Goal: Submit feedback/report problem: Submit feedback/report problem

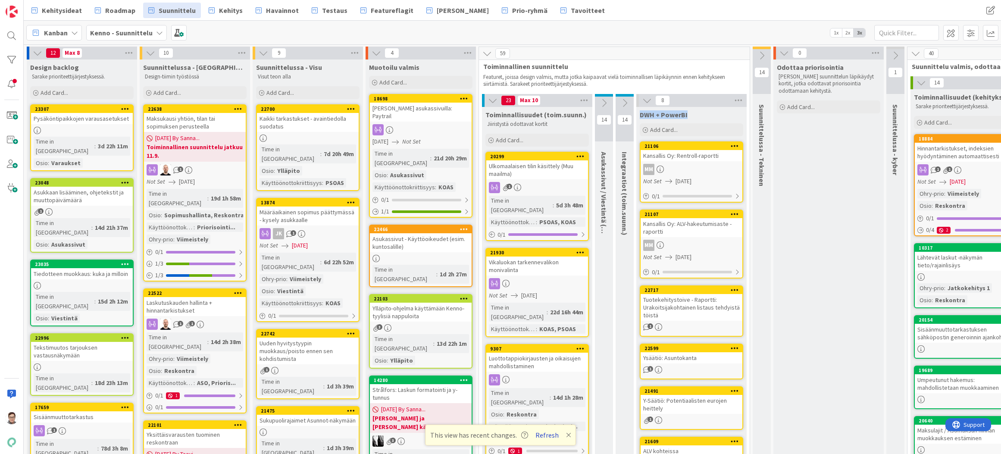
click at [549, 438] on button "Refresh" at bounding box center [546, 434] width 29 height 11
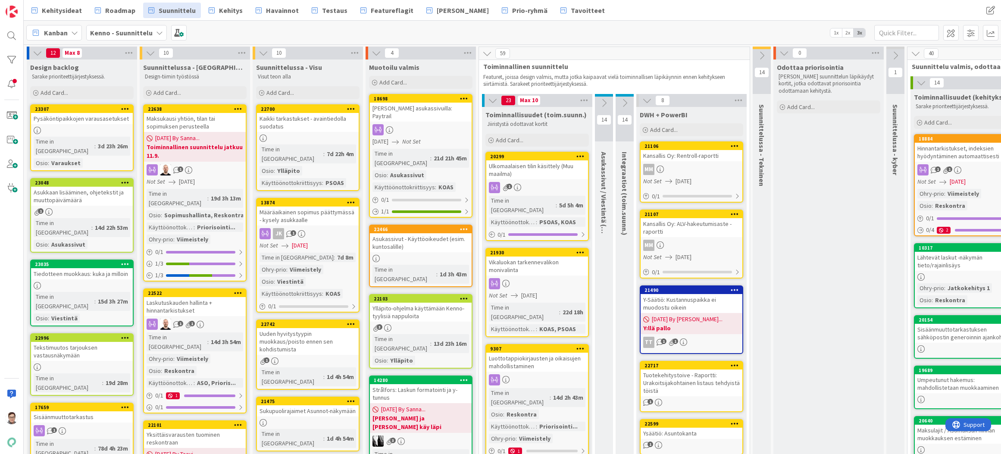
click at [647, 102] on icon at bounding box center [646, 100] width 9 height 9
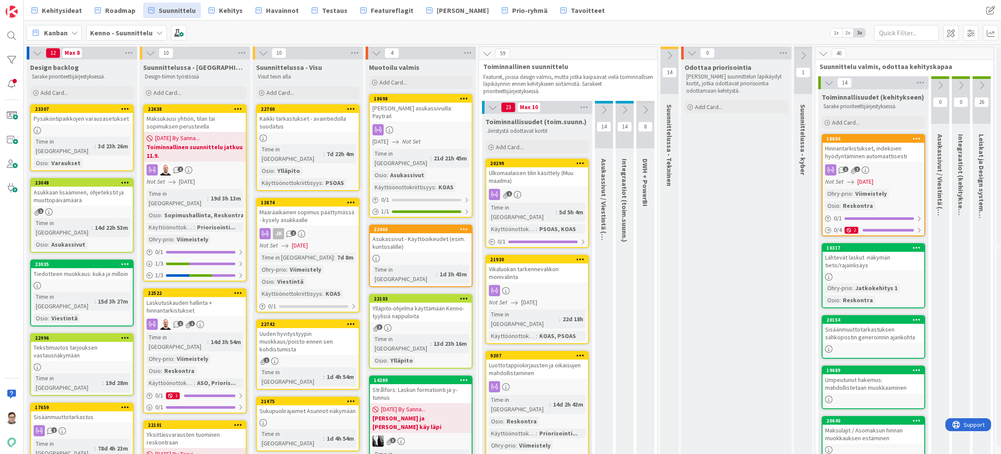
click at [669, 54] on icon at bounding box center [669, 55] width 9 height 9
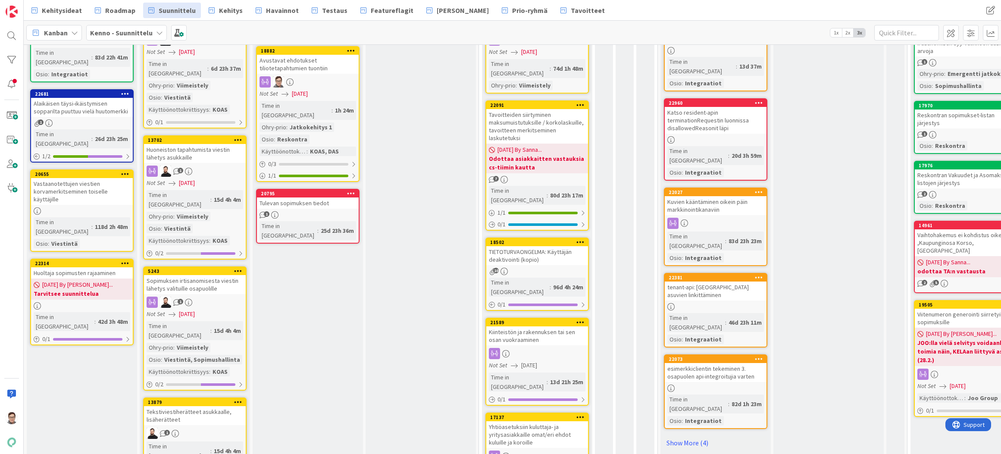
scroll to position [690, 0]
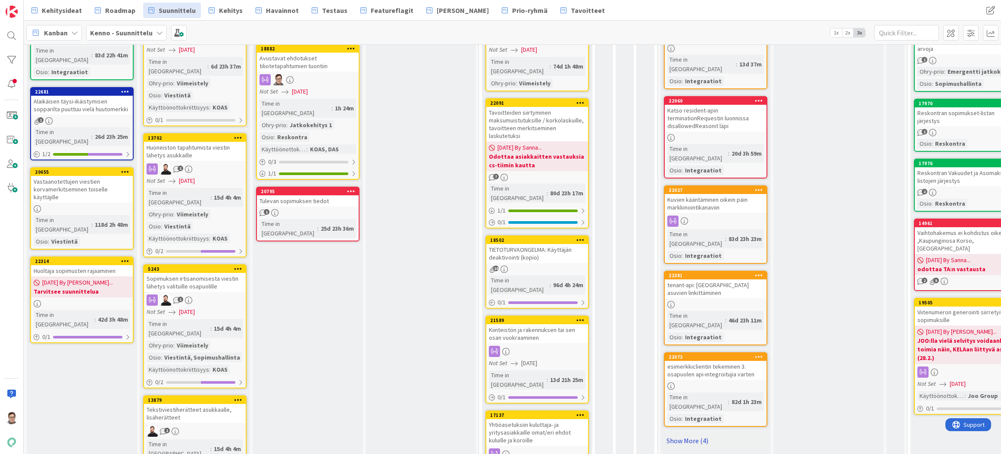
click at [694, 434] on link "Show More (4)" at bounding box center [715, 441] width 103 height 14
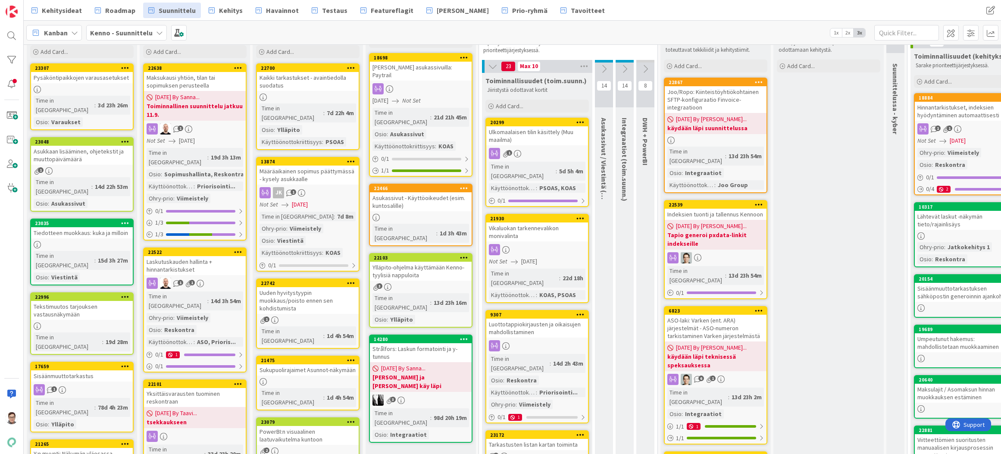
scroll to position [0, 0]
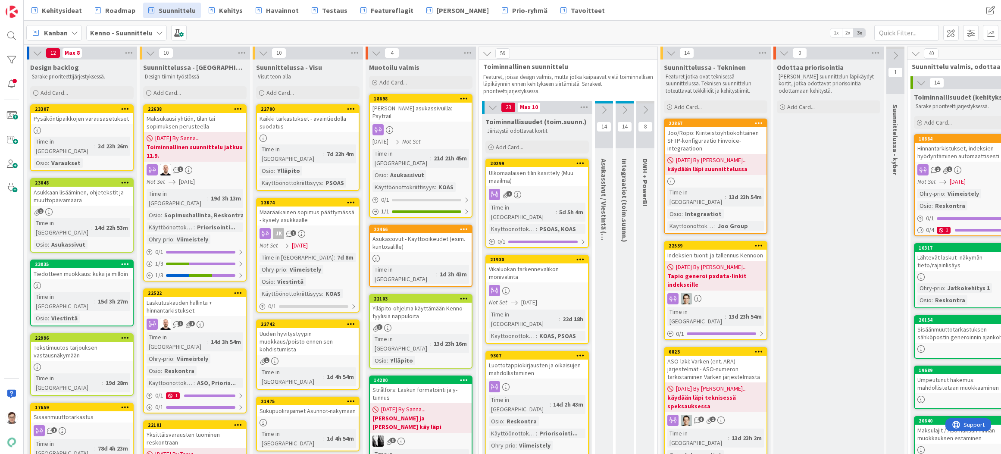
click at [737, 250] on div "Indeksien tuonti ja tallennus Kennoon" at bounding box center [716, 255] width 102 height 11
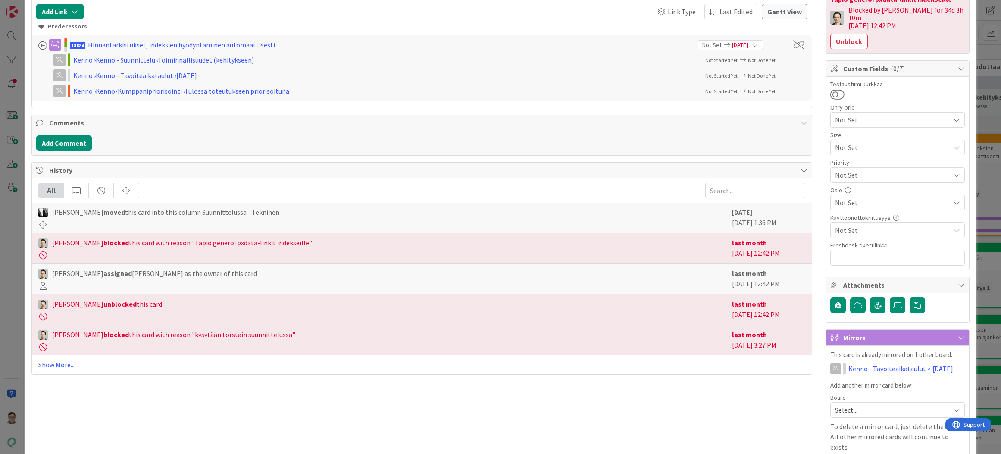
scroll to position [216, 0]
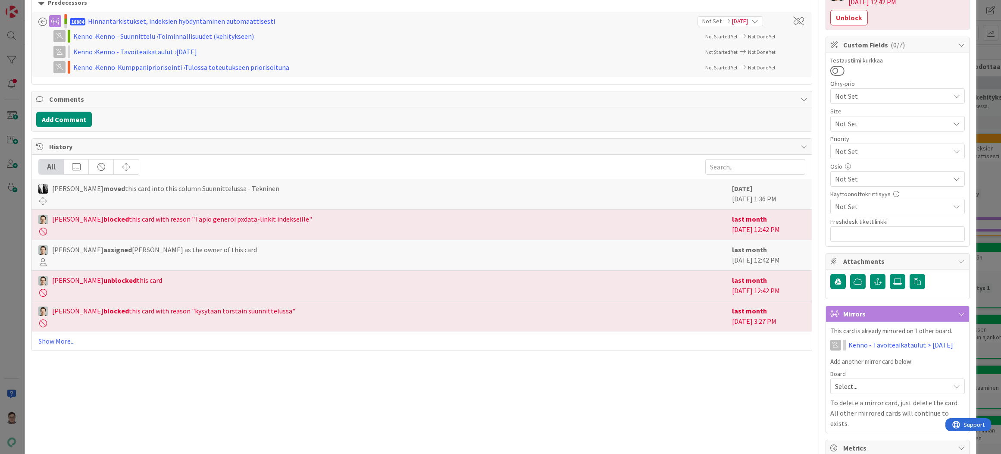
click at [848, 171] on div "Not Set" at bounding box center [897, 179] width 135 height 16
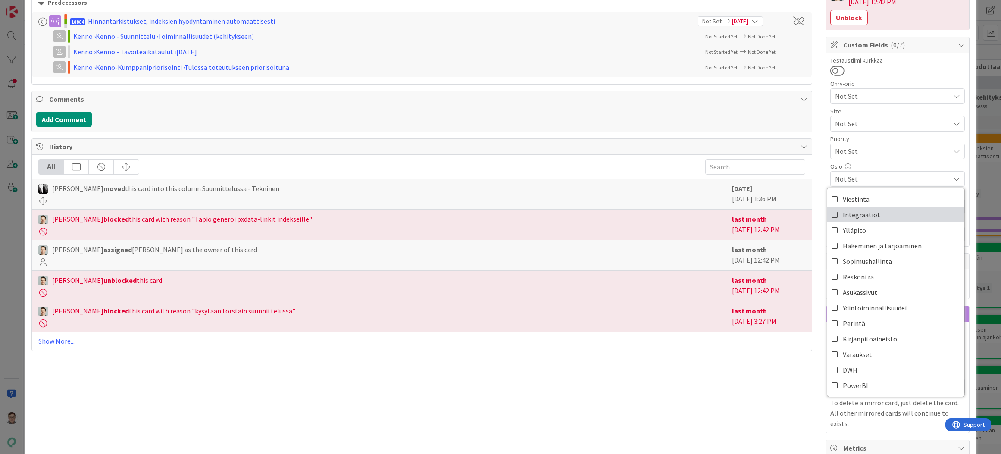
click at [848, 211] on span "Integraatiot" at bounding box center [862, 214] width 38 height 13
click at [739, 414] on div "Title 37 / 128 Indeksien tuonti ja tallennus Kennoon Description Sanna Mattila …" at bounding box center [421, 210] width 781 height 785
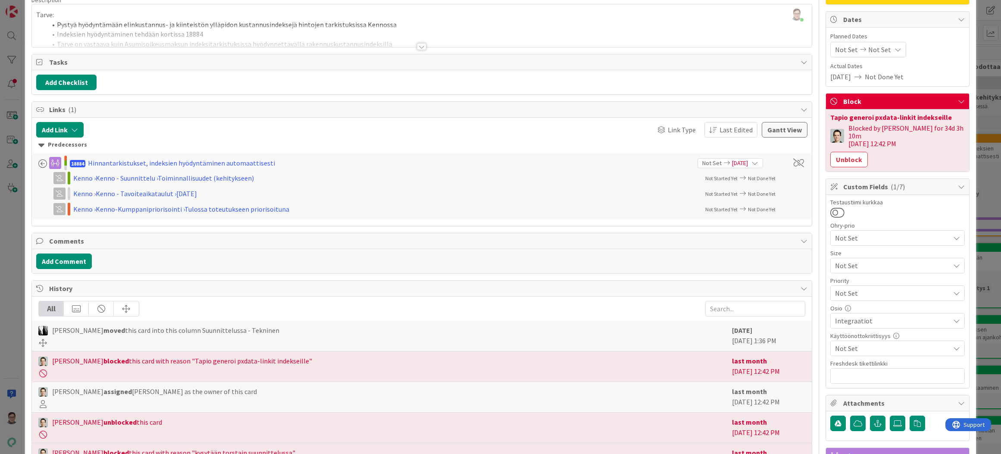
scroll to position [0, 0]
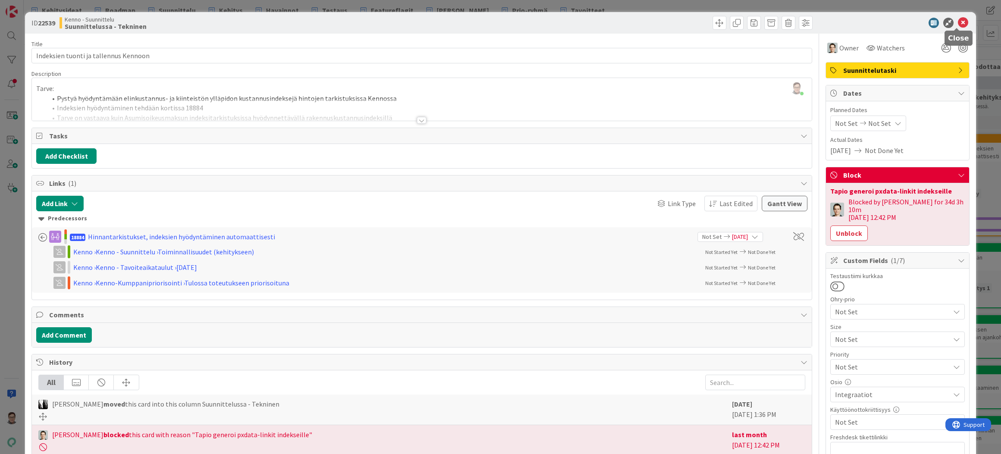
click at [958, 24] on icon at bounding box center [963, 23] width 10 height 10
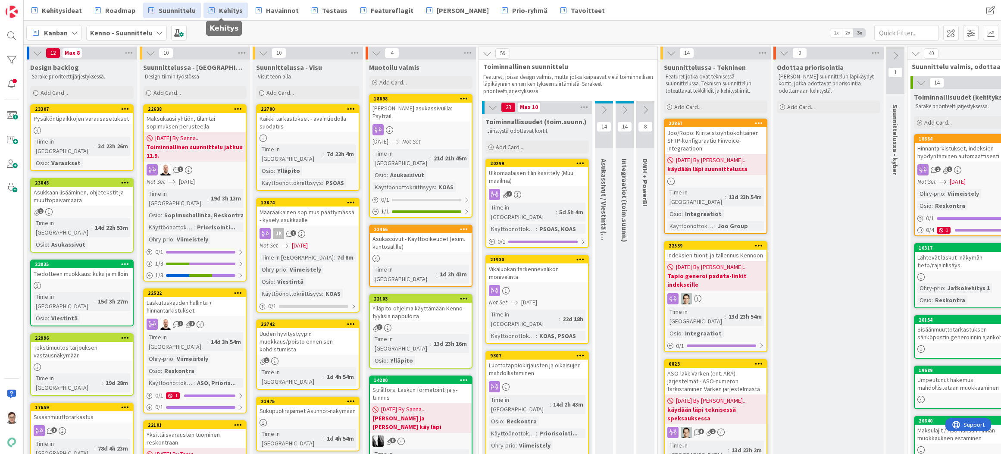
click at [224, 9] on span "Kehitys" at bounding box center [231, 10] width 24 height 10
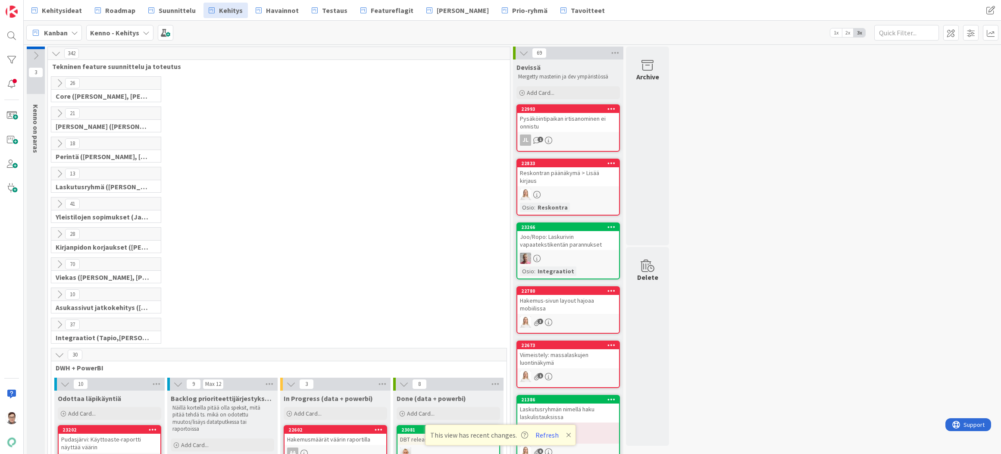
click at [219, 10] on span "Kehitys" at bounding box center [231, 10] width 24 height 10
click at [543, 435] on button "Refresh" at bounding box center [546, 434] width 29 height 11
click at [58, 354] on icon at bounding box center [59, 354] width 9 height 9
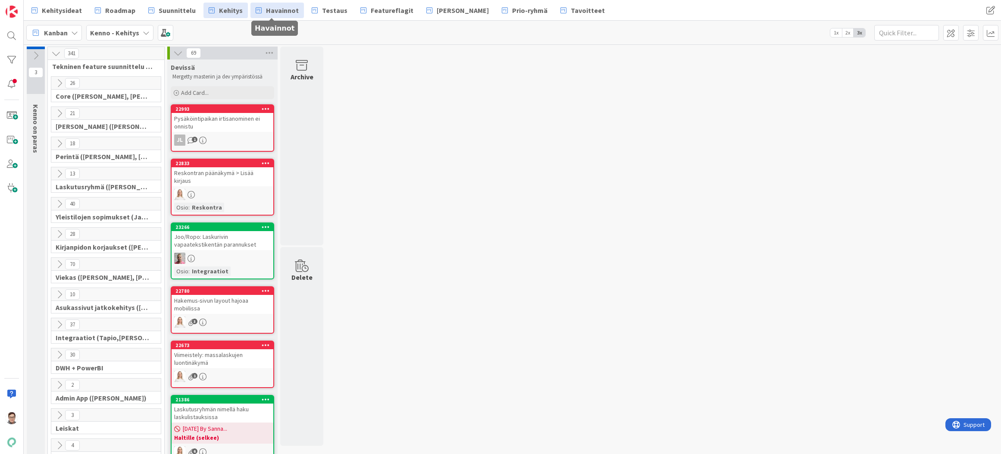
click at [285, 9] on span "Havainnot" at bounding box center [282, 10] width 33 height 10
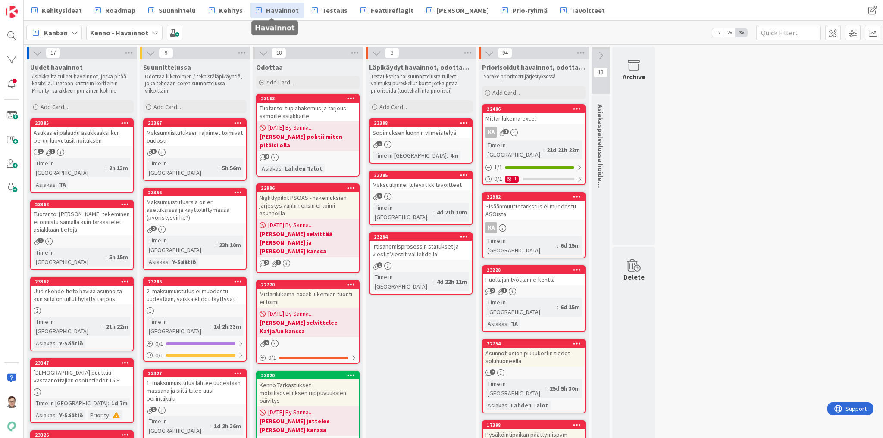
drag, startPoint x: 1091, startPoint y: 4, endPoint x: 686, endPoint y: 164, distance: 435.2
drag, startPoint x: 36, startPoint y: 50, endPoint x: 70, endPoint y: 115, distance: 73.3
click at [36, 50] on icon at bounding box center [37, 52] width 9 height 9
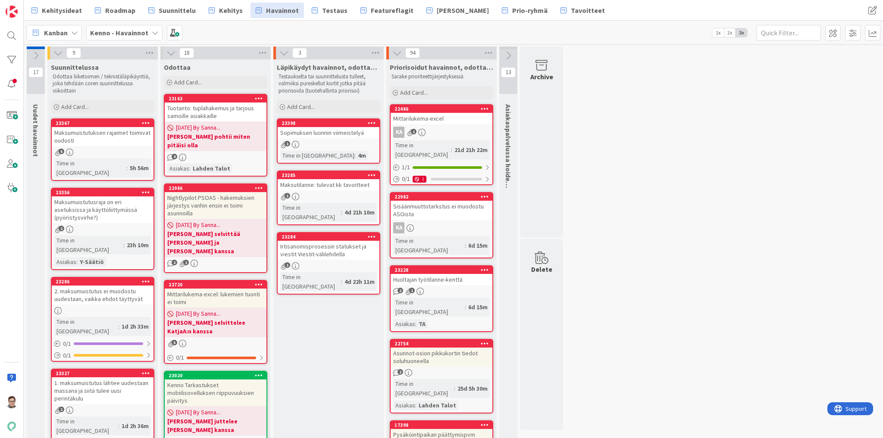
click at [34, 54] on icon at bounding box center [35, 55] width 9 height 9
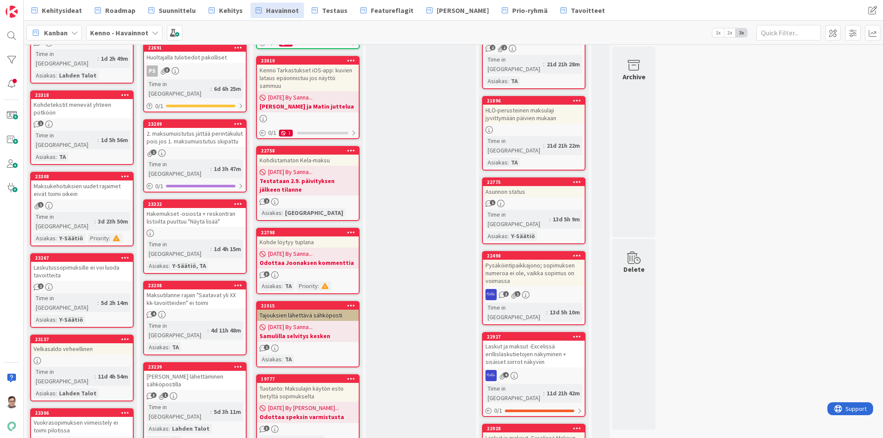
scroll to position [448, 0]
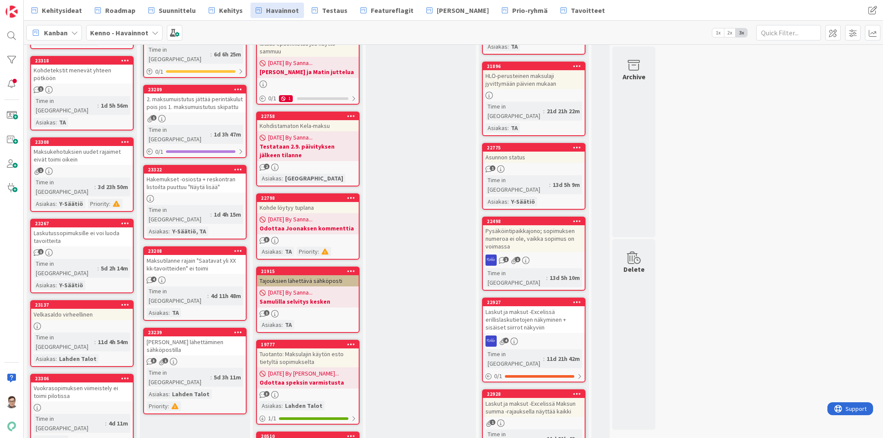
click at [241, 329] on icon at bounding box center [238, 332] width 8 height 6
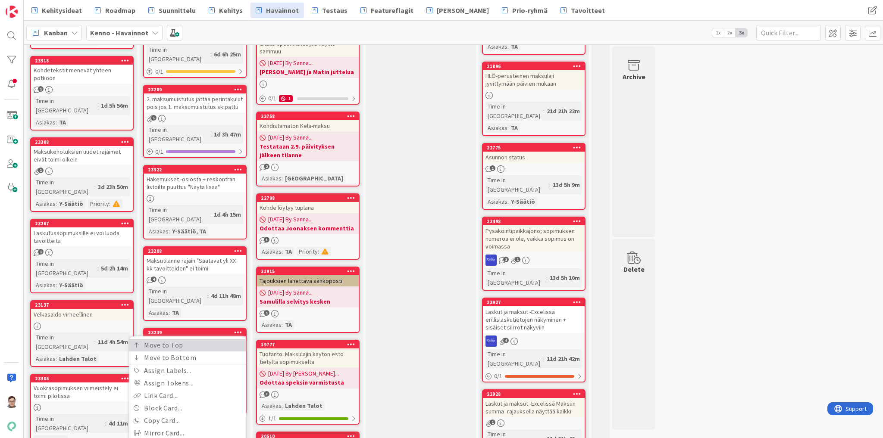
click at [200, 339] on link "Move to Top" at bounding box center [187, 345] width 116 height 13
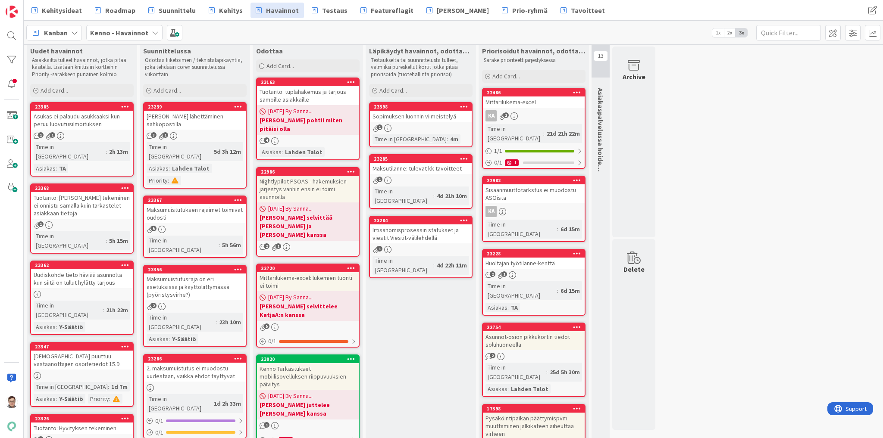
scroll to position [0, 0]
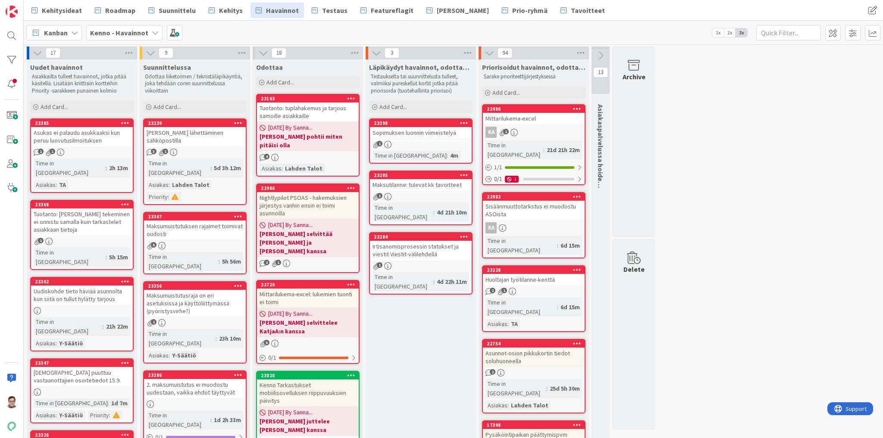
click at [199, 138] on div "[PERSON_NAME] lähettäminen sähköpostilla" at bounding box center [195, 136] width 102 height 19
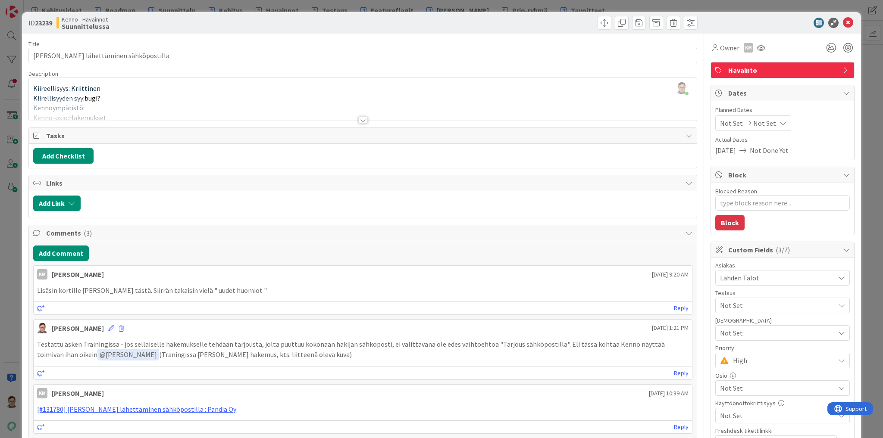
click at [358, 120] on div at bounding box center [362, 120] width 9 height 7
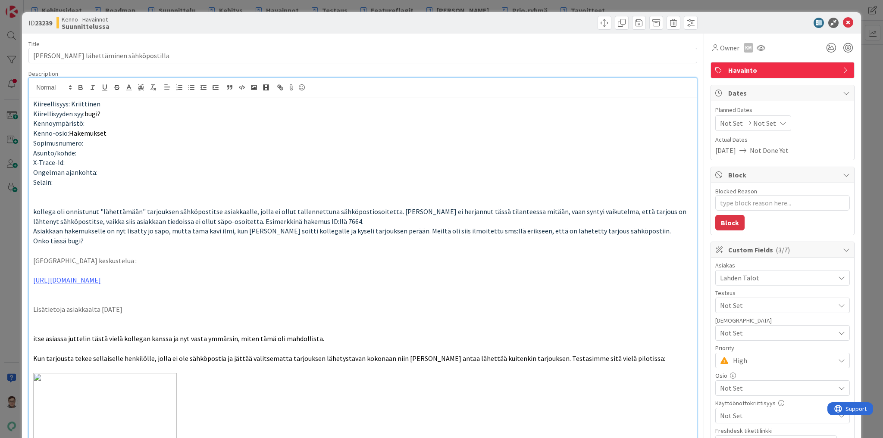
type textarea "x"
click at [41, 194] on p at bounding box center [362, 192] width 659 height 10
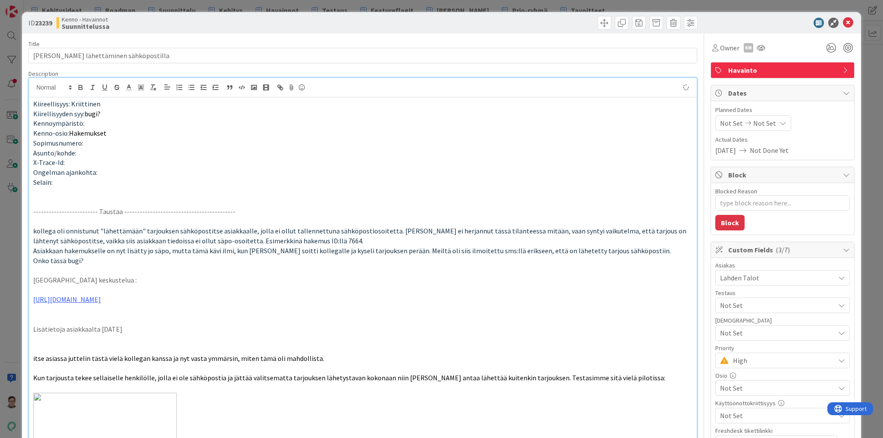
click at [45, 197] on p at bounding box center [362, 202] width 659 height 10
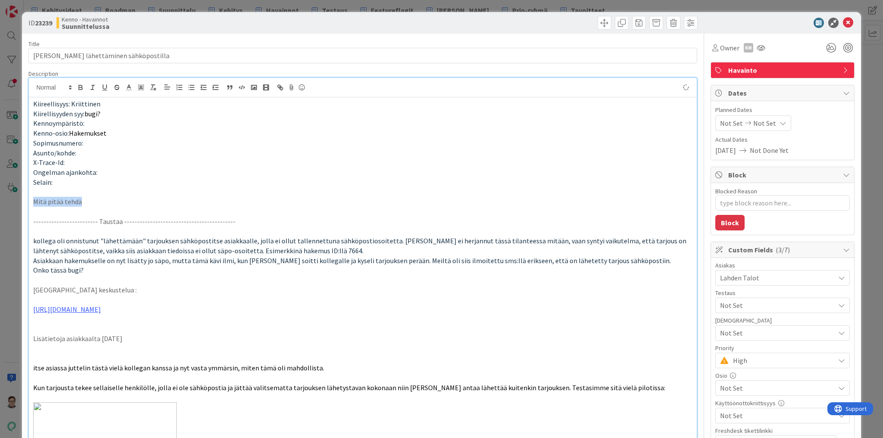
drag, startPoint x: 84, startPoint y: 202, endPoint x: 13, endPoint y: 203, distance: 70.3
click at [13, 203] on div "ID 23239 Kenno - Havainnot Suunnittelussa Title 37 / 128 [PERSON_NAME] lähettäm…" at bounding box center [441, 219] width 883 height 438
click at [41, 210] on p at bounding box center [362, 212] width 659 height 10
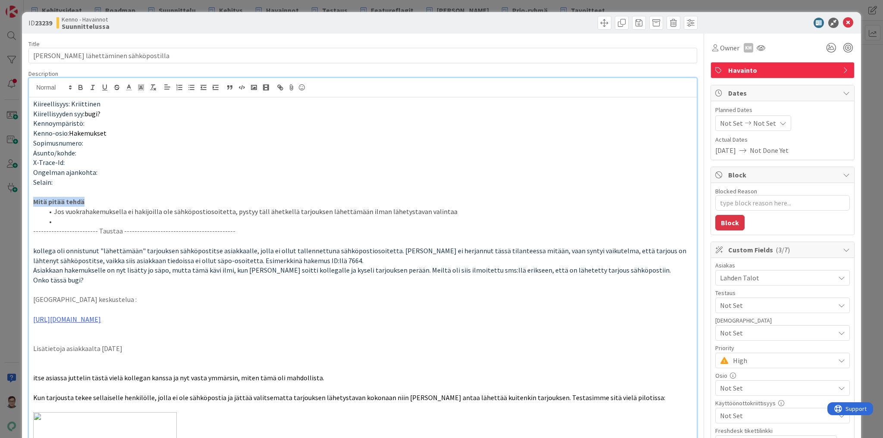
drag, startPoint x: 91, startPoint y: 204, endPoint x: 9, endPoint y: 203, distance: 81.9
click at [9, 203] on div "ID 23239 Kenno - Havainnot Suunnittelussa Title 37 / 128 [PERSON_NAME] lähettäm…" at bounding box center [441, 219] width 883 height 438
click at [447, 210] on li "Jos vuokrahakemuksella ei hakijoilla ole sähköpostiosoitetta, pystyy täll ähetk…" at bounding box center [368, 212] width 649 height 10
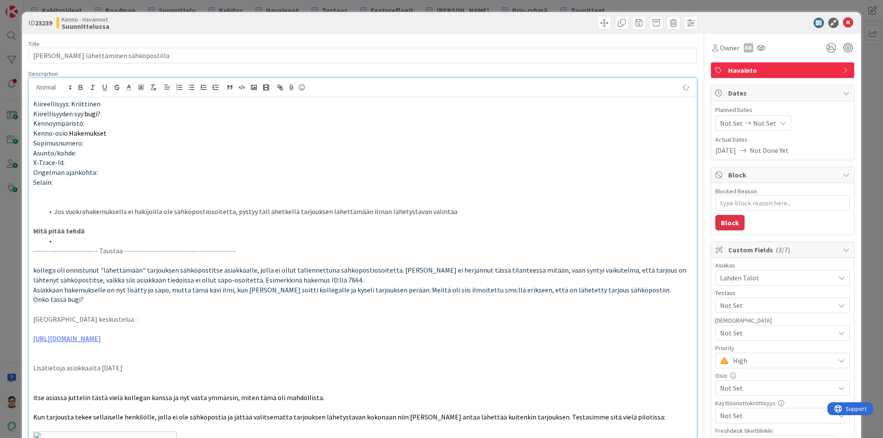
click at [29, 202] on div "Kiireellisyys: Kriittinen Kiirellisyyden syy: bugi? Kennoympäristö: Kenno-osio:…" at bounding box center [363, 437] width 668 height 680
drag, startPoint x: 66, startPoint y: 203, endPoint x: 19, endPoint y: 207, distance: 47.2
click at [19, 207] on div "ID 23239 Kenno - Havainnot Suunnittelussa Title 37 / 128 [PERSON_NAME] lähettäm…" at bounding box center [441, 219] width 883 height 438
click at [50, 203] on p "Ongelma:" at bounding box center [362, 202] width 659 height 10
drag, startPoint x: 63, startPoint y: 202, endPoint x: 30, endPoint y: 203, distance: 32.3
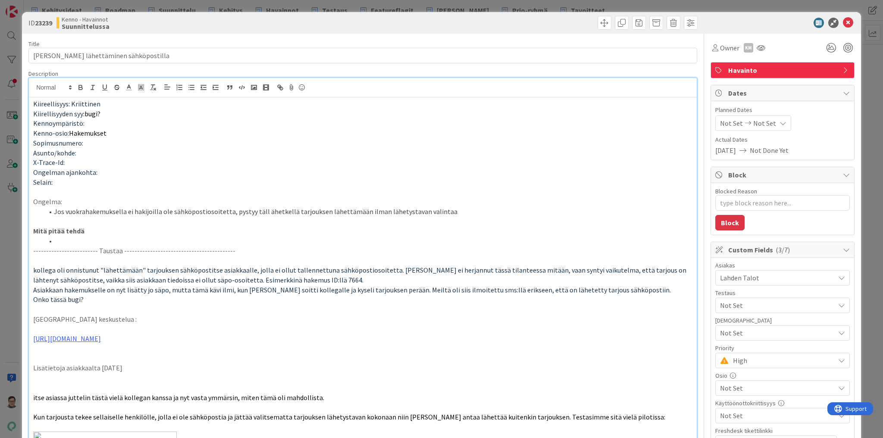
click at [30, 203] on div "Kiireellisyys: Kriittinen Kiirellisyyden syy: bugi? Kennoympäristö: Kenno-osio:…" at bounding box center [363, 437] width 668 height 680
click at [70, 240] on li at bounding box center [368, 241] width 649 height 10
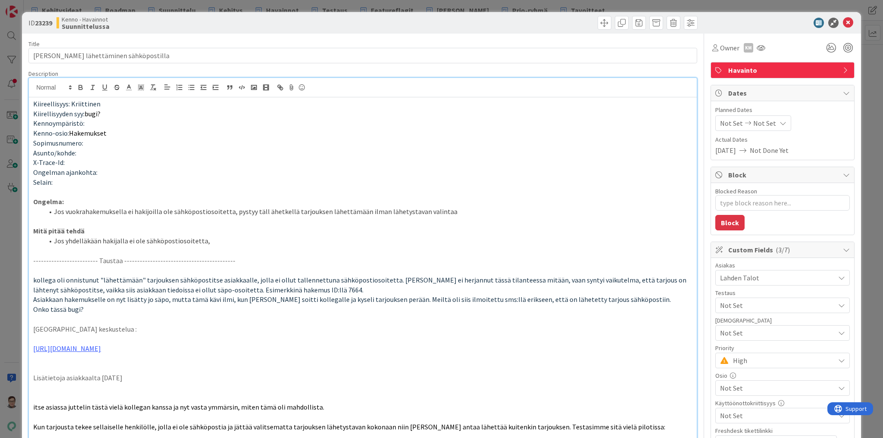
click at [214, 237] on li "Jos yhdelläkään hakijalla ei ole sähköpostiosoitetta," at bounding box center [368, 241] width 649 height 10
click at [378, 238] on li "Jos yhdelläkään hakijalla ei ole sähköpostiosoitetta, tuodaan tarjouksen kenttä…" at bounding box center [368, 241] width 649 height 10
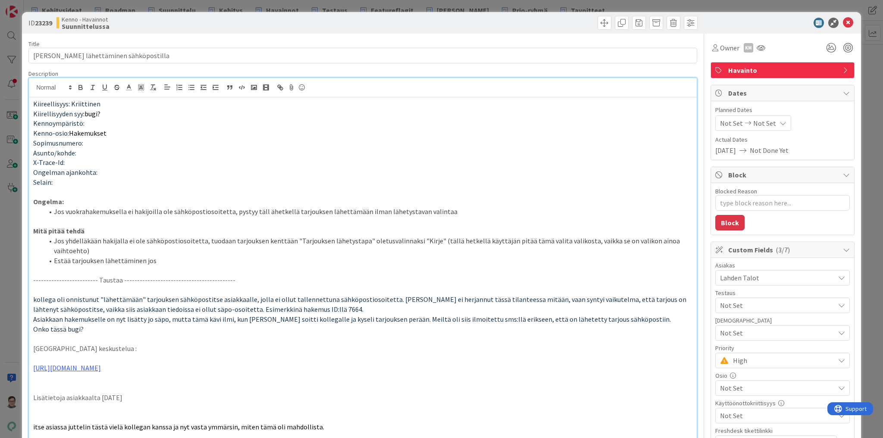
drag, startPoint x: 159, startPoint y: 260, endPoint x: 53, endPoint y: 264, distance: 105.7
click at [53, 264] on li "Estää tarjouksen lähettäminen jos" at bounding box center [368, 261] width 649 height 10
click at [294, 241] on li "Jos yhdelläkään hakijalla ei ole sähköpostiosoitetta, tuodaan tarjouksen kenttä…" at bounding box center [368, 245] width 649 height 19
drag, startPoint x: 294, startPoint y: 241, endPoint x: 300, endPoint y: 241, distance: 6.1
click at [300, 241] on li "Jos yhdelläkään hakijalla ei ole sähköpostiosoitetta, tuodaan tarjouksen kenttä…" at bounding box center [368, 245] width 649 height 19
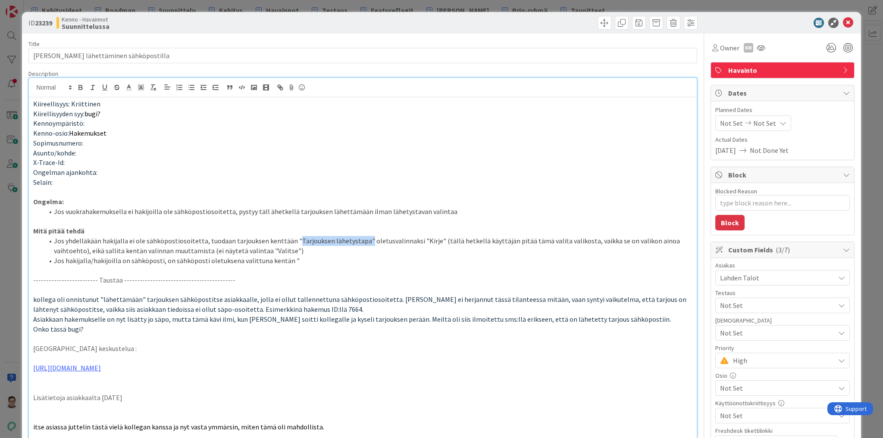
drag, startPoint x: 293, startPoint y: 239, endPoint x: 362, endPoint y: 243, distance: 69.5
click at [362, 243] on li "Jos yhdelläkään hakijalla ei ole sähköpostiosoitetta, tuodaan tarjouksen kenttä…" at bounding box center [368, 245] width 649 height 19
copy li "[PERSON_NAME] lähetystapa""
click at [300, 258] on li "Jos hakijalla/hakijoilla on sähköposti, on sähköposti oletuksena valittuna kent…" at bounding box center [368, 261] width 649 height 10
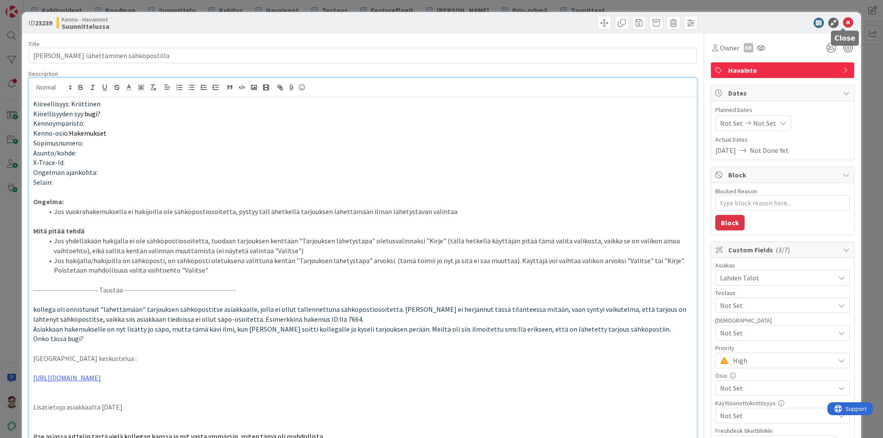
click at [843, 24] on icon at bounding box center [848, 23] width 10 height 10
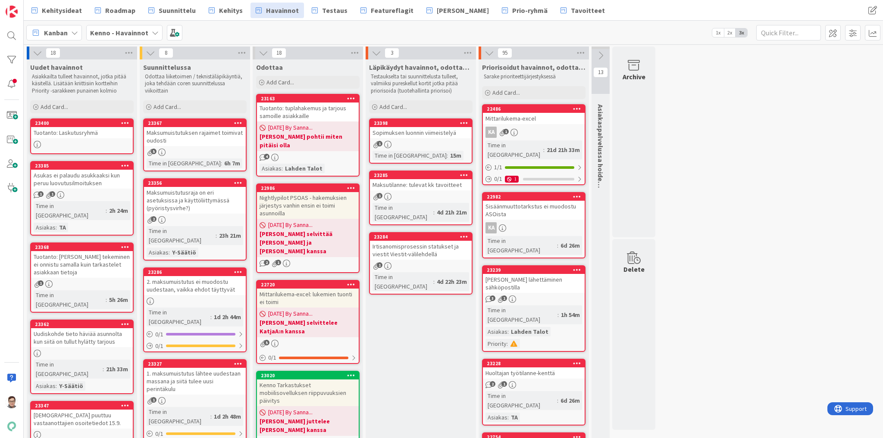
click at [528, 274] on div "[PERSON_NAME] lähettäminen sähköpostilla" at bounding box center [534, 283] width 102 height 19
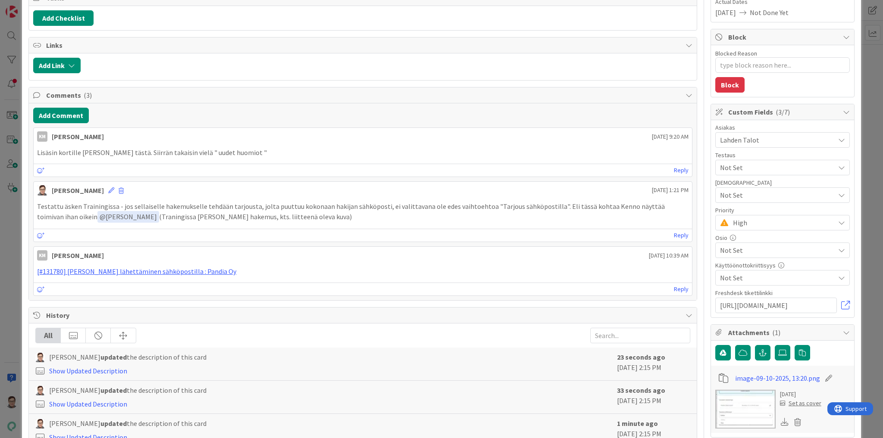
click at [756, 218] on span "High" at bounding box center [781, 223] width 97 height 12
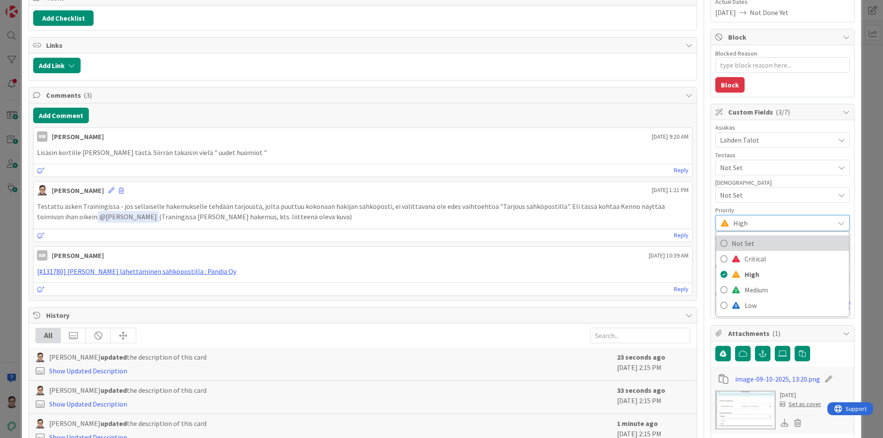
click at [747, 240] on span "Not Set" at bounding box center [788, 243] width 113 height 13
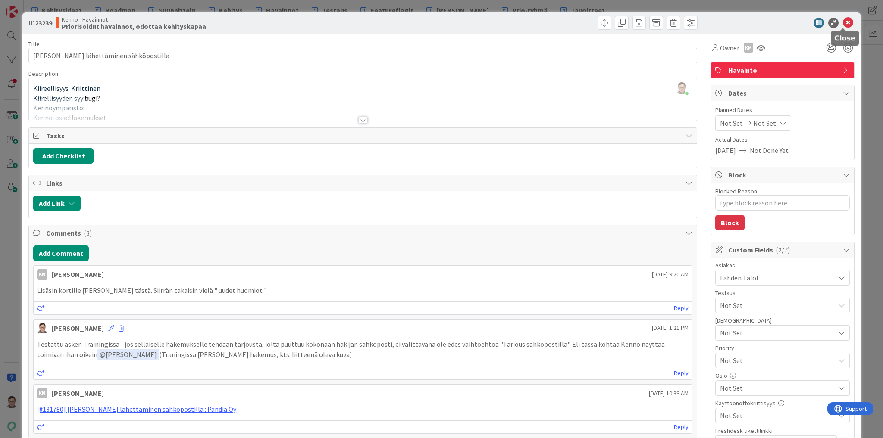
click at [845, 25] on icon at bounding box center [848, 23] width 10 height 10
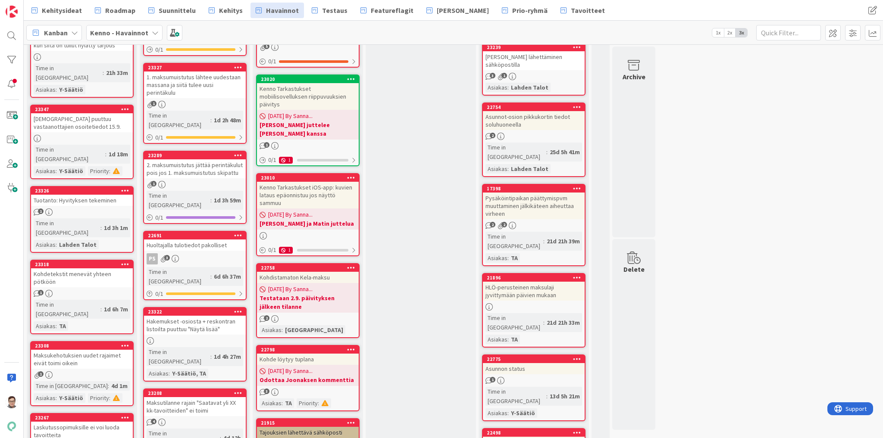
scroll to position [310, 0]
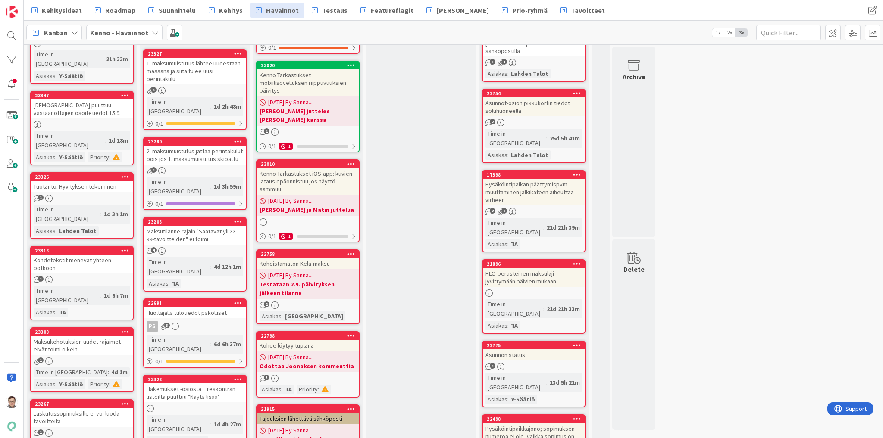
click at [193, 299] on link "22691 Huoltajalla tulotiedot pakolliset PS 3 Time in [GEOGRAPHIC_DATA] : 6d 6h …" at bounding box center [194, 333] width 103 height 69
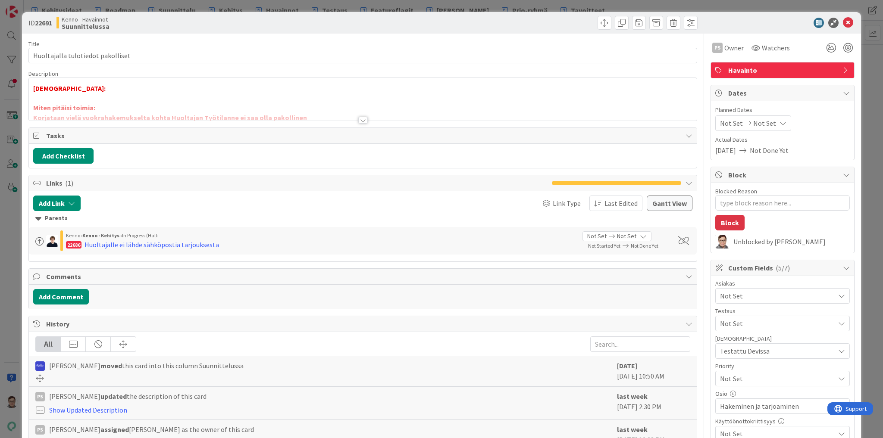
click at [358, 119] on div at bounding box center [362, 120] width 9 height 7
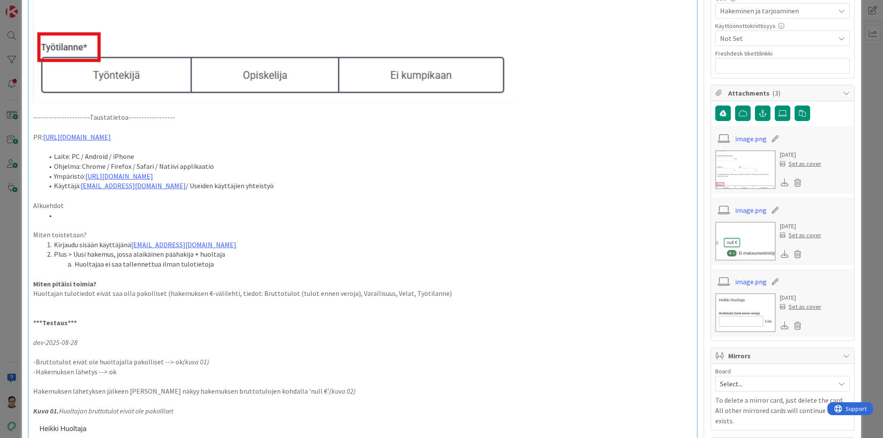
scroll to position [448, 0]
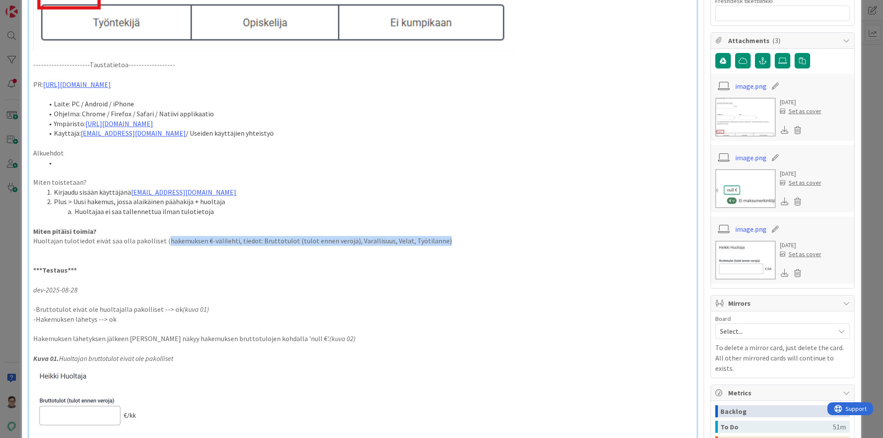
drag, startPoint x: 442, startPoint y: 240, endPoint x: 162, endPoint y: 239, distance: 280.2
click at [162, 239] on p "Huoltajan tulotiedot eivät saa olla pakolliset (hakemuksen €-välilehti, tiedot:…" at bounding box center [362, 241] width 659 height 10
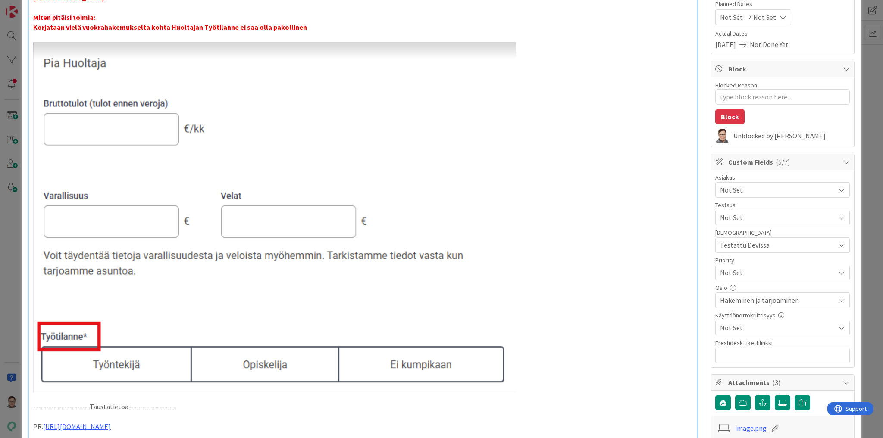
scroll to position [0, 0]
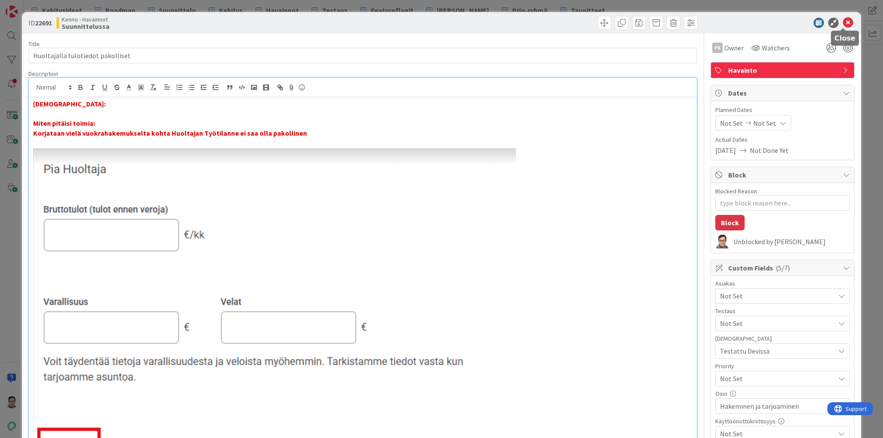
click at [845, 21] on icon at bounding box center [848, 23] width 10 height 10
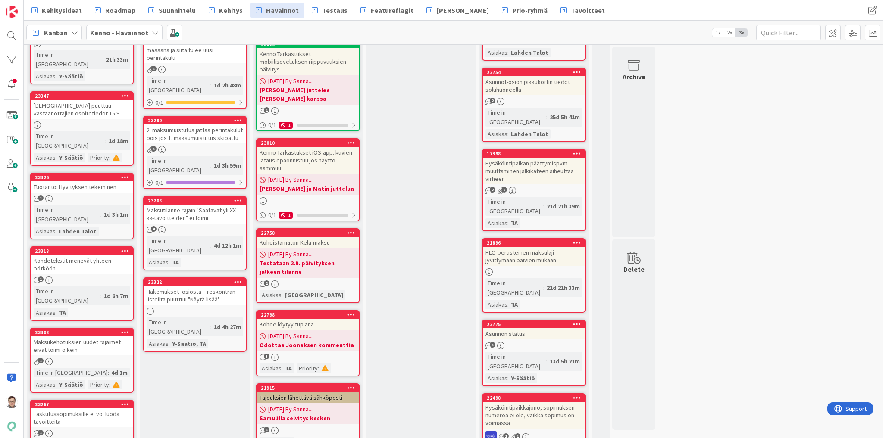
click at [197, 205] on div "Maksutilanne rajain "Saatavat yli XX kk-tavoitteiden" ei toimi" at bounding box center [195, 214] width 102 height 19
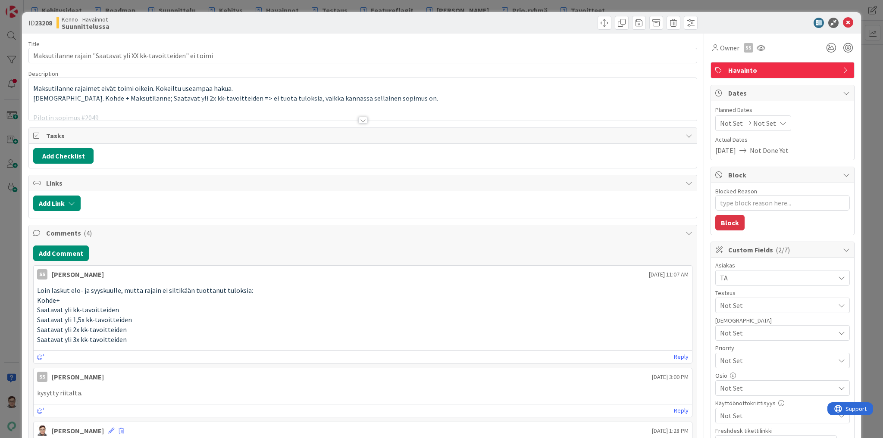
click at [360, 117] on div at bounding box center [362, 120] width 9 height 7
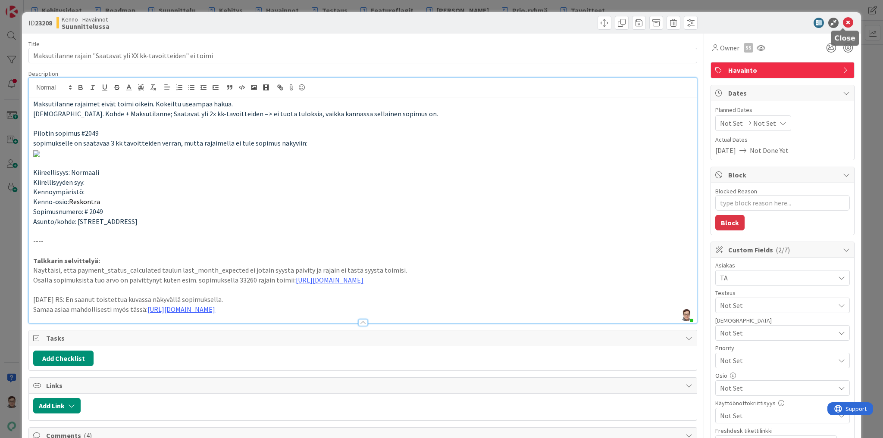
click at [843, 23] on icon at bounding box center [848, 23] width 10 height 10
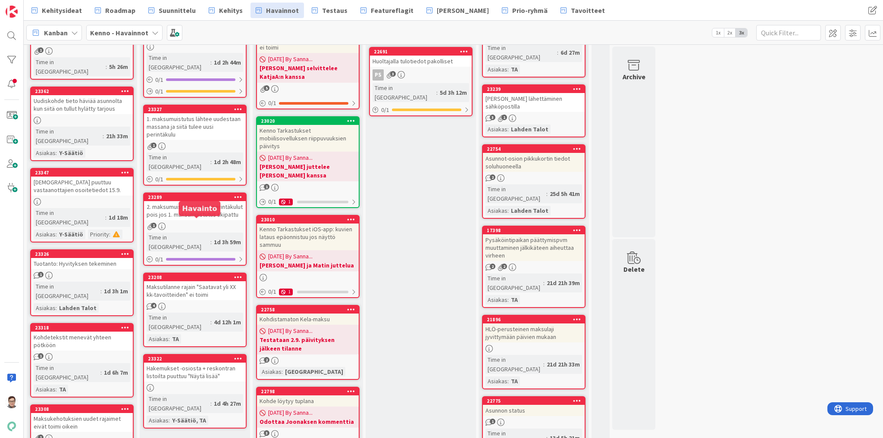
scroll to position [263, 0]
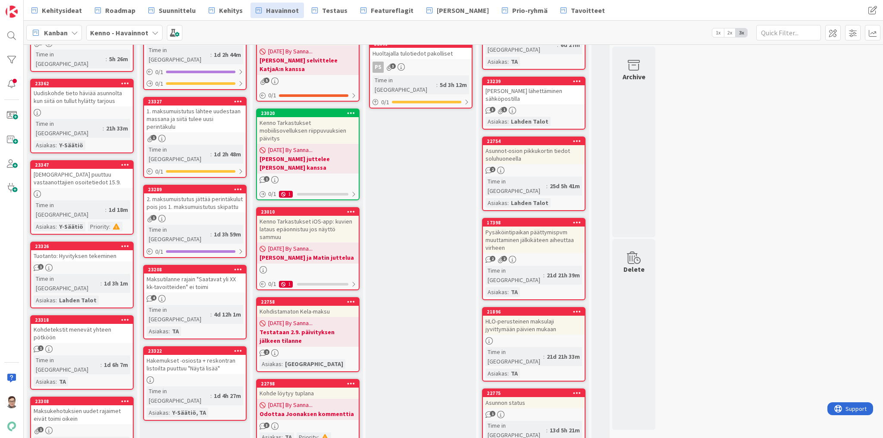
click at [193, 274] on div "Maksutilanne rajain "Saatavat yli XX kk-tavoitteiden" ei toimi" at bounding box center [195, 283] width 102 height 19
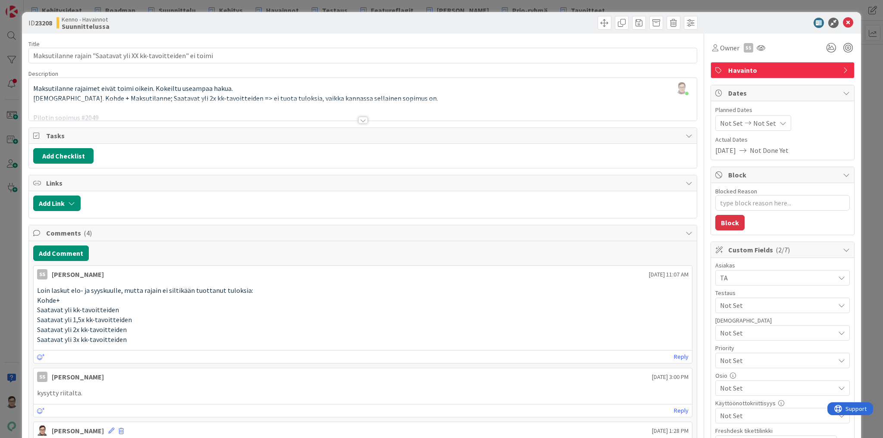
click at [365, 121] on div at bounding box center [362, 120] width 9 height 7
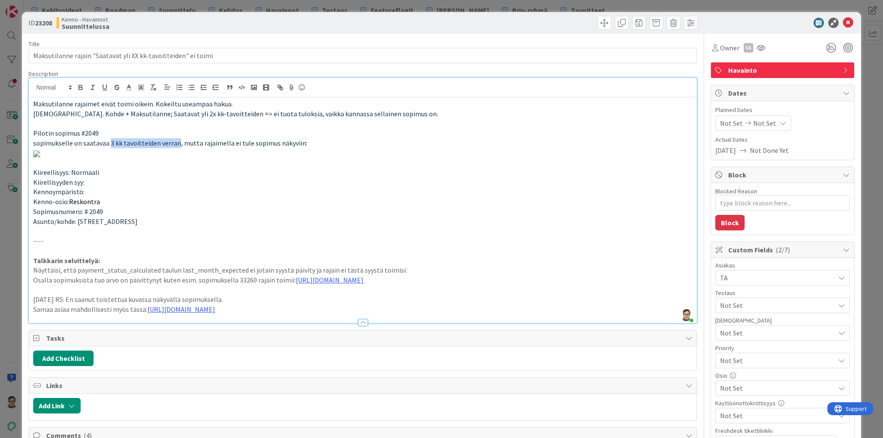
drag, startPoint x: 109, startPoint y: 142, endPoint x: 176, endPoint y: 141, distance: 67.3
click at [176, 141] on span "sopimukselle on saatavaa 3 kk tavoitteiden verran, mutta rajaimella ei tule sop…" at bounding box center [170, 143] width 274 height 9
click at [181, 140] on span "sopimukselle on saatavaa 3 kk tavoitteiden verran, mutta rajaimella ei tule sop…" at bounding box center [170, 143] width 274 height 9
drag, startPoint x: 841, startPoint y: 21, endPoint x: 799, endPoint y: 50, distance: 51.2
click at [843, 21] on icon at bounding box center [848, 23] width 10 height 10
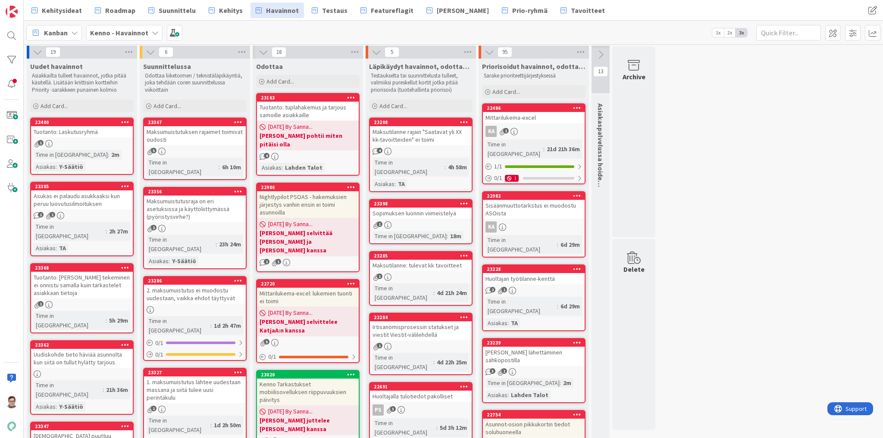
scroll to position [173, 0]
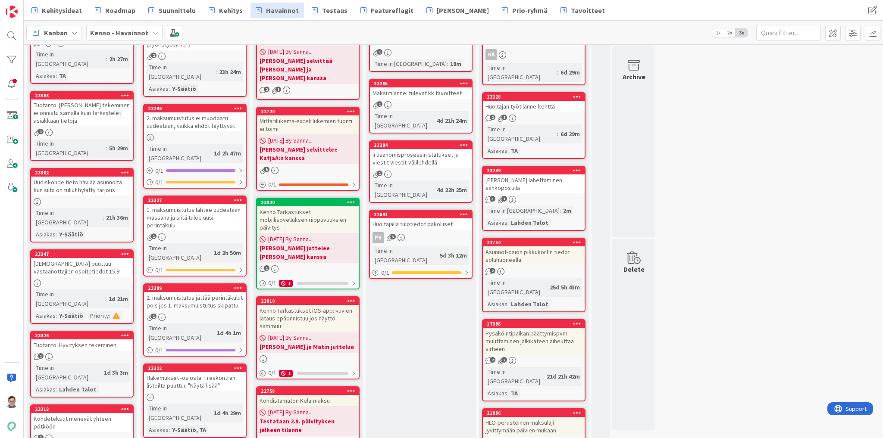
click at [185, 292] on div "2. maksumuistutus jättää perintäkulut pois jos 1. maksumuistutus skipattu" at bounding box center [195, 301] width 102 height 19
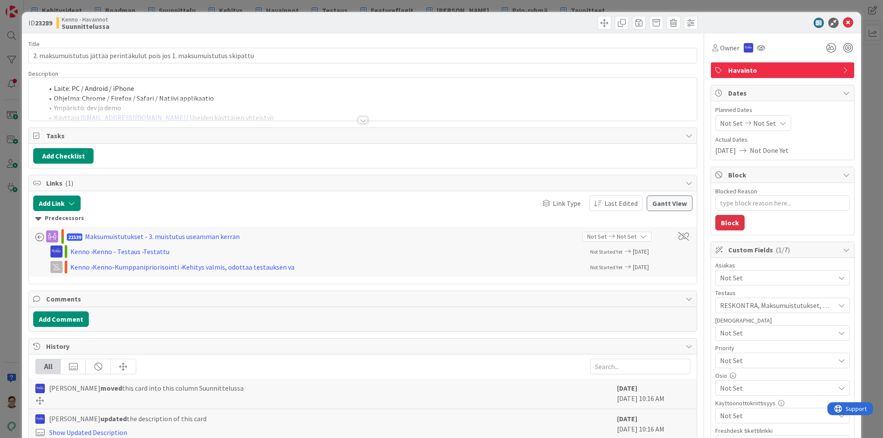
click at [360, 121] on div at bounding box center [362, 120] width 9 height 7
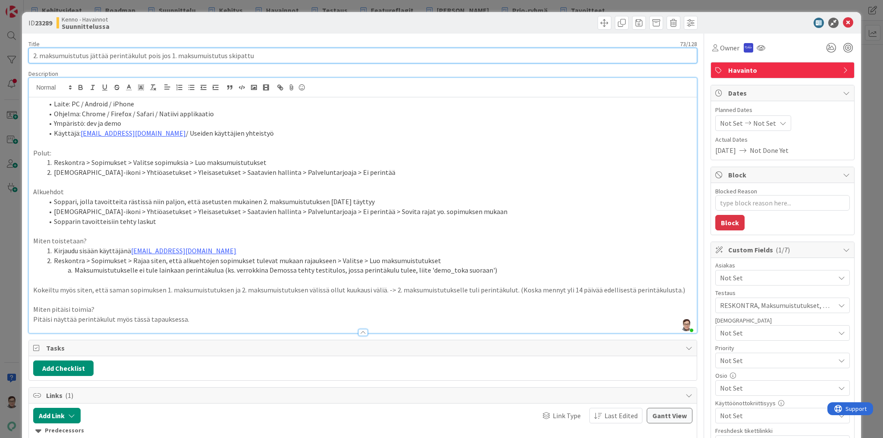
drag, startPoint x: 166, startPoint y: 55, endPoint x: 200, endPoint y: 54, distance: 33.6
click at [198, 54] on input "2. maksumuistutus jättää perintäkulut pois jos 1. maksumuistutus skipattu" at bounding box center [362, 56] width 669 height 16
click at [200, 54] on input "2. maksumuistutus jättää perintäkulut pois jos 1. maksumuistutus skipattu" at bounding box center [362, 56] width 669 height 16
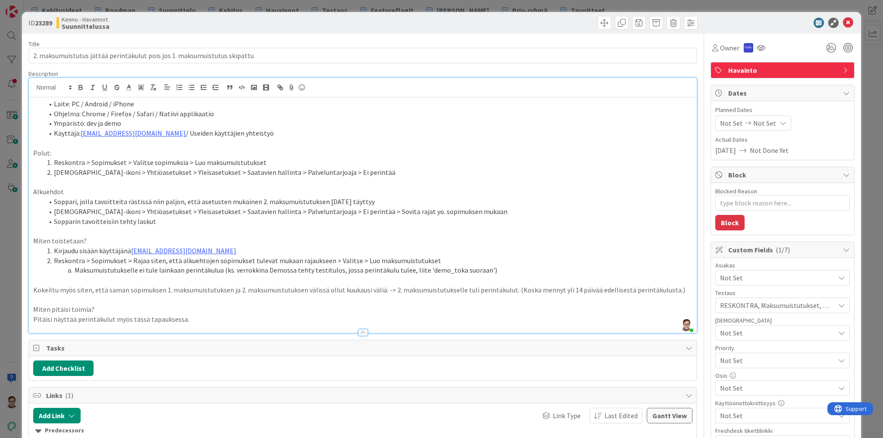
click at [197, 169] on li "[DEMOGRAPHIC_DATA]-ikoni > Yhtiöasetukset > Yleisasetukset > Saatavien hallinta…" at bounding box center [368, 173] width 649 height 10
drag, startPoint x: 100, startPoint y: 311, endPoint x: 12, endPoint y: 314, distance: 88.4
click at [12, 314] on div "ID 23289 Kenno - Havainnot Suunnittelussa Title 73 / 128 2. maksumuistutus jätt…" at bounding box center [441, 219] width 883 height 438
drag, startPoint x: 73, startPoint y: 319, endPoint x: 53, endPoint y: 320, distance: 19.4
click at [53, 320] on p "Pitäisi näyttää perintäkulut myös tässä tapauksessa." at bounding box center [362, 320] width 659 height 10
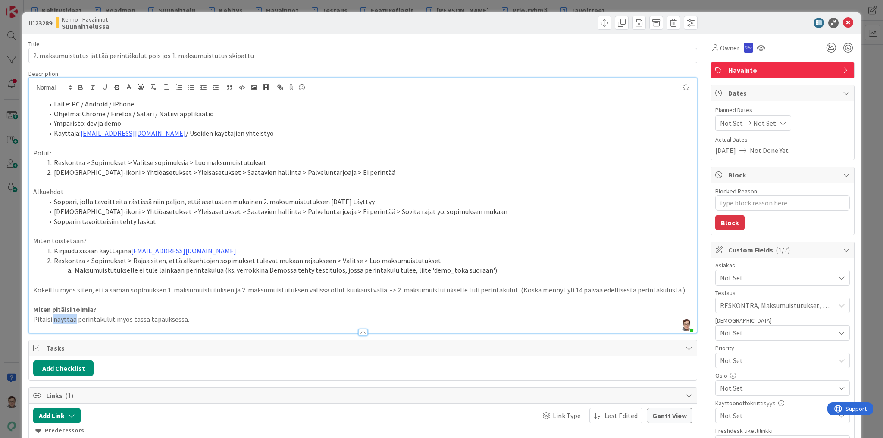
type textarea "x"
click at [361, 332] on div at bounding box center [362, 332] width 9 height 7
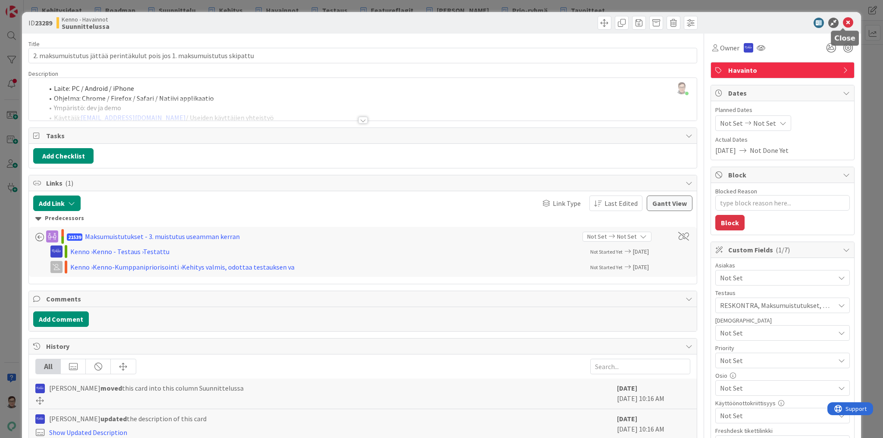
click at [843, 23] on icon at bounding box center [848, 23] width 10 height 10
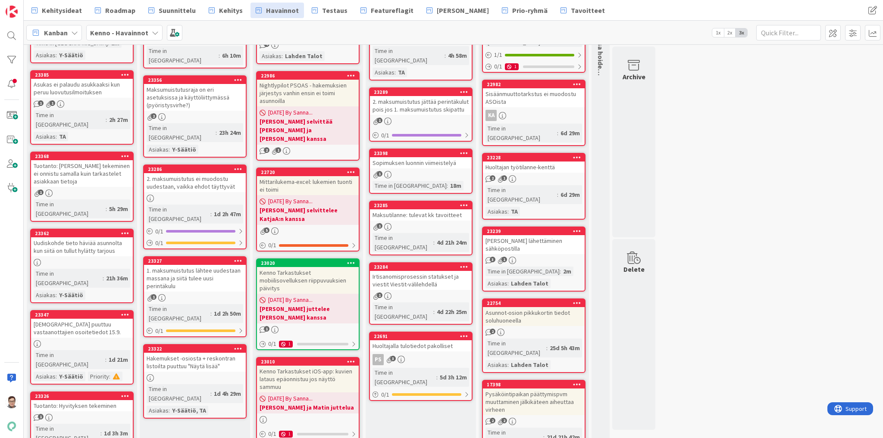
scroll to position [172, 0]
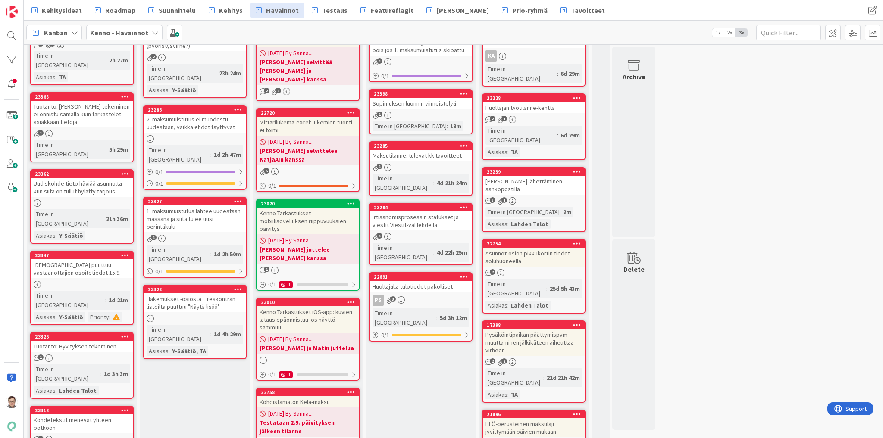
click at [194, 206] on div "1. maksumuistutus lähtee uudestaan massana ja siitä tulee uusi perintäkulu" at bounding box center [195, 219] width 102 height 27
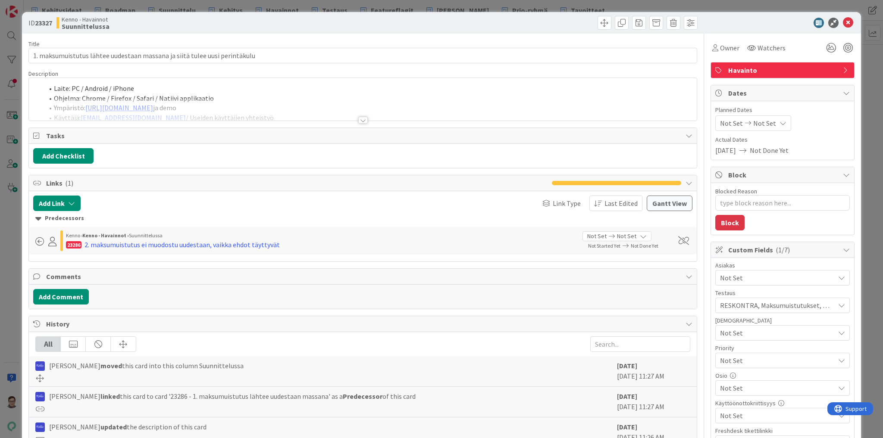
click at [361, 120] on div at bounding box center [362, 120] width 9 height 7
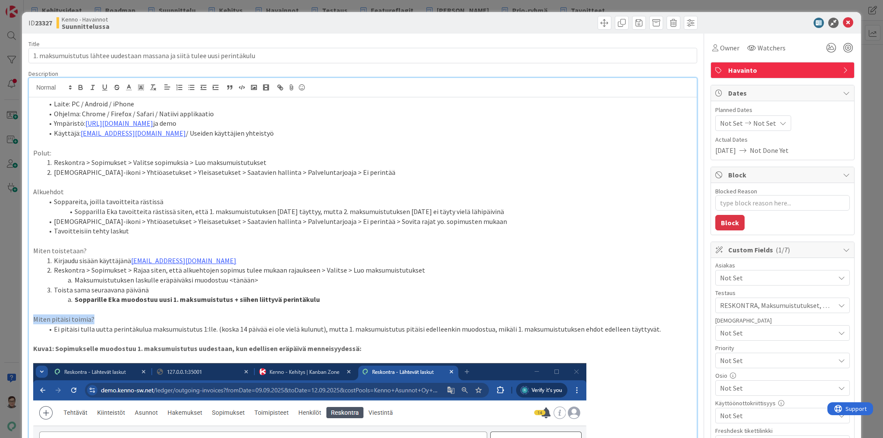
drag, startPoint x: 39, startPoint y: 319, endPoint x: 11, endPoint y: 319, distance: 28.0
click at [11, 319] on div "ID 23327 Kenno - Havainnot Suunnittelussa Title 74 / 128 1. maksumuistutus läht…" at bounding box center [441, 219] width 883 height 438
click at [216, 332] on li "Ei pitäisi tulla uutta perintäkulua maksumuistutus 1:lle. (koska 14 päivää ei o…" at bounding box center [368, 330] width 649 height 10
click at [844, 24] on icon at bounding box center [848, 23] width 10 height 10
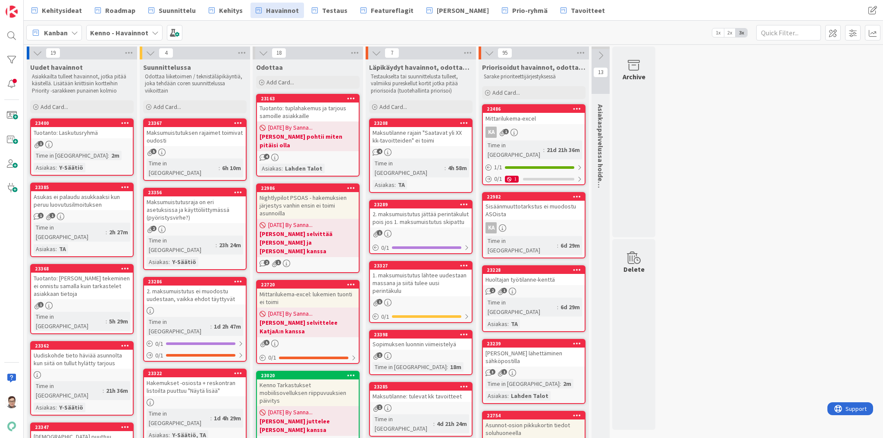
click at [190, 286] on div "2. maksumuistutus ei muodostu uudestaan, vaikka ehdot täyttyvät" at bounding box center [195, 295] width 102 height 19
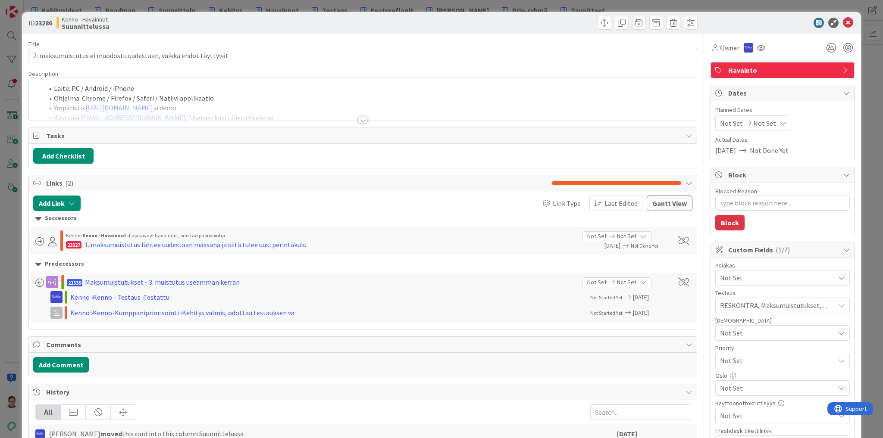
click at [358, 119] on div at bounding box center [362, 120] width 9 height 7
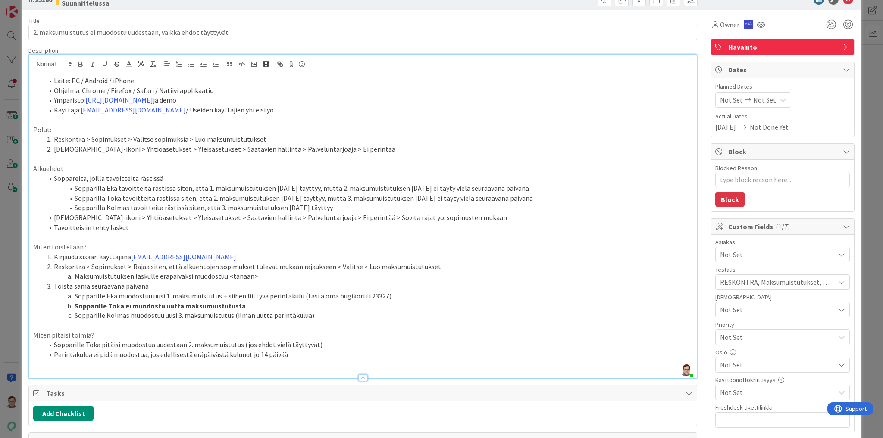
scroll to position [34, 0]
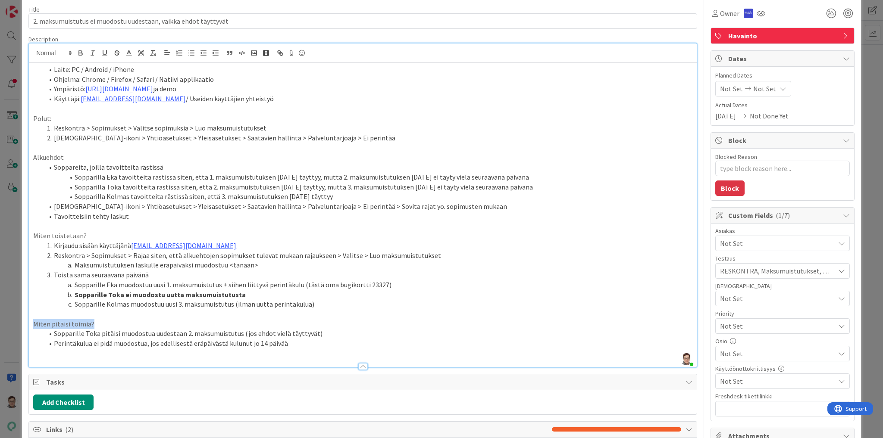
drag, startPoint x: 45, startPoint y: 323, endPoint x: 14, endPoint y: 323, distance: 31.0
click at [14, 323] on div "ID 23286 Kenno - Havainnot Suunnittelussa Title 63 / 128 2. maksumuistutus ei m…" at bounding box center [441, 219] width 883 height 438
click at [158, 285] on li "Sopparille Eka muodostuu uusi 1. maksumuistutus + siihen liittyvä perintäkulu (…" at bounding box center [368, 285] width 649 height 10
type textarea "x"
drag, startPoint x: 243, startPoint y: 292, endPoint x: 59, endPoint y: 293, distance: 183.6
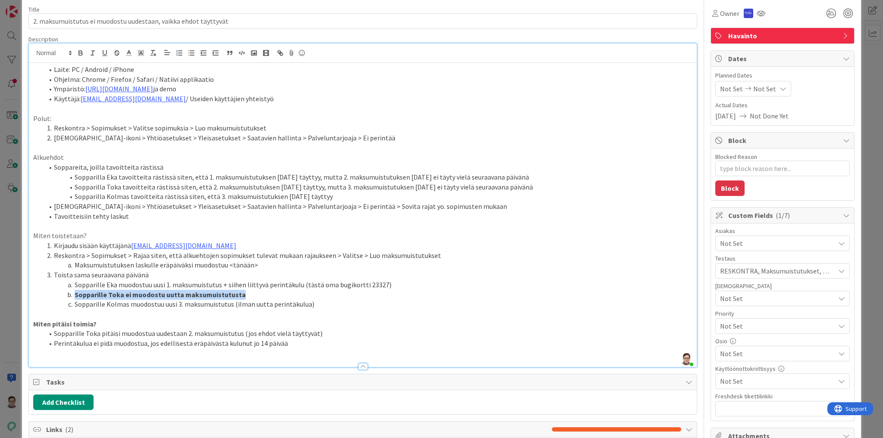
click at [59, 293] on li "Sopparille Toka ei muodostu uutta maksumuistutusta" at bounding box center [368, 295] width 649 height 10
click at [245, 293] on li "Sopparille Toka ei muodostu uutta maksumuistutusta" at bounding box center [368, 295] width 649 height 10
click at [325, 301] on li "Sopparille Kolmas muodostuu uusi 3. maksumuistutus (ilman uutta perintäkulua)" at bounding box center [368, 305] width 649 height 10
click at [359, 367] on div at bounding box center [362, 366] width 9 height 7
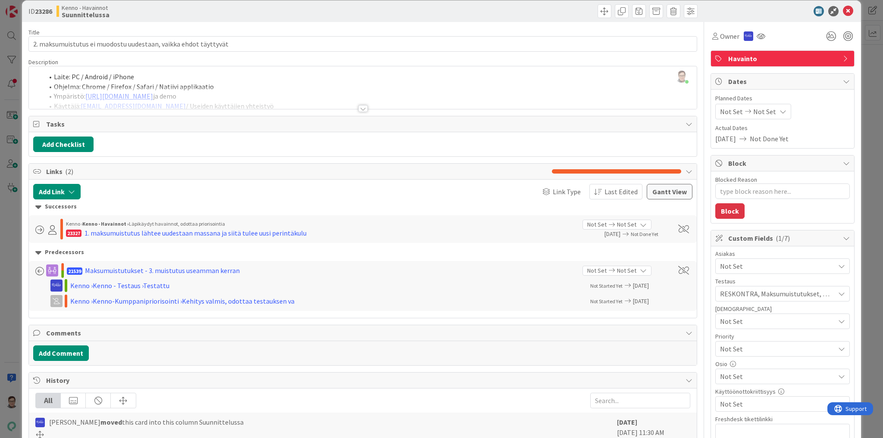
scroll to position [0, 0]
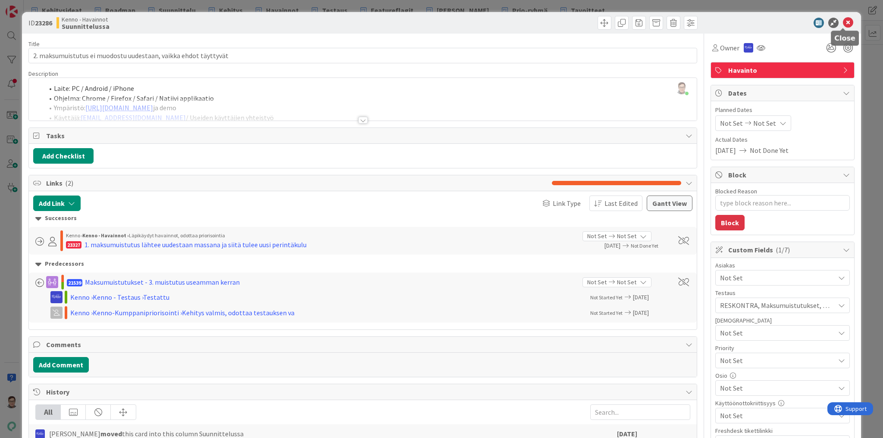
click at [845, 23] on icon at bounding box center [848, 23] width 10 height 10
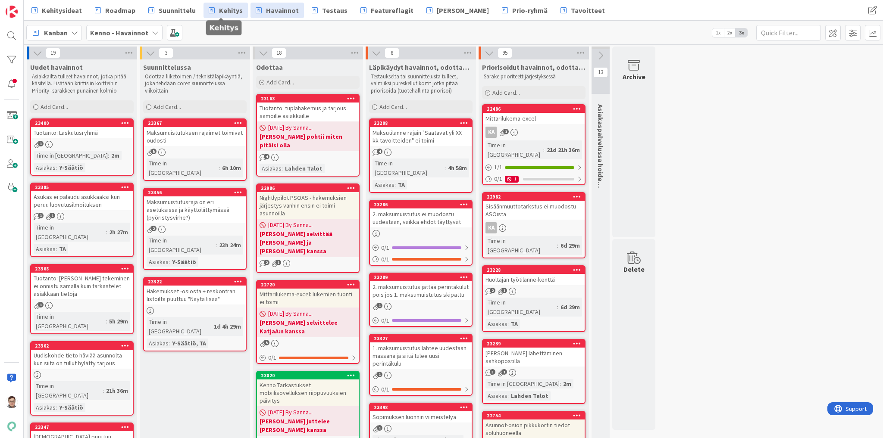
click at [228, 10] on span "Kehitys" at bounding box center [231, 10] width 24 height 10
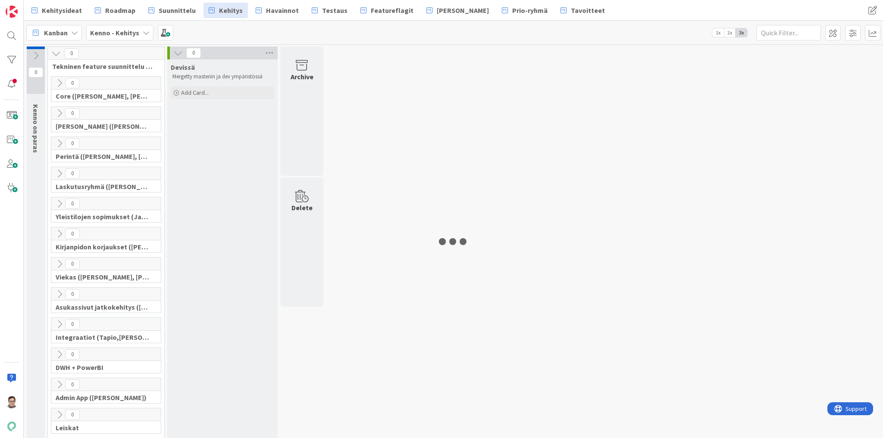
click at [60, 110] on icon at bounding box center [59, 113] width 9 height 9
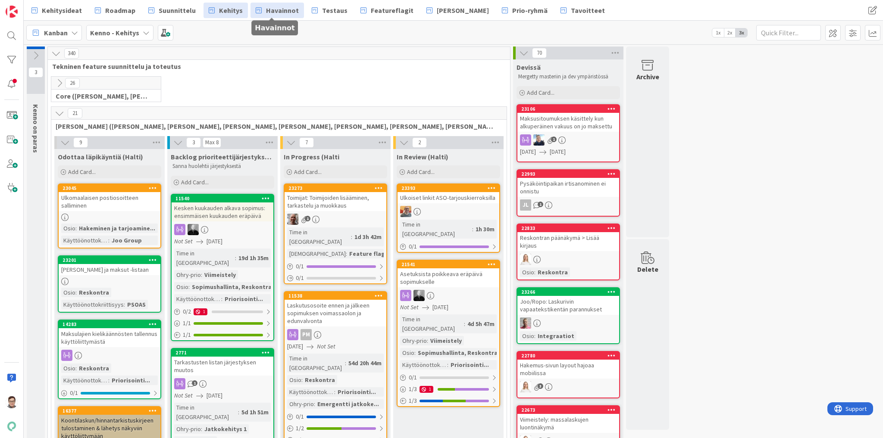
click at [271, 8] on span "Havainnot" at bounding box center [282, 10] width 33 height 10
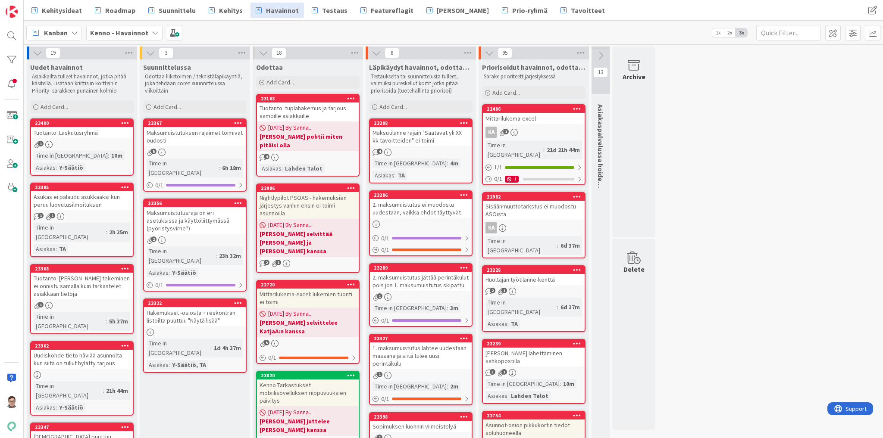
click at [182, 209] on div "Maksumuistutusraja on eri asetuksissa ja käyttöliittymässä (pyöristysvirhe?)" at bounding box center [195, 220] width 102 height 27
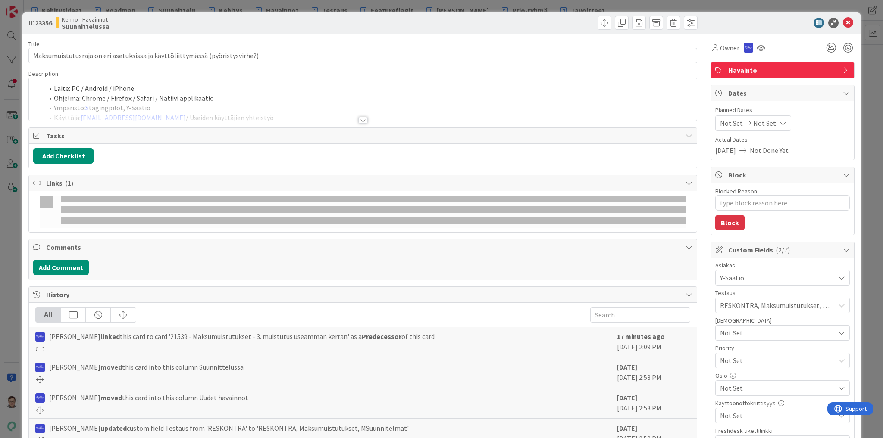
click at [361, 119] on div at bounding box center [362, 120] width 9 height 7
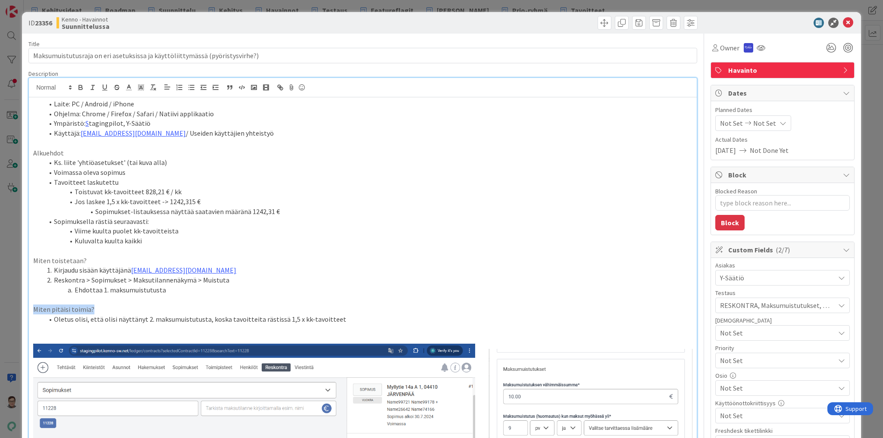
drag, startPoint x: 102, startPoint y: 310, endPoint x: 5, endPoint y: 312, distance: 96.6
click at [5, 312] on div "ID 23356 Kenno - Havainnot Suunnittelussa Title 76 / 128 Maksumuistutusraja on …" at bounding box center [441, 219] width 883 height 438
click at [286, 310] on p "Miten pitäisi toimia?" at bounding box center [362, 310] width 659 height 10
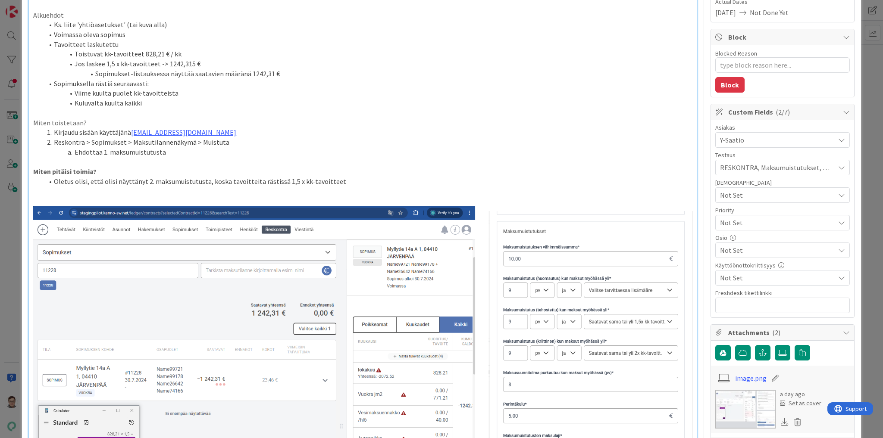
scroll to position [103, 0]
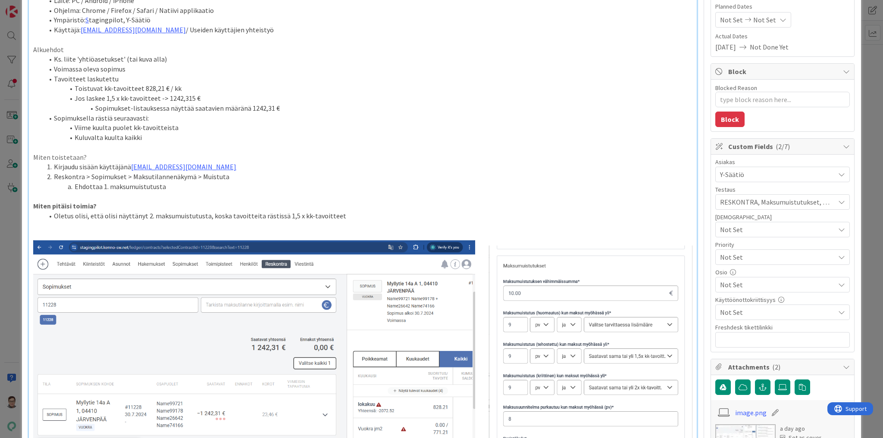
click at [346, 214] on li "Oletus olisi, että olisi näyttänyt 2. maksumuistutusta, koska tavoitteita rästi…" at bounding box center [368, 216] width 649 height 10
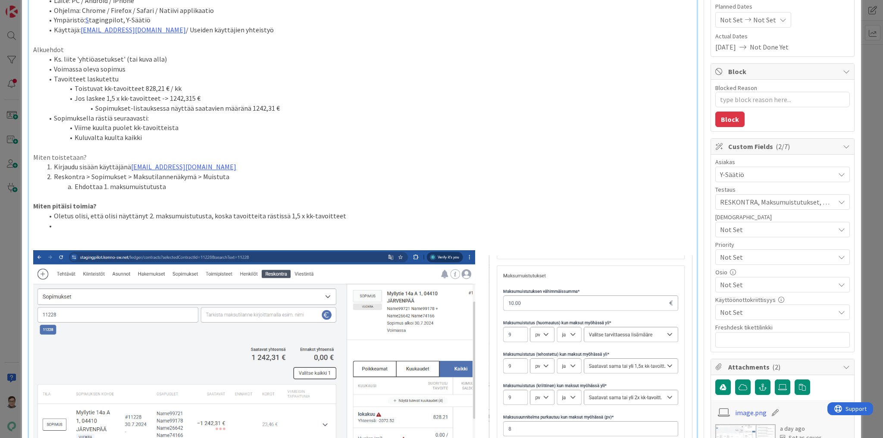
type textarea "x"
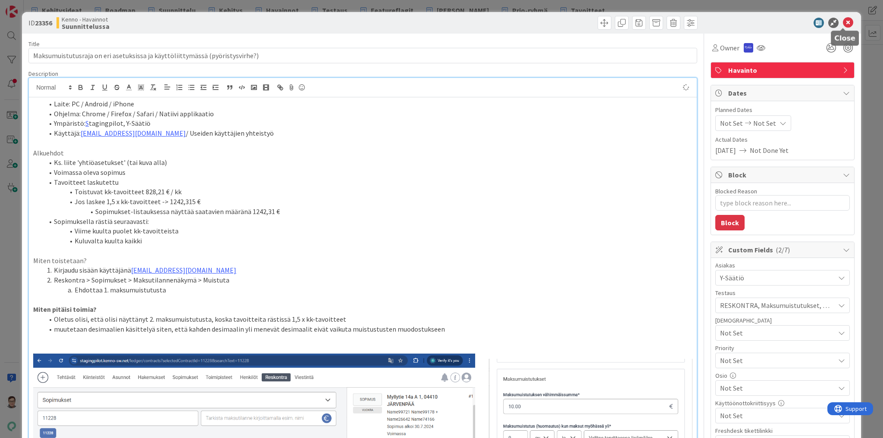
click at [843, 22] on icon at bounding box center [848, 23] width 10 height 10
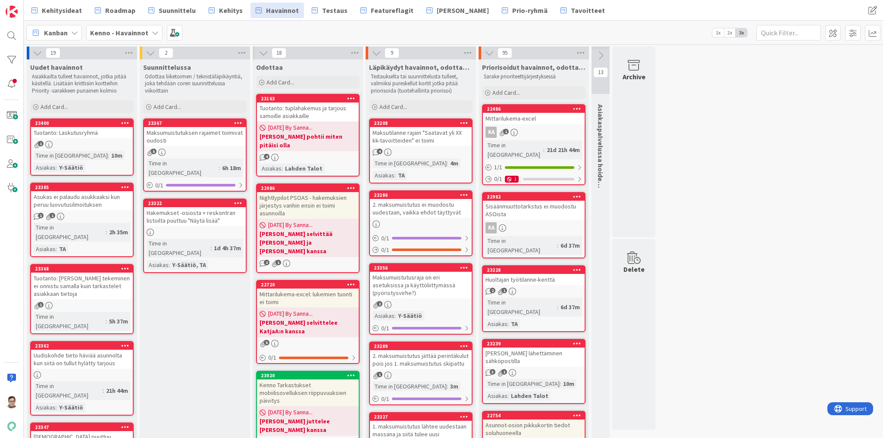
click at [195, 138] on div "Maksumuistutuksen rajaimet toimivat oudosti" at bounding box center [195, 136] width 102 height 19
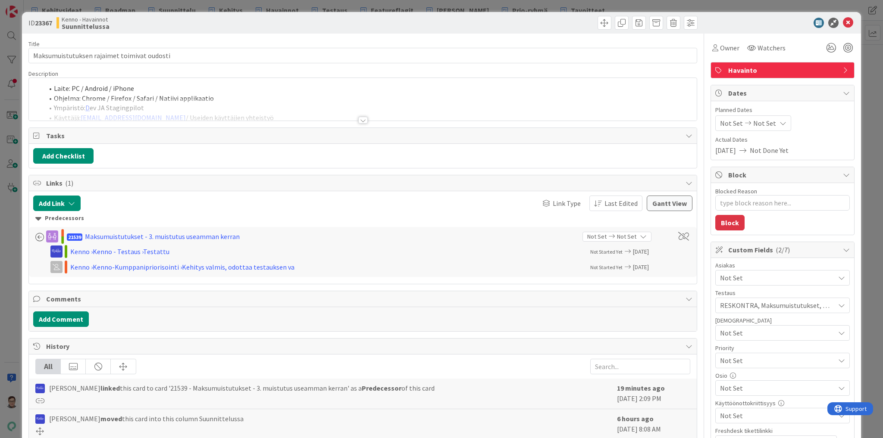
click at [360, 117] on div at bounding box center [362, 120] width 9 height 7
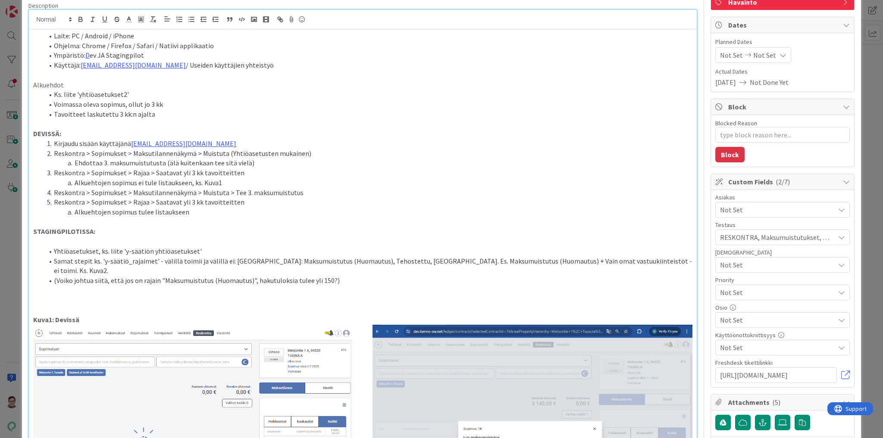
scroll to position [69, 0]
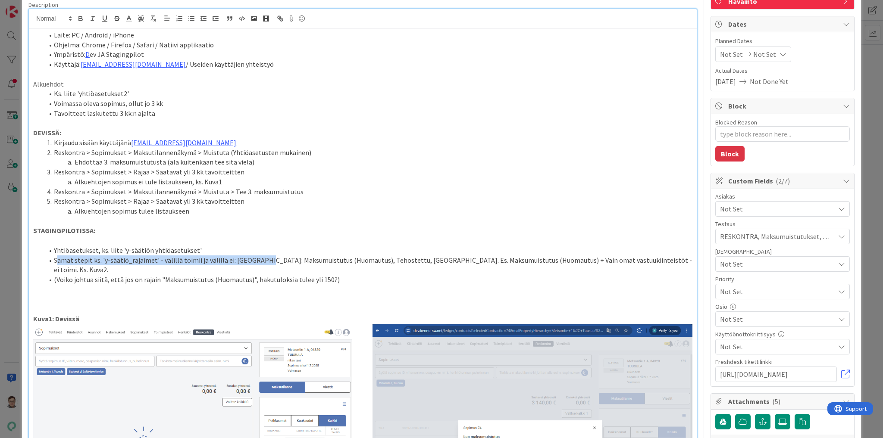
drag, startPoint x: 56, startPoint y: 259, endPoint x: 259, endPoint y: 260, distance: 203.0
click at [259, 260] on li "Samat stepit ks. 'y-säätiö_rajaimet' - välillä toimii ja välillä ei: [GEOGRAPHI…" at bounding box center [368, 265] width 649 height 19
click at [392, 262] on li "Samat stepit ks. 'y-säätiö_rajaimet' - välillä toimii ja välillä ei: [GEOGRAPHI…" at bounding box center [368, 265] width 649 height 19
click at [229, 260] on li "Samat stepit ks. 'y-säätiö_rajaimet' - välillä toimii ja välillä ei: [GEOGRAPHI…" at bounding box center [368, 265] width 649 height 19
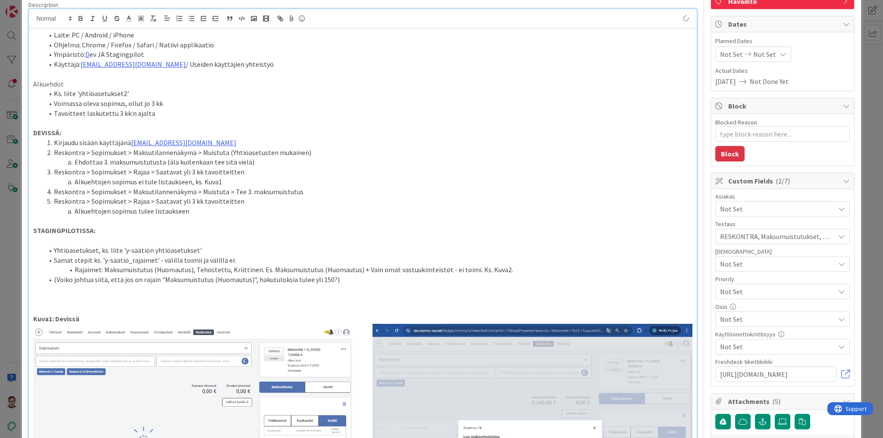
click at [52, 281] on li "(Voiko johtua siitä, että jos on rajain "Maksumuistutus (Huomautus)", hakutulok…" at bounding box center [368, 280] width 649 height 10
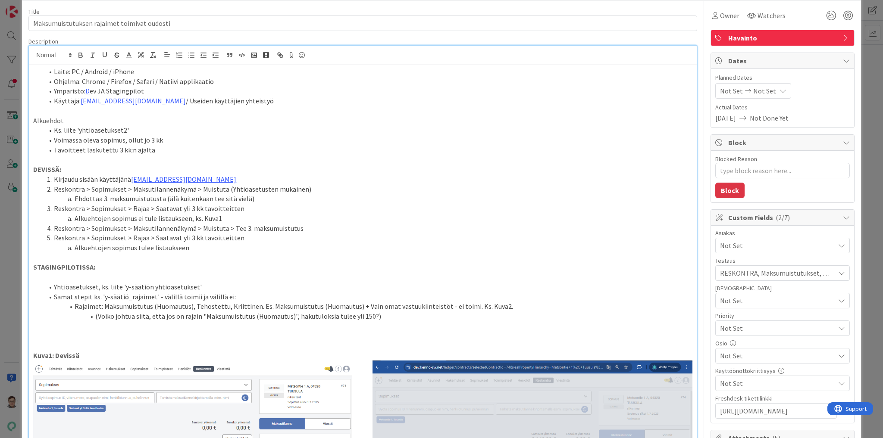
scroll to position [0, 0]
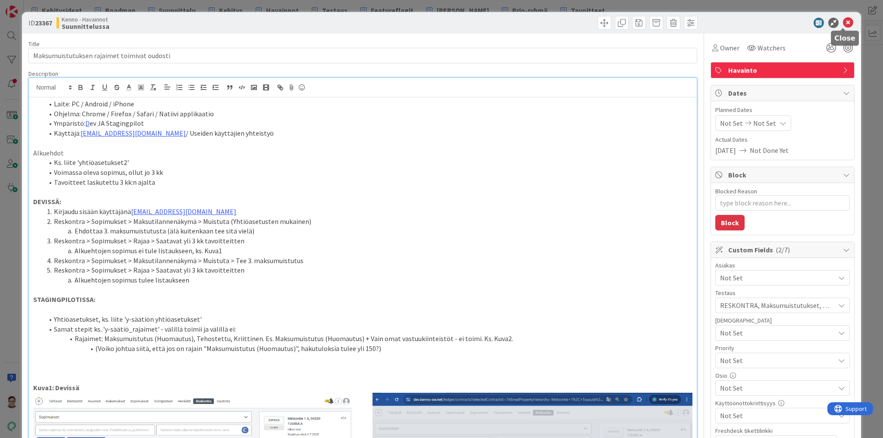
click at [844, 25] on icon at bounding box center [848, 23] width 10 height 10
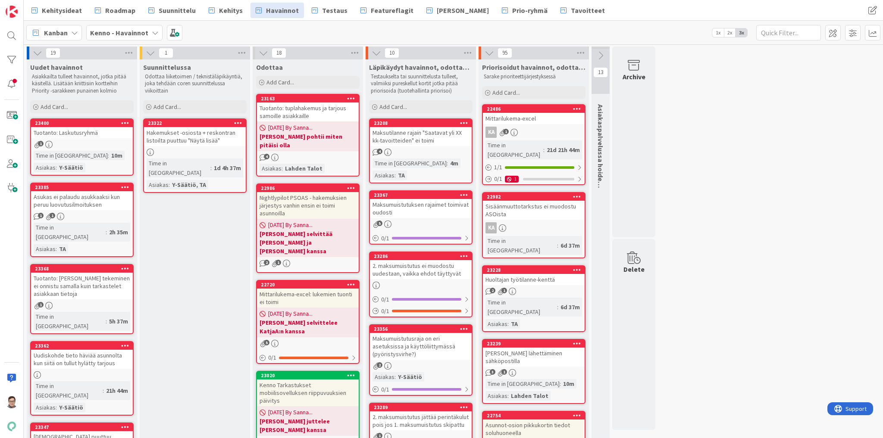
click at [181, 138] on div "Hakemukset -osiosta + reskontran listoilta puuttuu "Näytä lisää"" at bounding box center [195, 136] width 102 height 19
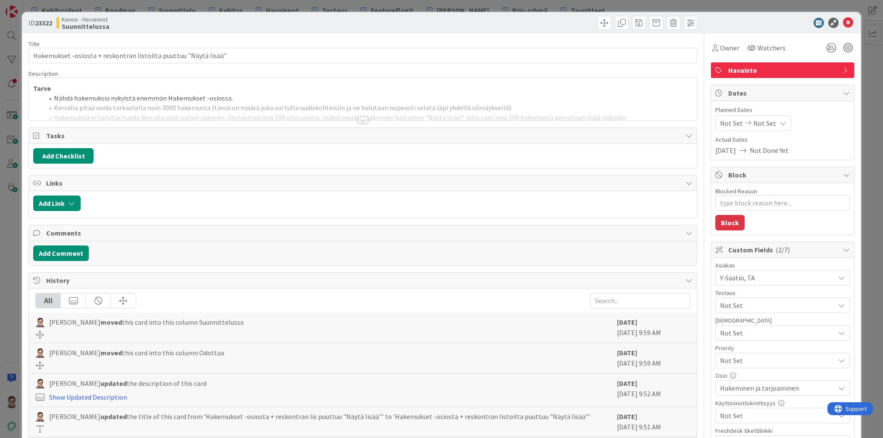
click at [360, 119] on div at bounding box center [362, 120] width 9 height 7
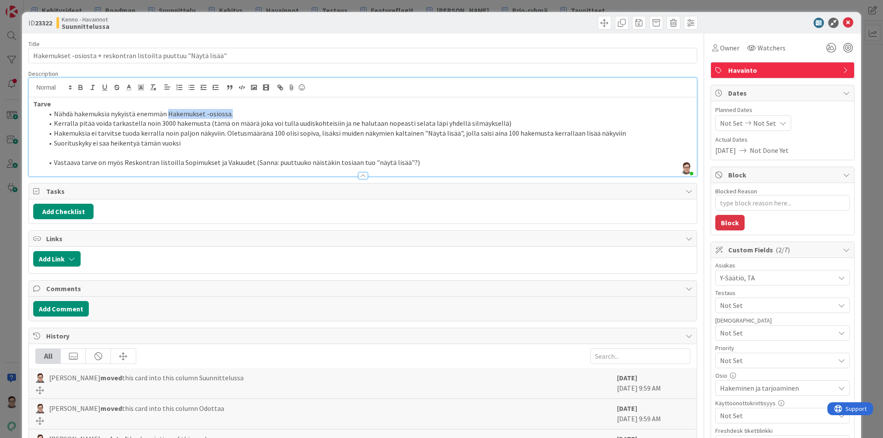
drag, startPoint x: 167, startPoint y: 114, endPoint x: 241, endPoint y: 112, distance: 73.7
click at [241, 112] on li "Nähdä hakemuksia nykyistä enemmän Hakemukset -osiossa." at bounding box center [368, 114] width 649 height 10
click at [191, 116] on li "Nähdä hakemuksia nykyistä enemmän Hakemukset -osiossa." at bounding box center [368, 114] width 649 height 10
drag, startPoint x: 269, startPoint y: 133, endPoint x: 279, endPoint y: 133, distance: 9.9
click at [279, 133] on li "Hakemuksia ei tarvitse tuoda kerralla noin paljon näkyviin. Oletusmääränä 100 o…" at bounding box center [368, 133] width 649 height 10
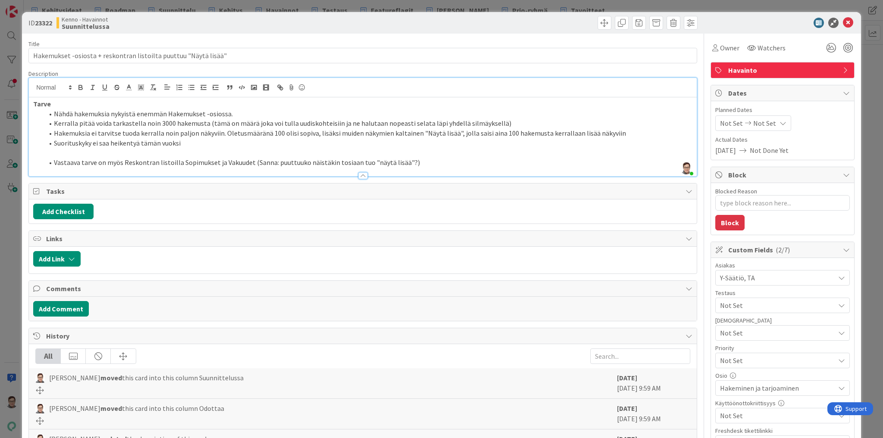
click at [274, 148] on p at bounding box center [362, 153] width 659 height 10
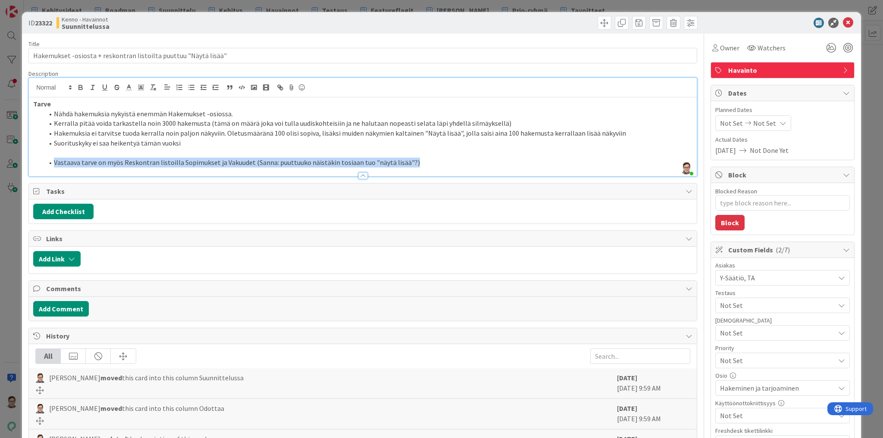
drag, startPoint x: 419, startPoint y: 163, endPoint x: 22, endPoint y: 163, distance: 396.6
click at [22, 163] on div "ID 23322 Kenno - Havainnot Suunnittelussa Title 64 / 128 Hakemukset -osiosta + …" at bounding box center [441, 393] width 839 height 763
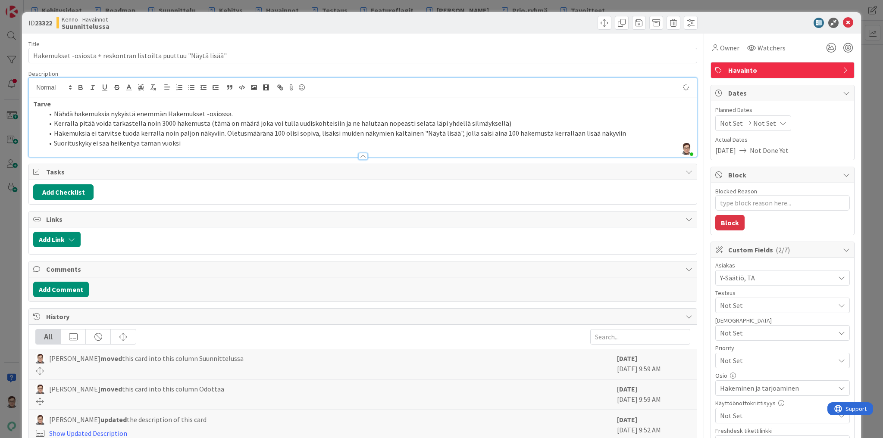
type textarea "x"
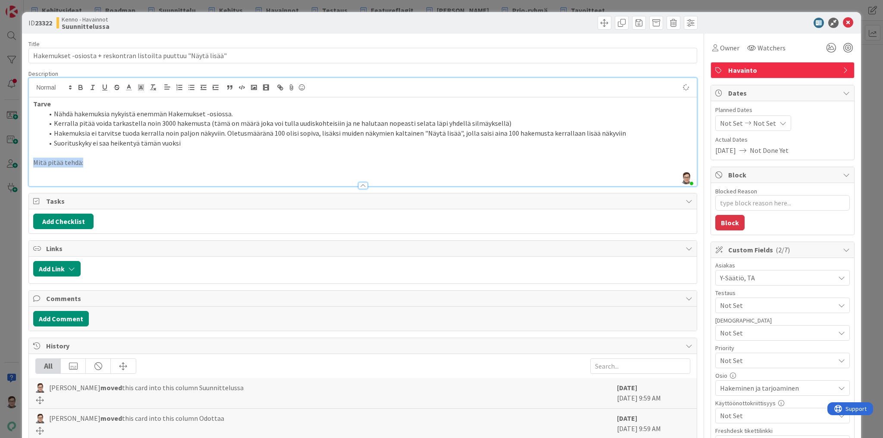
drag, startPoint x: 90, startPoint y: 164, endPoint x: 0, endPoint y: 160, distance: 89.8
click at [0, 160] on div "ID 23322 Kenno - Havainnot Suunnittelussa Title 64 / 128 Hakemukset -osiosta + …" at bounding box center [441, 219] width 883 height 438
click at [72, 175] on p at bounding box center [362, 173] width 659 height 10
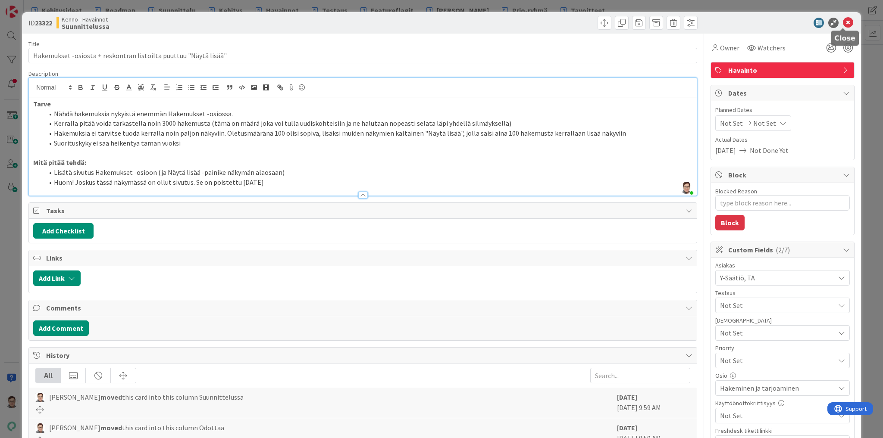
click at [843, 22] on icon at bounding box center [848, 23] width 10 height 10
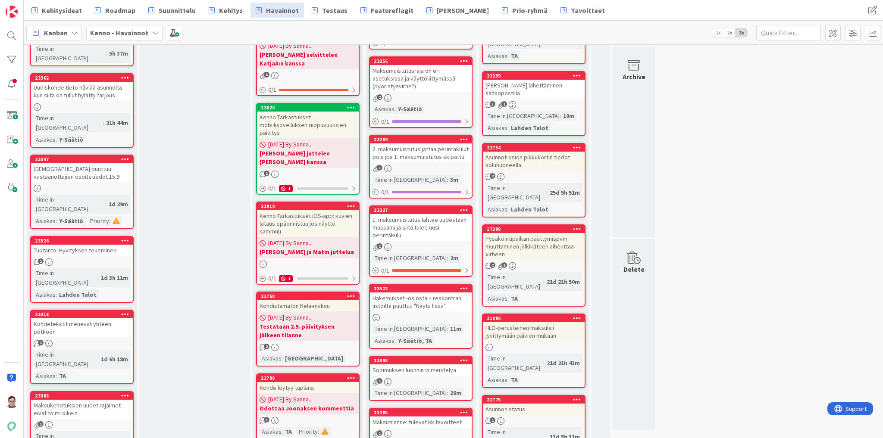
scroll to position [276, 0]
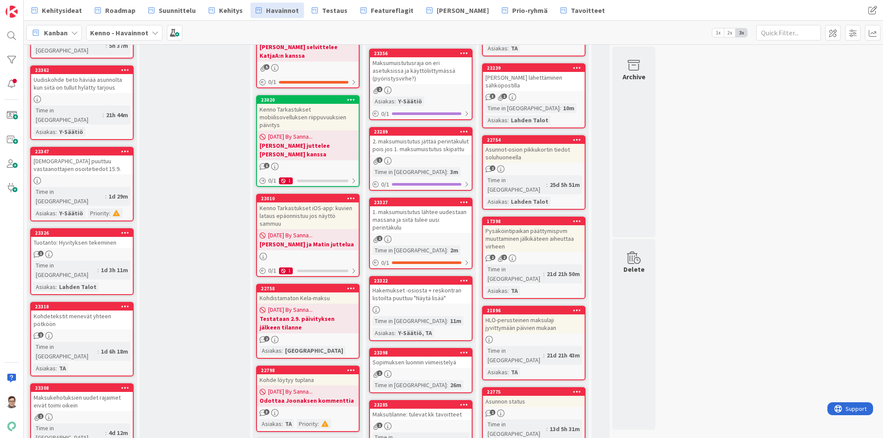
click at [421, 285] on div "Hakemukset -osiosta + reskontran listoilta puuttuu "Näytä lisää"" at bounding box center [421, 294] width 102 height 19
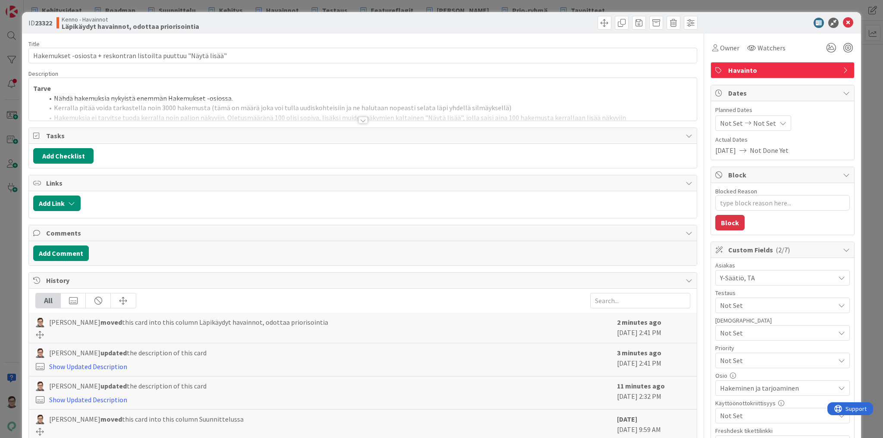
type textarea "x"
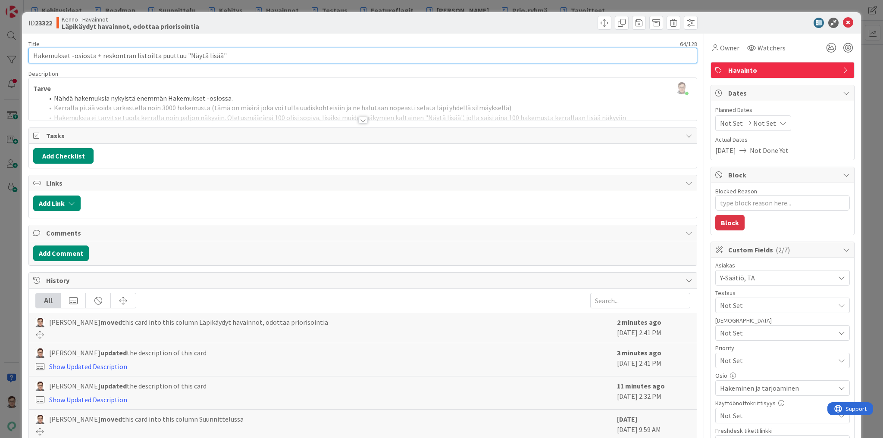
drag, startPoint x: 178, startPoint y: 54, endPoint x: 96, endPoint y: 57, distance: 82.4
click at [96, 57] on input "Hakemukset -osiosta + reskontran listoilta puuttuu "Näytä lisää"" at bounding box center [362, 56] width 669 height 16
click at [97, 57] on input "Hakemukset -osiosta + reskontran listoilta puuttuu "Näytä lisää"" at bounding box center [362, 56] width 669 height 16
drag, startPoint x: 152, startPoint y: 55, endPoint x: 93, endPoint y: 58, distance: 58.7
click at [93, 58] on input "Hakemukset -osiosta + reskontran listoilta puuttuu "Näytä lisää"" at bounding box center [362, 56] width 669 height 16
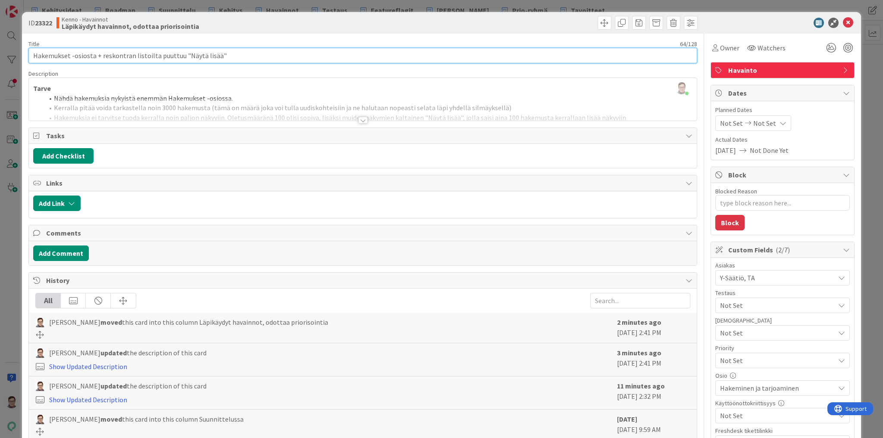
type input "Hakemukset -osiosta puuttuu "Näytä lisää""
click at [166, 53] on input "Hakemukset -osiosta puuttuu "Näytä lisää"" at bounding box center [362, 56] width 669 height 16
type textarea "x"
type input "Hakemukset -osiosta puuttuu "Näytä lisää""
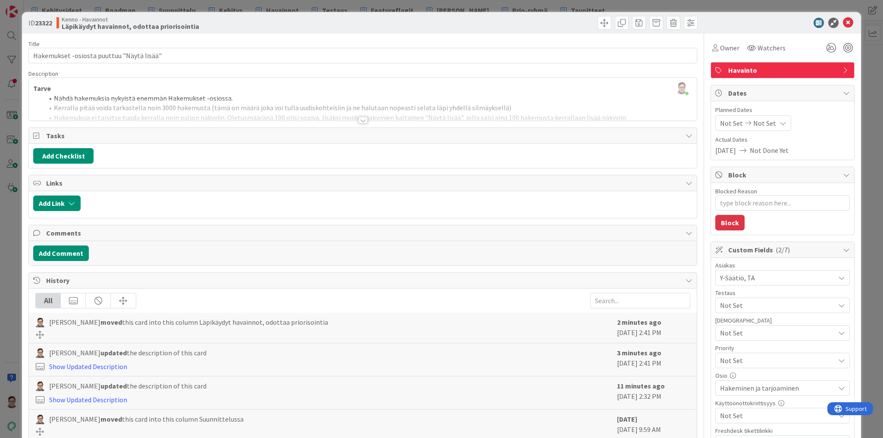
click at [358, 118] on div at bounding box center [362, 120] width 9 height 7
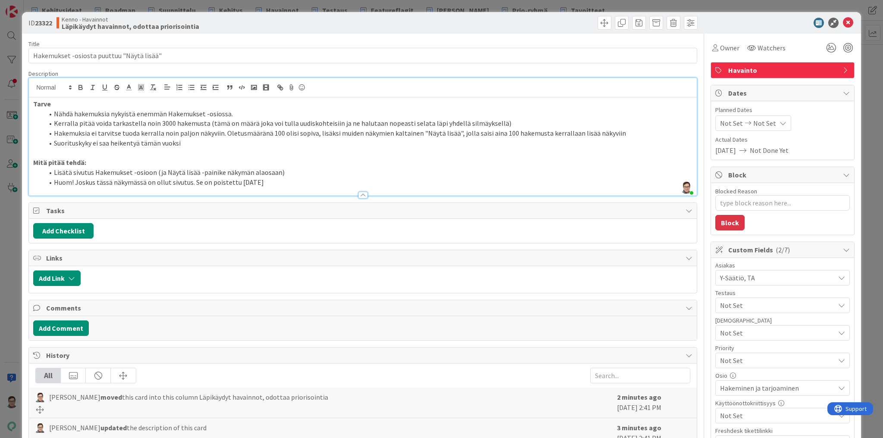
click at [294, 182] on li "Huom! Joskus tässä näkymässä on ollut sivutus. Se on poistettu [DATE]" at bounding box center [368, 183] width 649 height 10
click at [275, 172] on li "Lisätä sivutus Hakemukset -osioon (ja Näytä lisää -painike näkymän alaosaan)" at bounding box center [368, 173] width 649 height 10
click at [362, 173] on li "Lisätä sivutus Hakemukset -osioon (ja Näytä lisää -painike näkymän alaosaan Asu…" at bounding box center [368, 173] width 649 height 10
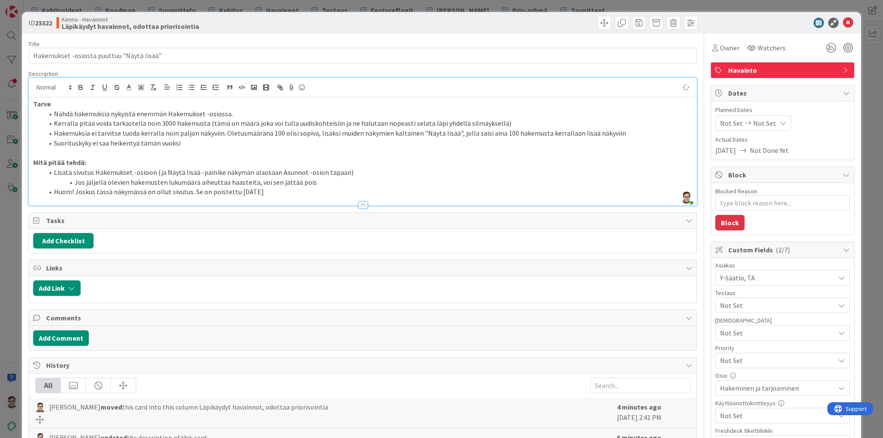
click at [341, 171] on li "Lisätä sivutus Hakemukset -osioon (ja Näytä lisää -painike näkymän alaosaan Asu…" at bounding box center [368, 173] width 649 height 10
click at [360, 206] on div at bounding box center [362, 205] width 9 height 7
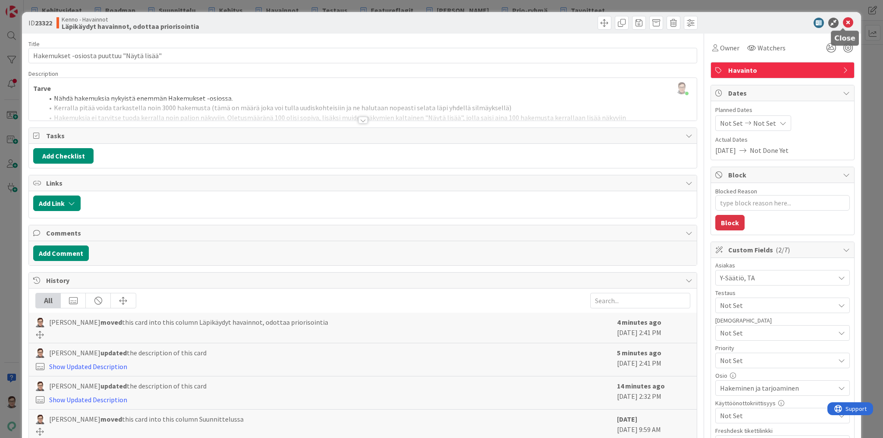
click at [848, 22] on icon at bounding box center [848, 23] width 10 height 10
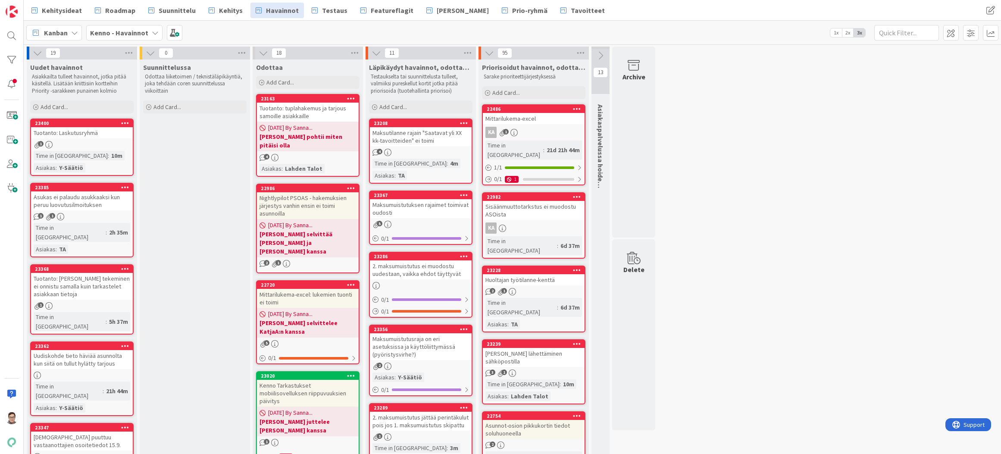
click at [414, 144] on div "Maksutilanne rajain "Saatavat yli XX kk-tavoitteiden" ei toimi" at bounding box center [421, 136] width 102 height 19
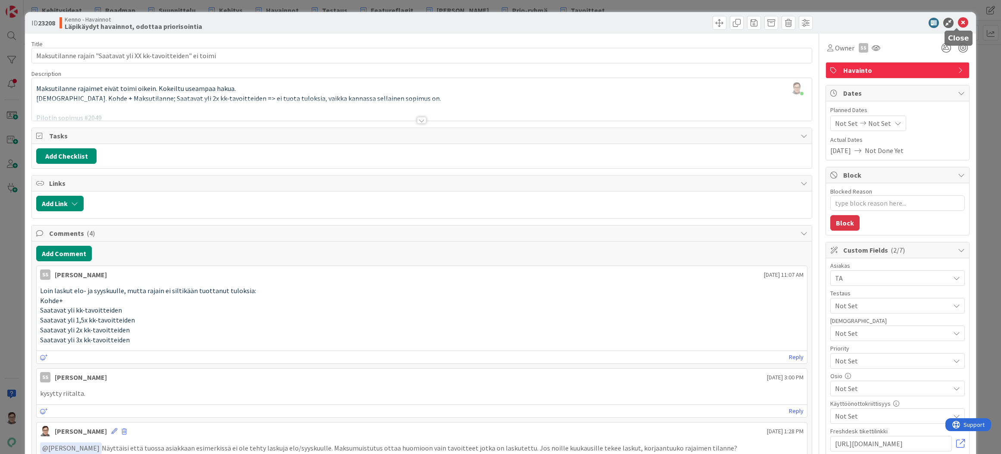
click at [958, 21] on icon at bounding box center [963, 23] width 10 height 10
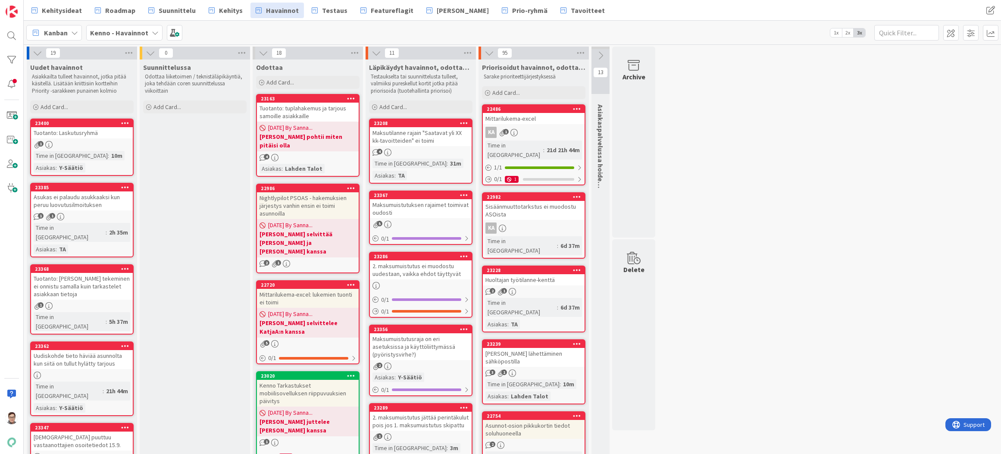
drag, startPoint x: 752, startPoint y: 439, endPoint x: 747, endPoint y: 432, distance: 9.0
click at [412, 199] on div "Maksumuistutuksen rajaimet toimivat oudosti" at bounding box center [421, 208] width 102 height 19
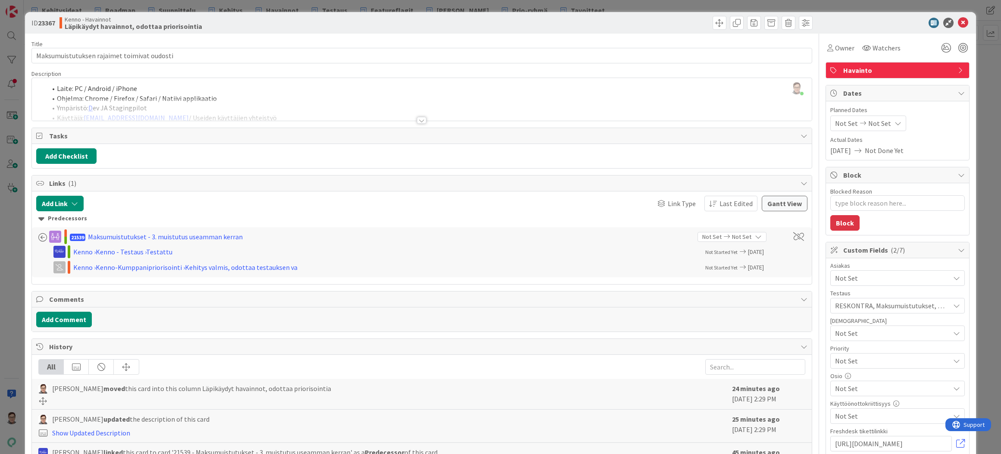
click at [708, 439] on div "[PERSON_NAME] updated the description of this card Show Updated Description 25 …" at bounding box center [422, 426] width 780 height 33
click at [958, 23] on icon at bounding box center [963, 23] width 10 height 10
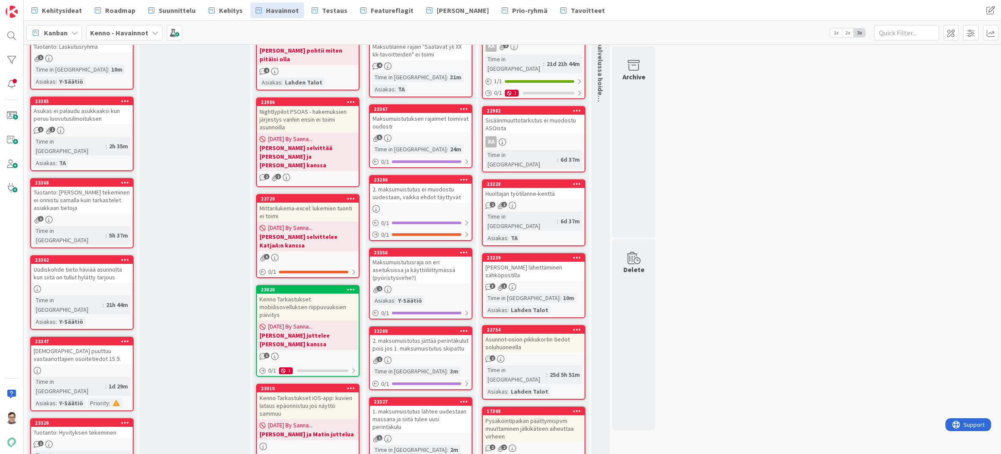
click at [418, 184] on div "2. maksumuistutus ei muodostu uudestaan, vaikka ehdot täyttyvät" at bounding box center [421, 193] width 102 height 19
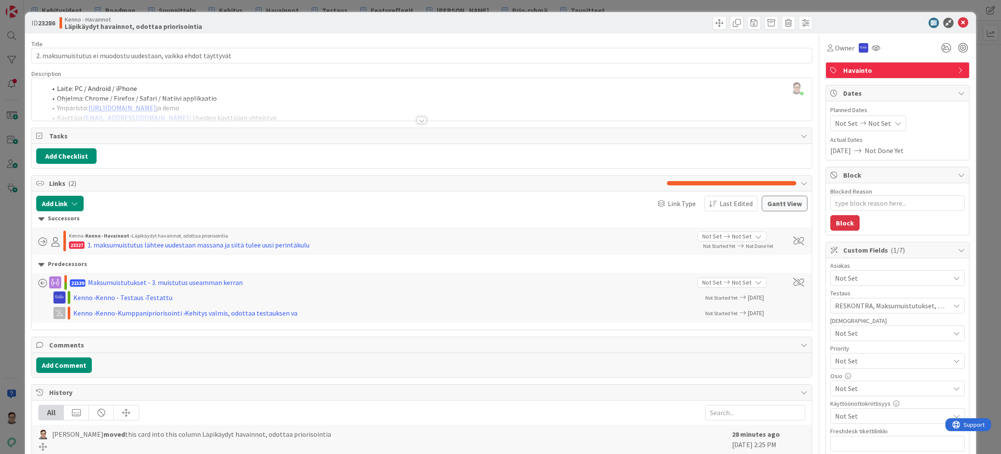
click at [673, 444] on div at bounding box center [382, 447] width 689 height 8
click at [958, 25] on icon at bounding box center [963, 23] width 10 height 10
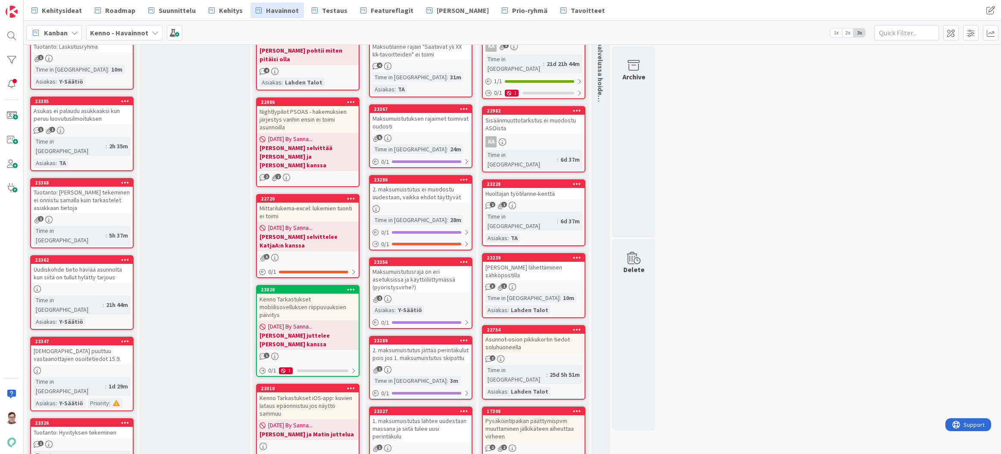
click at [422, 272] on div "Maksumuistutusraja on eri asetuksissa ja käyttöliittymässä (pyöristysvirhe?)" at bounding box center [421, 279] width 102 height 27
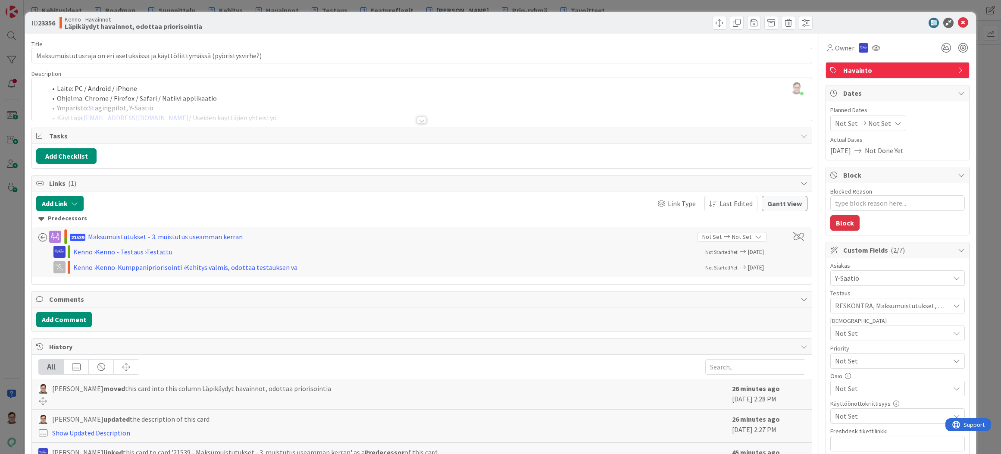
click at [514, 441] on div "[PERSON_NAME] updated the description of this card Show Updated Description 26 …" at bounding box center [422, 426] width 780 height 33
click at [958, 24] on icon at bounding box center [963, 23] width 10 height 10
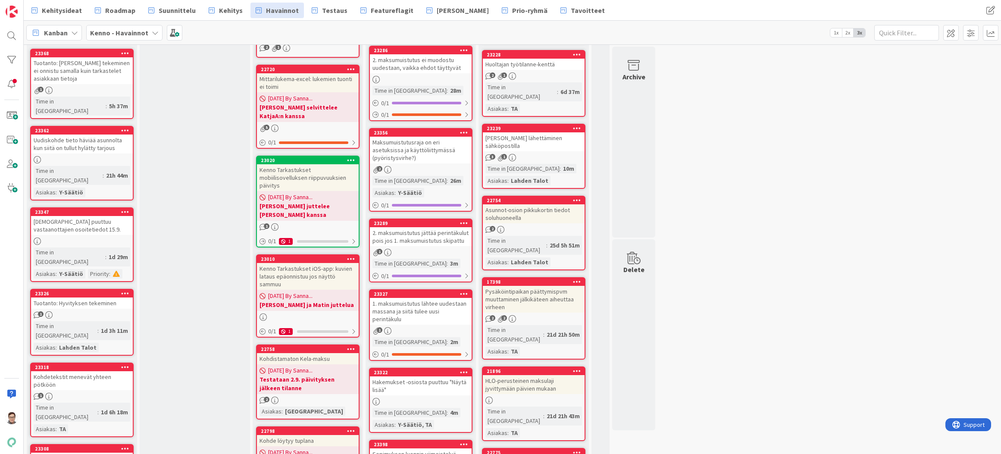
click at [412, 227] on div "2. maksumuistutus jättää perintäkulut pois jos 1. maksumuistutus skipattu" at bounding box center [421, 236] width 102 height 19
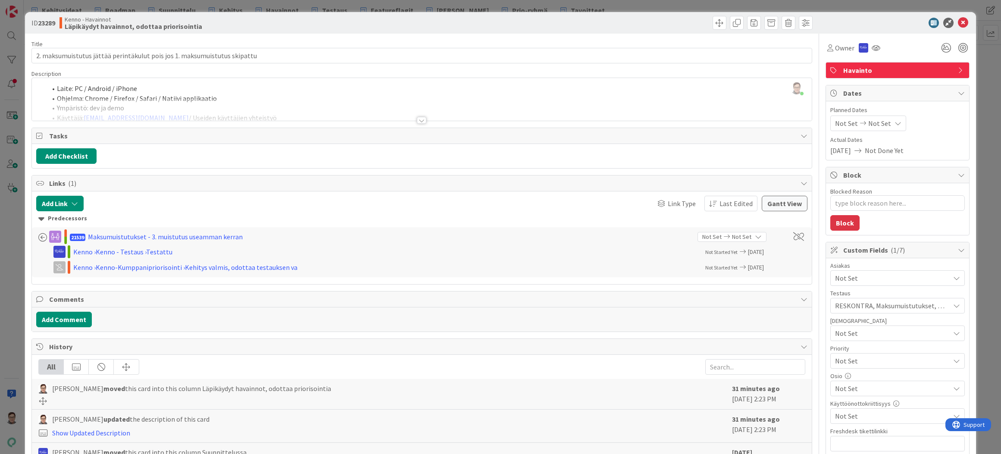
click at [675, 439] on div "[PERSON_NAME] updated the description of this card Show Updated Description 31 …" at bounding box center [422, 426] width 780 height 33
click at [958, 25] on icon at bounding box center [963, 23] width 10 height 10
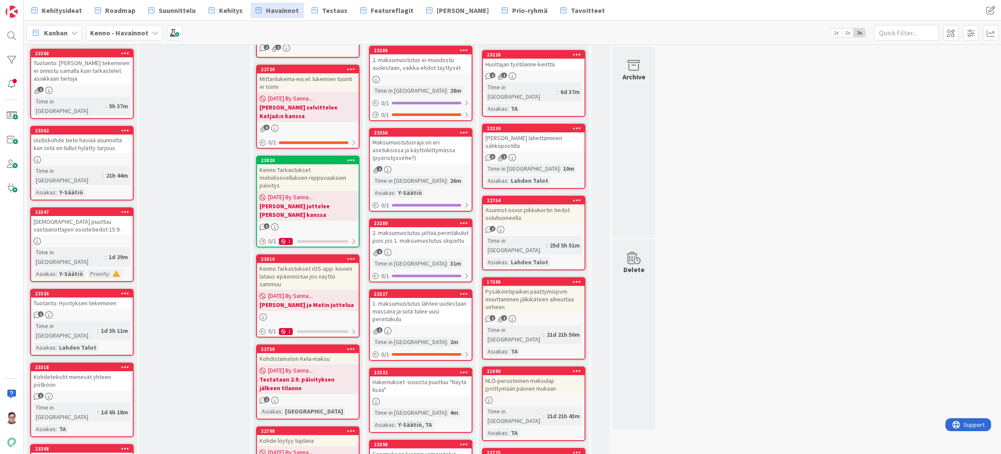
click at [427, 298] on div "1. maksumuistutus lähtee uudestaan massana ja siitä tulee uusi perintäkulu" at bounding box center [421, 311] width 102 height 27
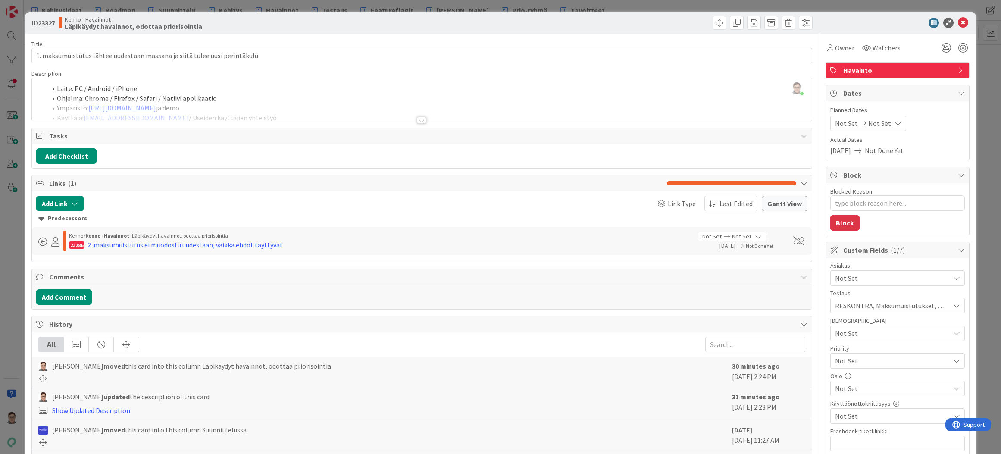
click at [547, 442] on div at bounding box center [382, 442] width 689 height 8
click at [958, 20] on icon at bounding box center [963, 23] width 10 height 10
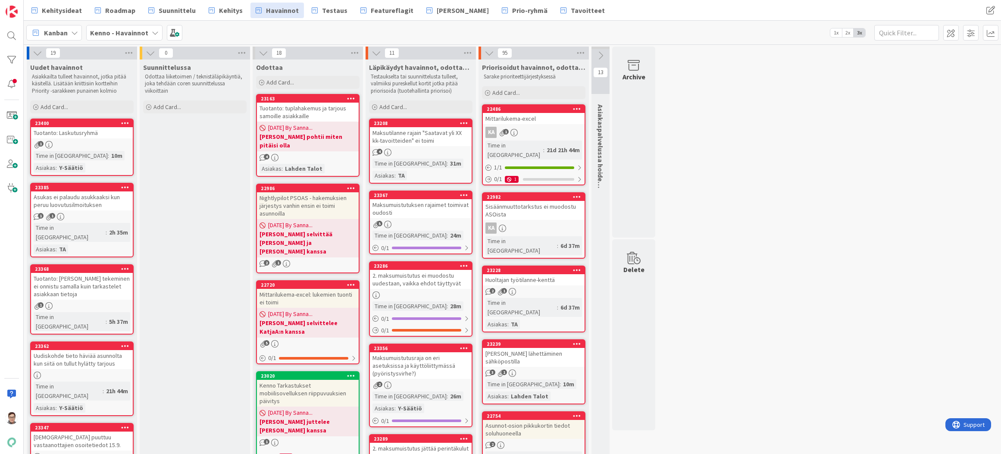
drag, startPoint x: 779, startPoint y: 450, endPoint x: 781, endPoint y: 442, distance: 8.7
click at [440, 133] on div "Maksutilanne rajain "Saatavat yli XX kk-tavoitteiden" ei toimi" at bounding box center [421, 136] width 102 height 19
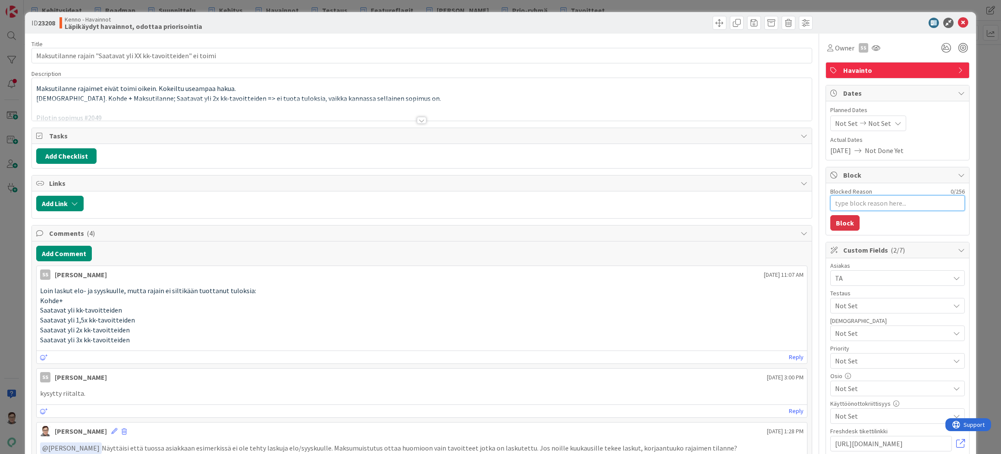
click at [856, 201] on textarea "Blocked Reason" at bounding box center [897, 203] width 135 height 16
type textarea "x"
type textarea "Mi"
type textarea "x"
type textarea "Mik"
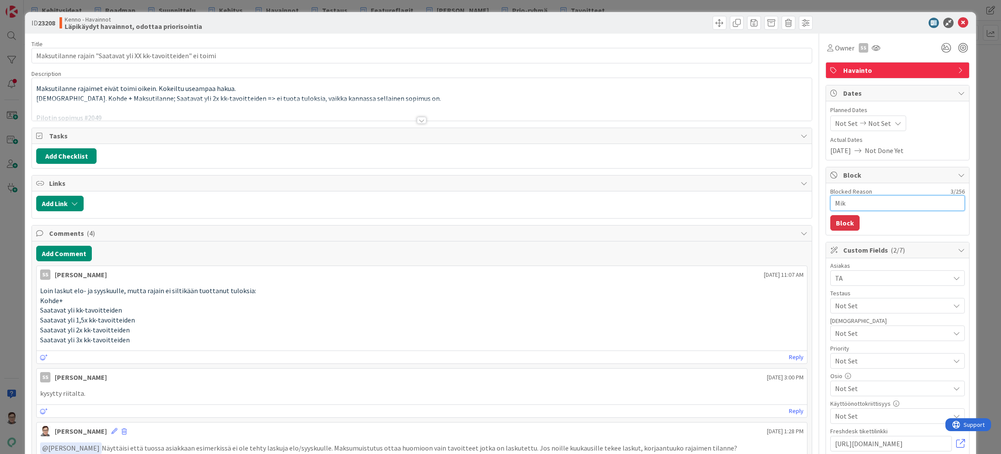
type textarea "x"
type textarea "Mikk"
type textarea "x"
type textarea "[PERSON_NAME]"
type textarea "x"
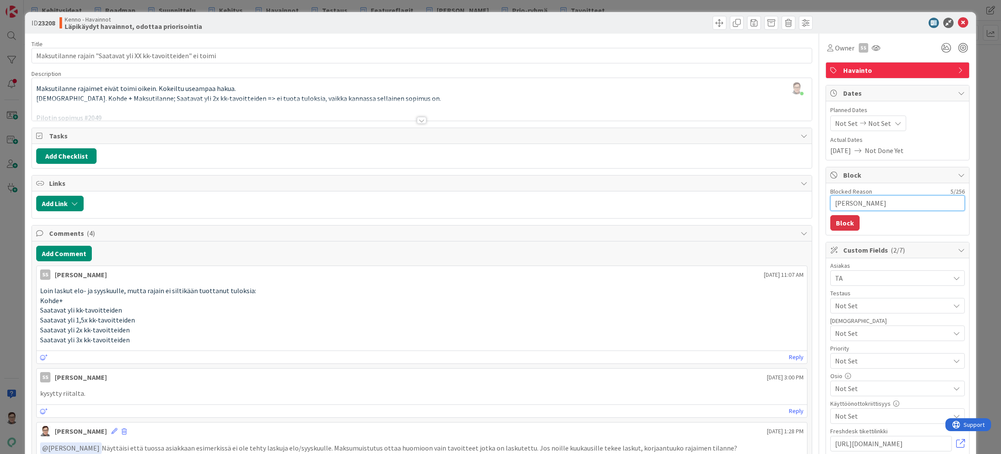
type textarea "MikkoV"
type textarea "x"
drag, startPoint x: 823, startPoint y: 207, endPoint x: 810, endPoint y: 207, distance: 13.8
click at [810, 207] on div "Title 62 / 128 Maksutilanne rajain "Saatavat yli XX kk-tavoitteiden" ei toimi D…" at bounding box center [500, 401] width 938 height 735
type textarea "[PERSON_NAME]?"
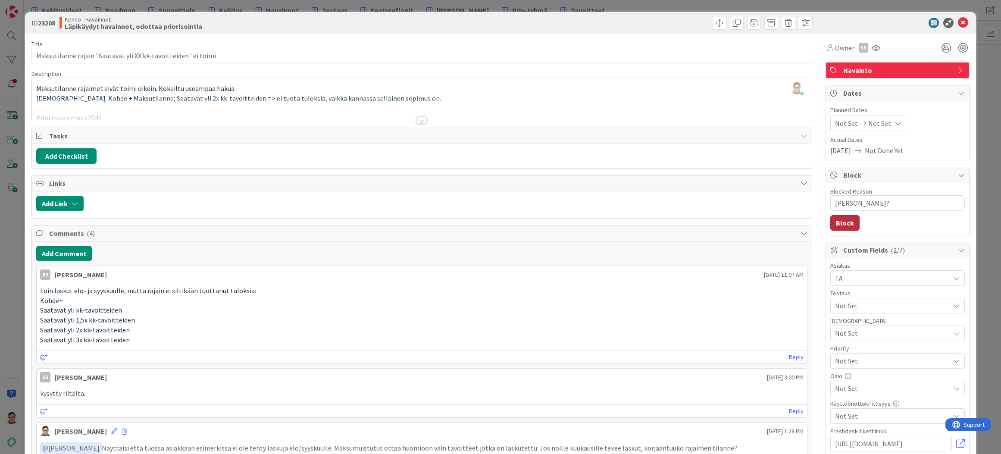
click at [838, 219] on button "Block" at bounding box center [844, 223] width 29 height 16
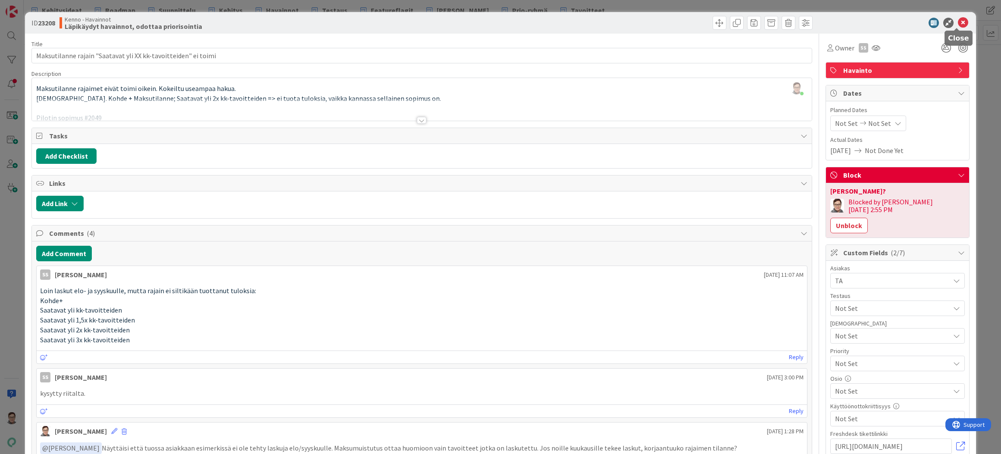
click at [958, 25] on icon at bounding box center [963, 23] width 10 height 10
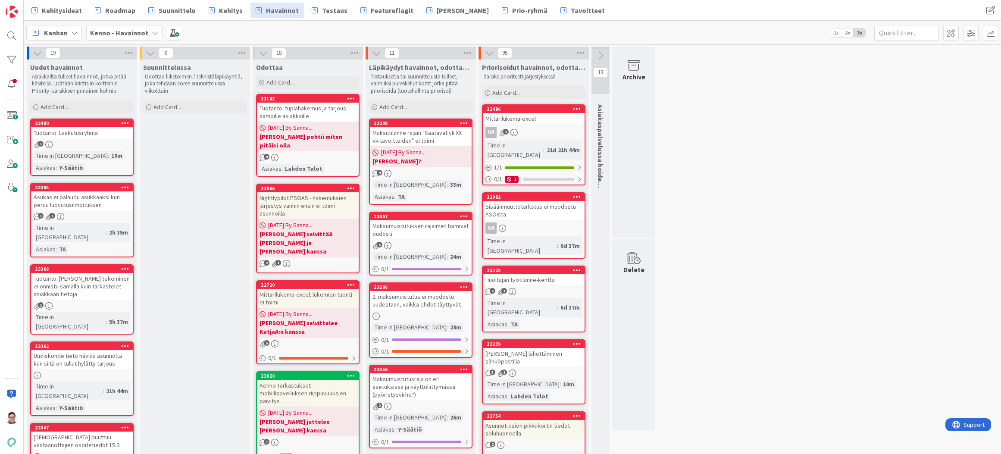
click at [406, 220] on div "Maksumuistutuksen rajaimet toimivat oudosti" at bounding box center [421, 229] width 102 height 19
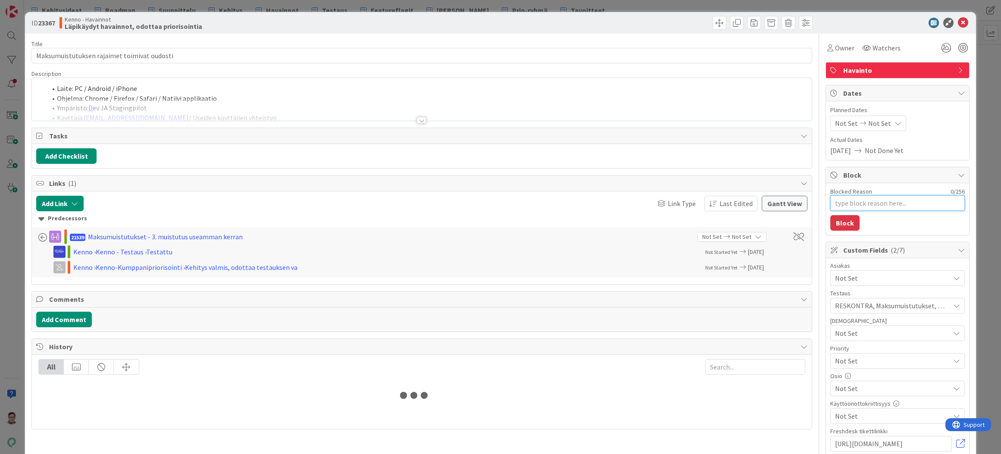
click at [852, 203] on textarea "Blocked Reason" at bounding box center [897, 203] width 135 height 16
paste textarea "[PERSON_NAME]?"
type textarea "x"
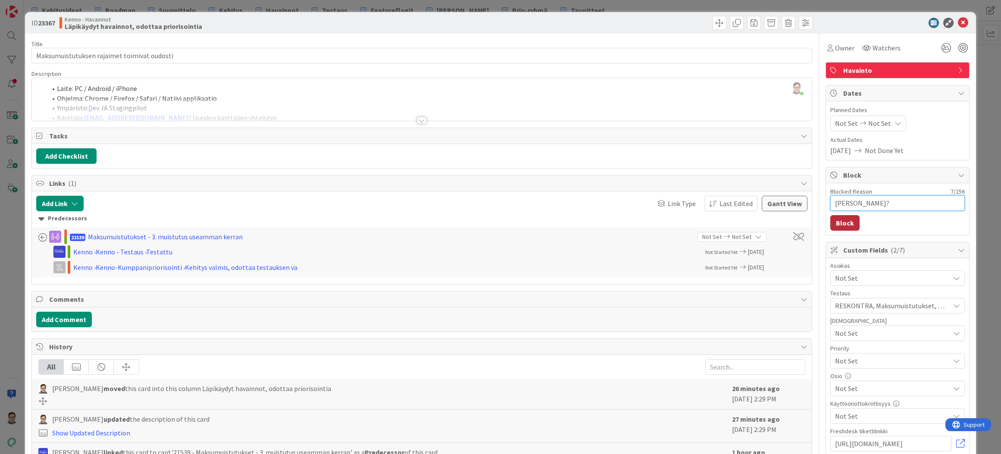
type textarea "[PERSON_NAME]?"
click at [840, 225] on button "Block" at bounding box center [844, 223] width 29 height 16
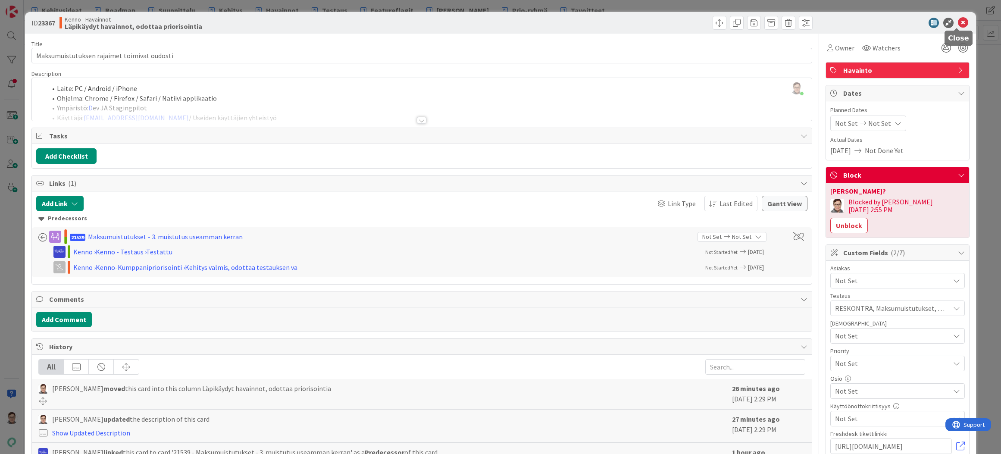
click at [958, 23] on icon at bounding box center [963, 23] width 10 height 10
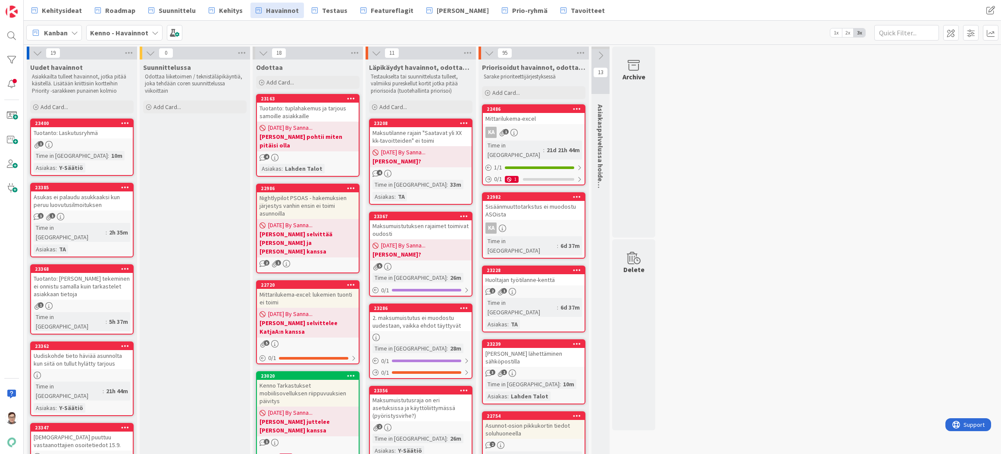
click at [412, 334] on div at bounding box center [421, 337] width 102 height 7
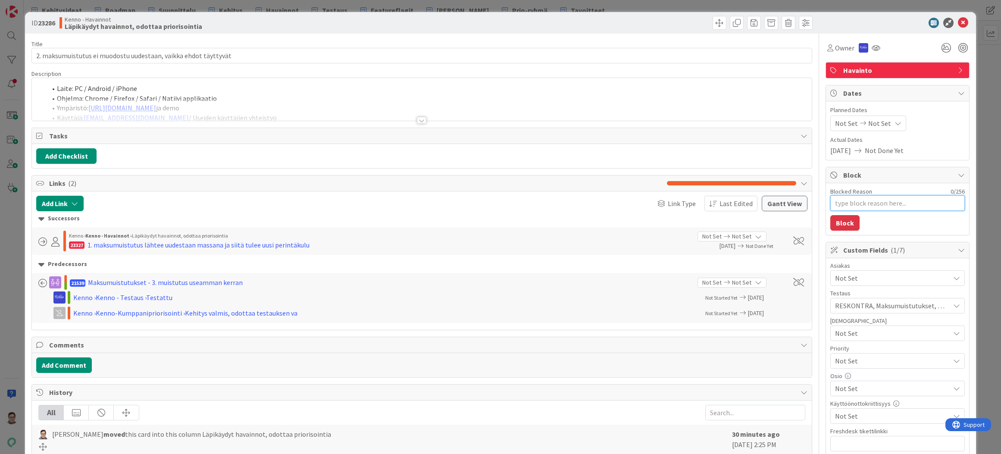
click at [849, 203] on textarea "Blocked Reason" at bounding box center [897, 203] width 135 height 16
paste textarea "[PERSON_NAME]?"
type textarea "x"
type textarea "[PERSON_NAME]?"
click at [836, 220] on button "Block" at bounding box center [844, 223] width 29 height 16
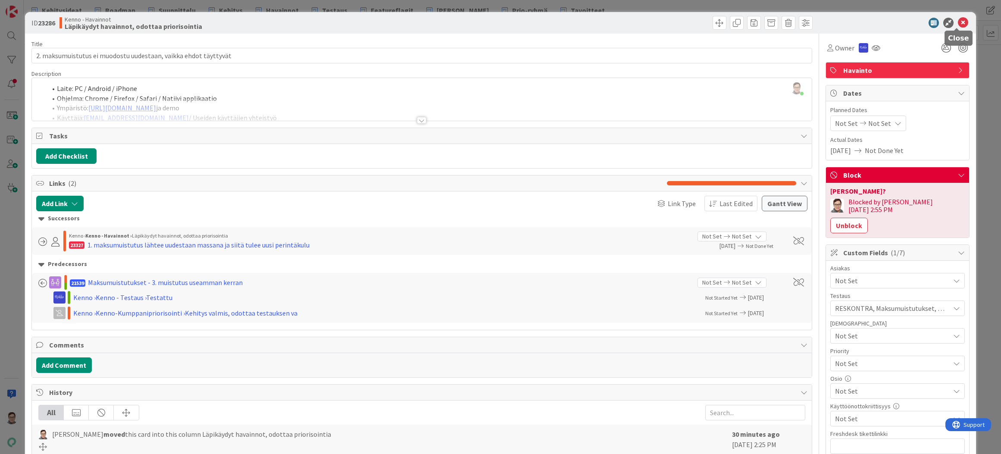
click at [958, 25] on icon at bounding box center [963, 23] width 10 height 10
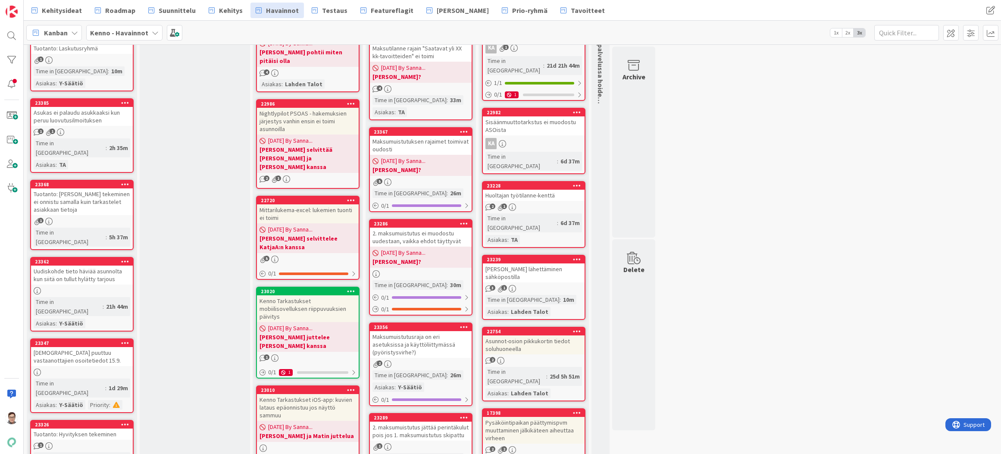
scroll to position [86, 0]
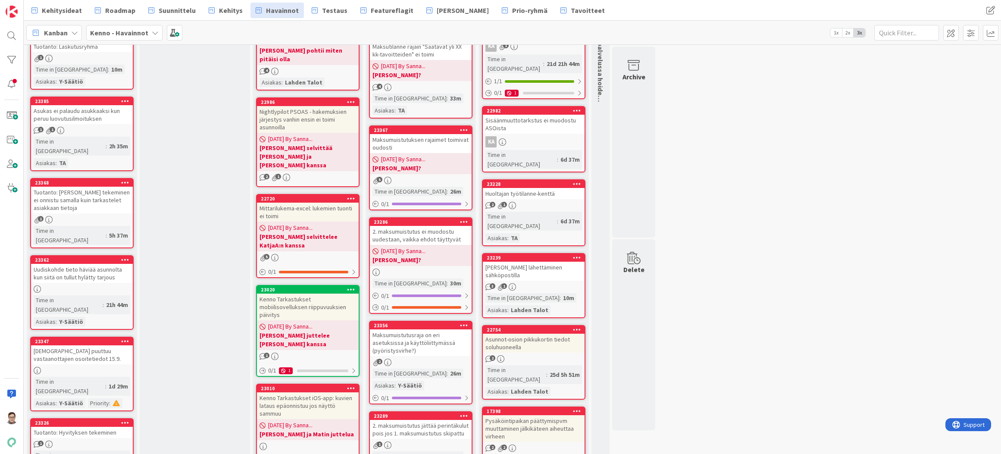
click at [412, 329] on div "Maksumuistutusraja on eri asetuksissa ja käyttöliittymässä (pyöristysvirhe?)" at bounding box center [421, 342] width 102 height 27
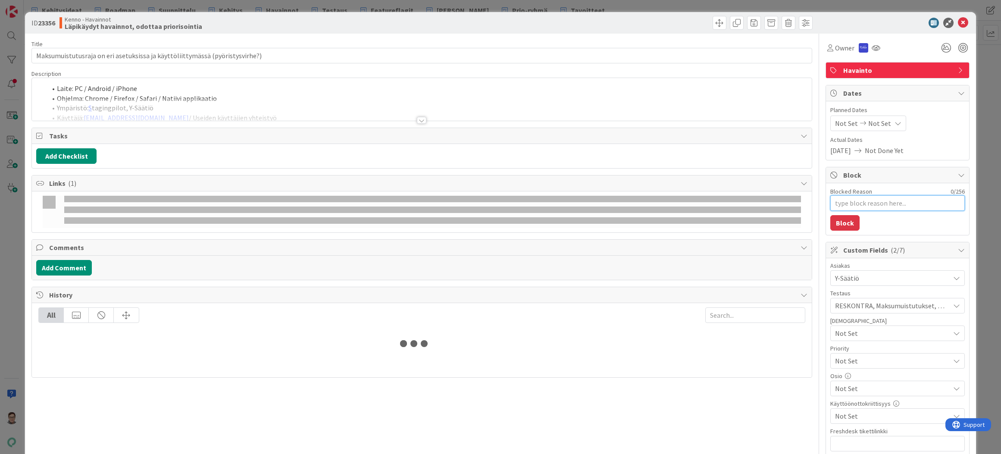
click at [846, 203] on textarea "Blocked Reason" at bounding box center [897, 203] width 135 height 16
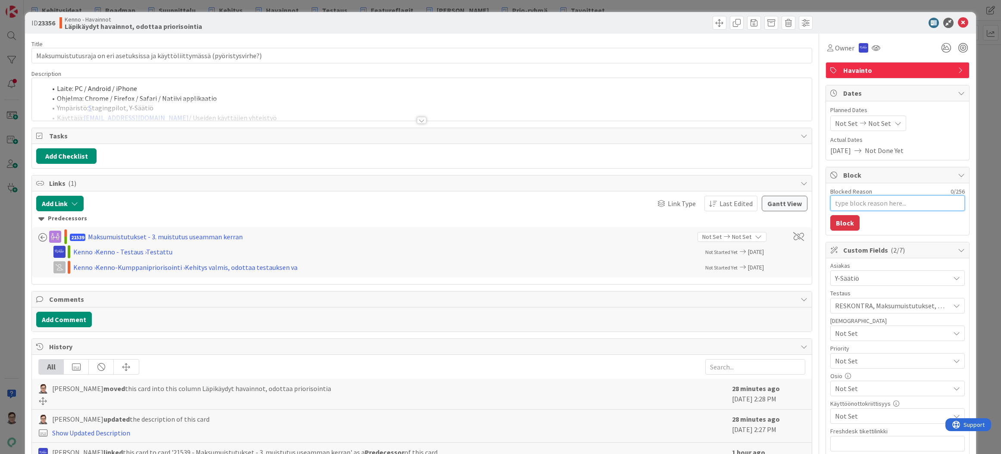
paste textarea "[PERSON_NAME]?"
type textarea "x"
type textarea "[PERSON_NAME]?"
click at [838, 218] on button "Block" at bounding box center [844, 223] width 29 height 16
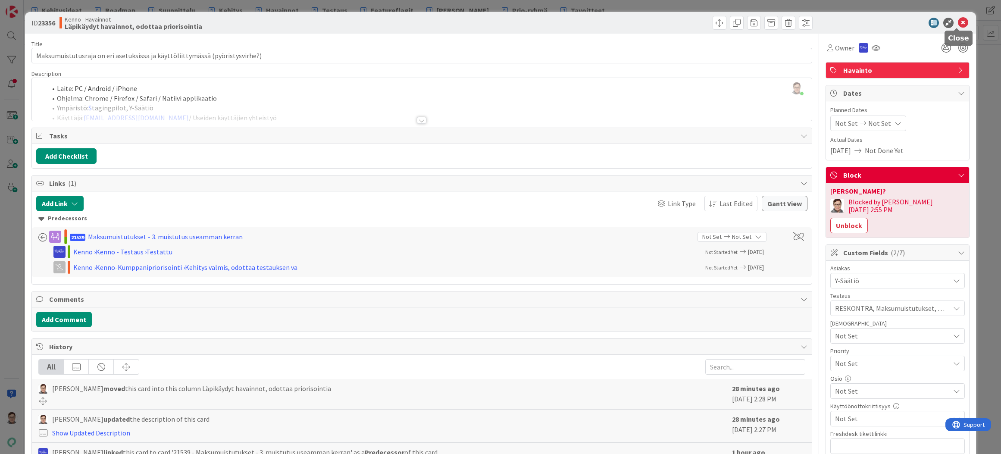
click at [959, 23] on icon at bounding box center [963, 23] width 10 height 10
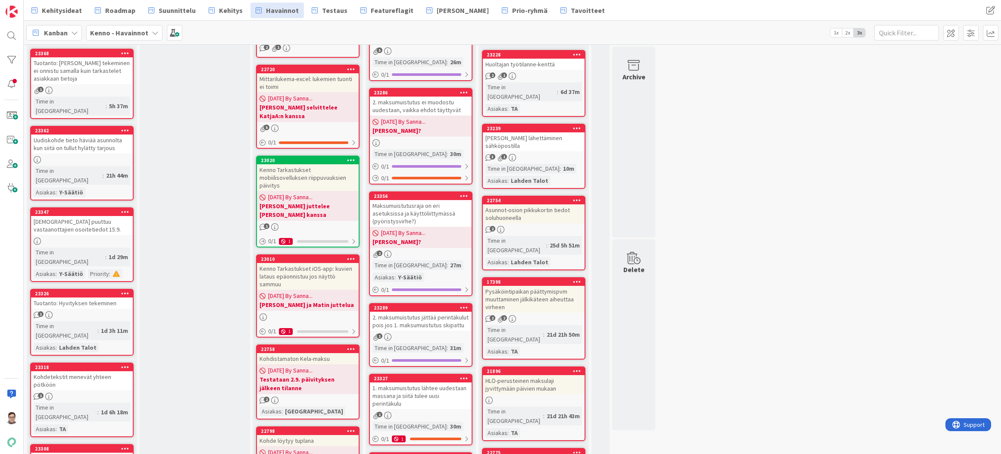
click at [414, 315] on div "2. maksumuistutus jättää perintäkulut pois jos 1. maksumuistutus skipattu" at bounding box center [421, 321] width 102 height 19
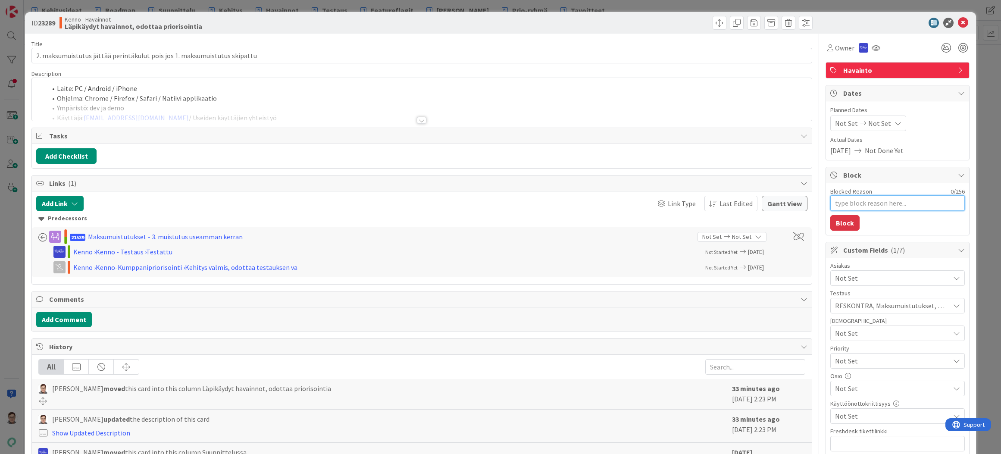
click at [840, 209] on textarea "Blocked Reason" at bounding box center [897, 203] width 135 height 16
paste textarea "[PERSON_NAME]?"
type textarea "x"
type textarea "[PERSON_NAME]?"
click at [838, 226] on button "Block" at bounding box center [844, 223] width 29 height 16
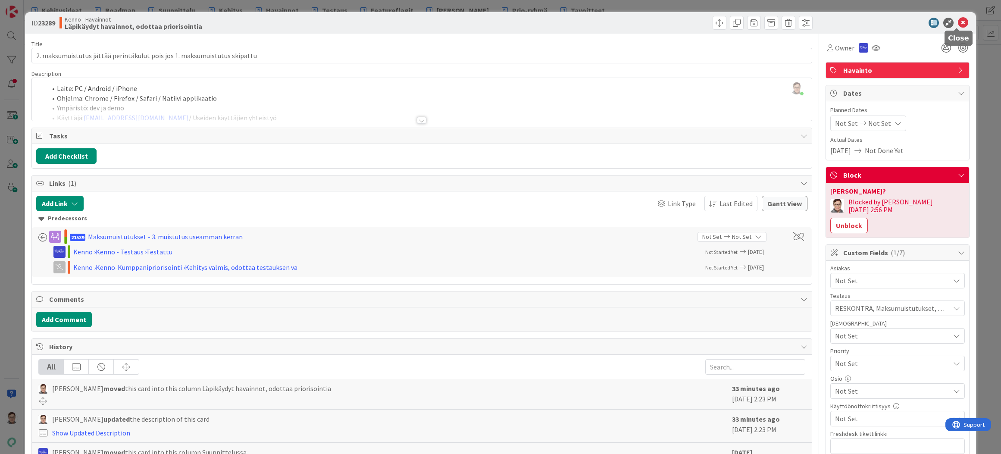
click at [959, 27] on icon at bounding box center [963, 23] width 10 height 10
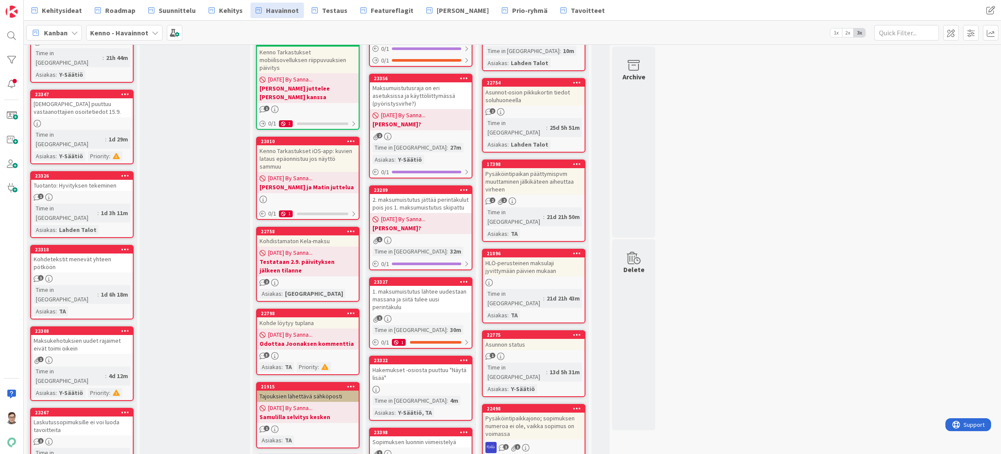
scroll to position [345, 0]
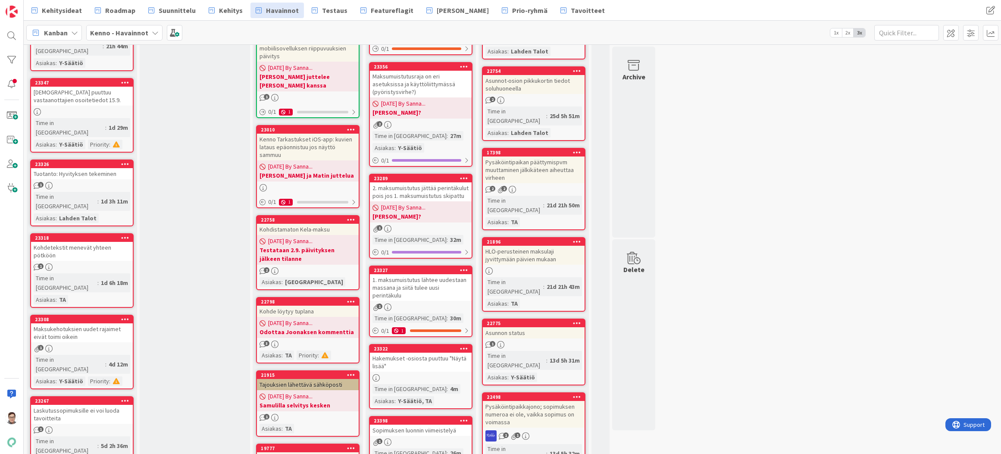
click at [407, 278] on div "1. maksumuistutus lähtee uudestaan massana ja siitä tulee uusi perintäkulu" at bounding box center [421, 287] width 102 height 27
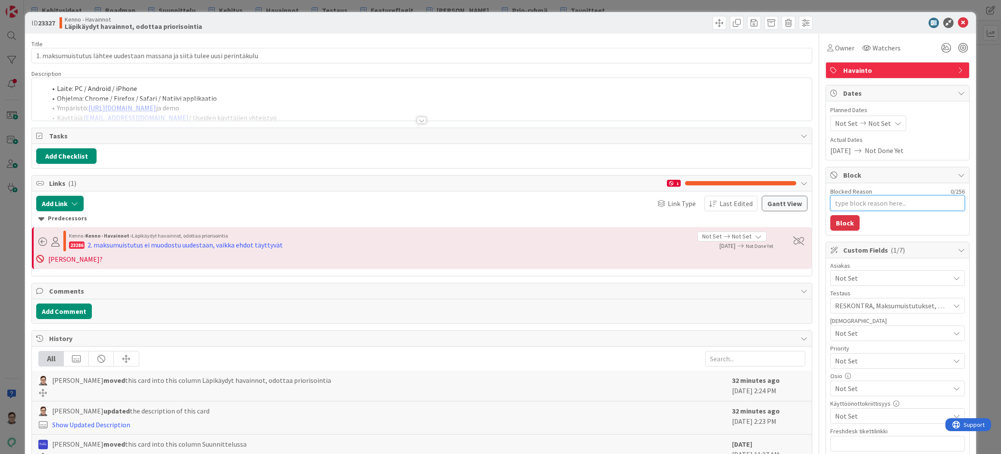
click at [848, 202] on textarea "Blocked Reason" at bounding box center [897, 203] width 135 height 16
paste textarea "[PERSON_NAME]?"
type textarea "x"
type textarea "[PERSON_NAME]?"
click at [845, 220] on button "Block" at bounding box center [844, 223] width 29 height 16
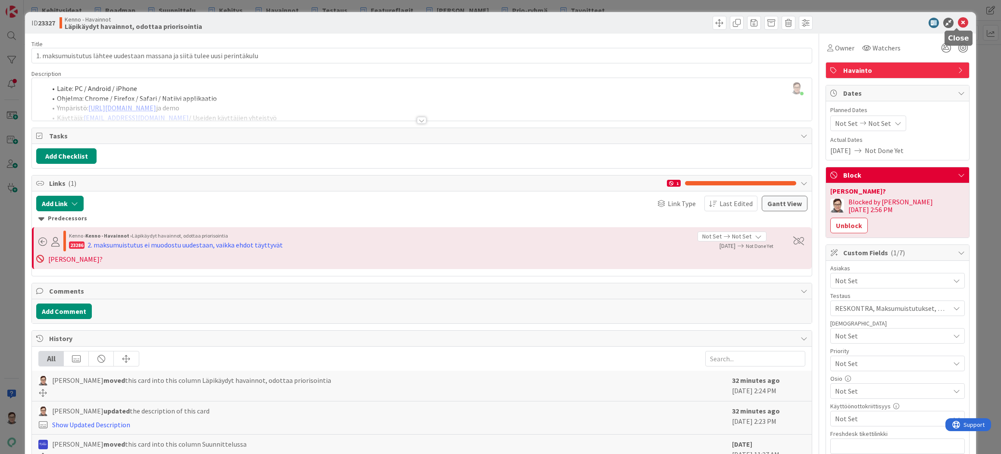
click at [958, 23] on icon at bounding box center [963, 23] width 10 height 10
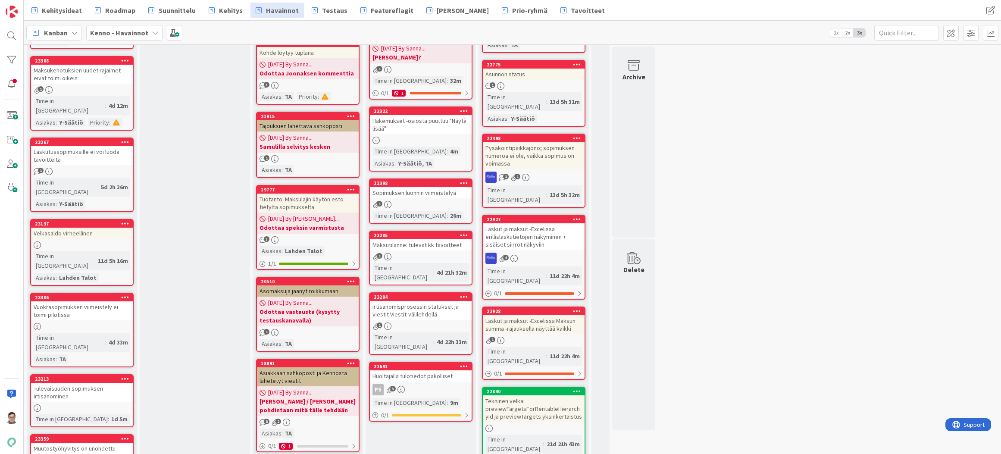
click at [465, 363] on icon at bounding box center [464, 366] width 8 height 6
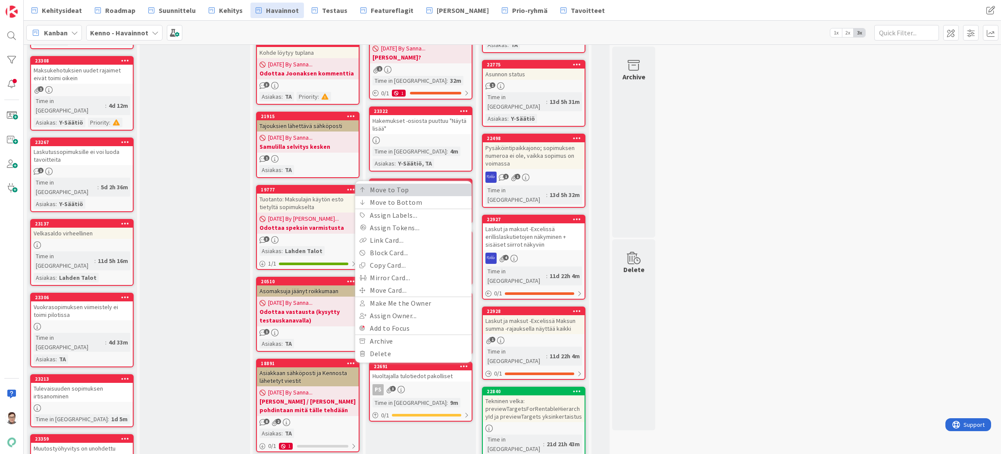
click at [396, 184] on link "Move to Top" at bounding box center [413, 190] width 116 height 13
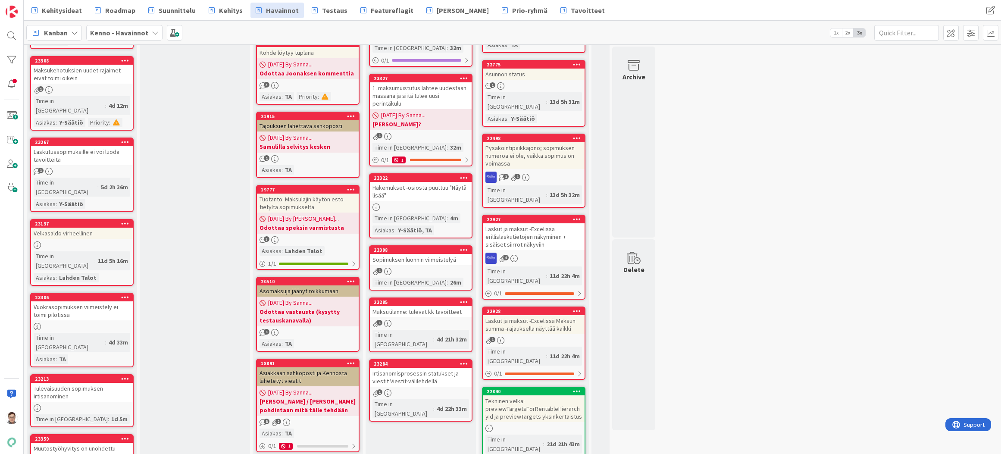
click at [463, 360] on icon at bounding box center [464, 363] width 8 height 6
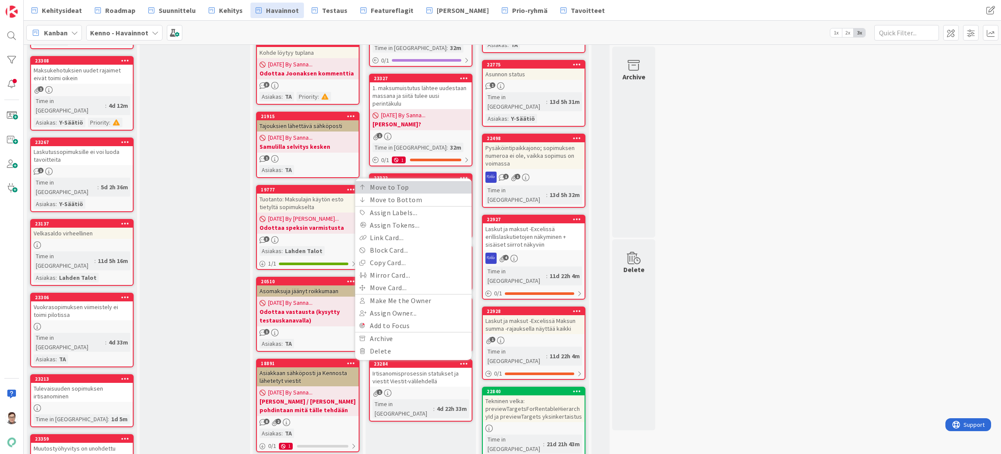
click at [402, 181] on link "Move to Top" at bounding box center [413, 187] width 116 height 13
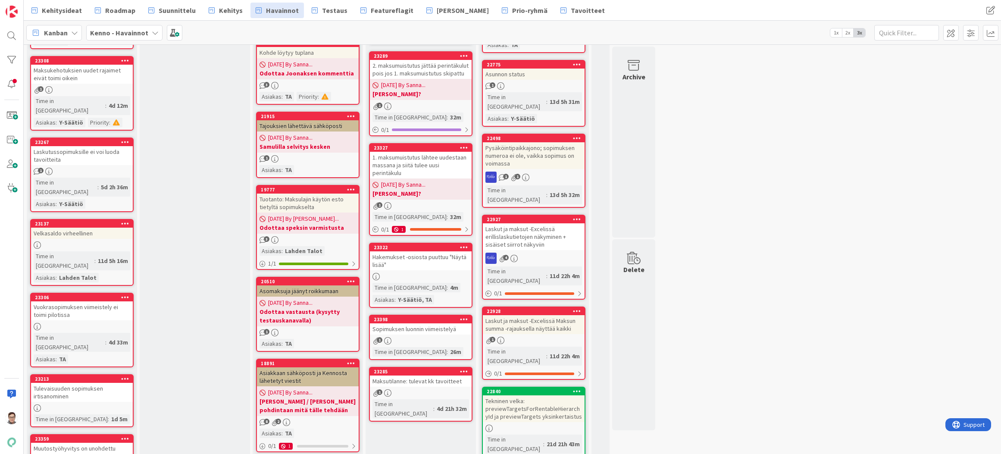
click at [462, 368] on icon at bounding box center [464, 371] width 8 height 6
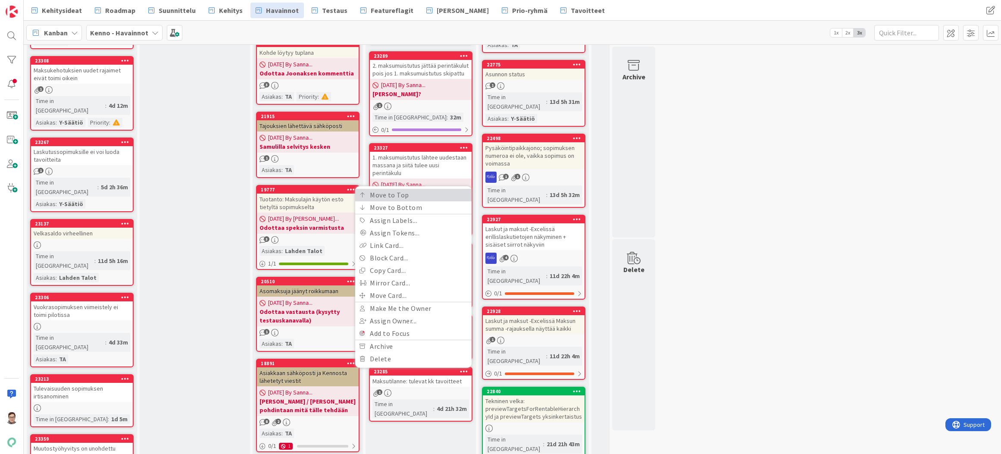
click at [410, 189] on link "Move to Top" at bounding box center [413, 195] width 116 height 13
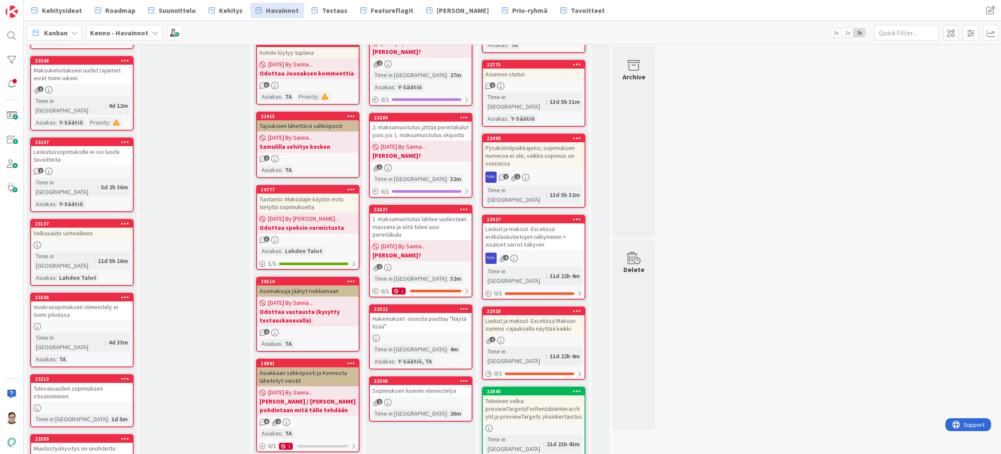
click at [465, 378] on icon at bounding box center [464, 381] width 8 height 6
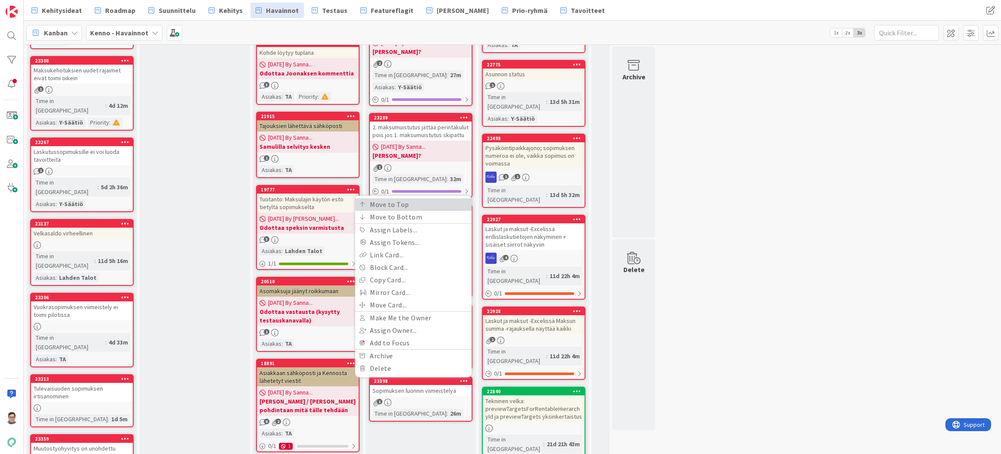
click at [410, 198] on link "Move to Top" at bounding box center [413, 204] width 116 height 13
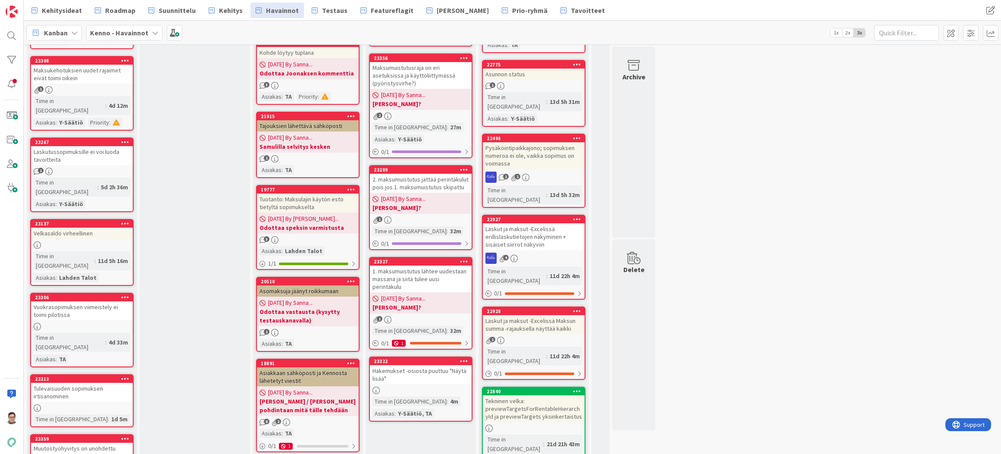
click at [461, 358] on icon at bounding box center [464, 361] width 8 height 6
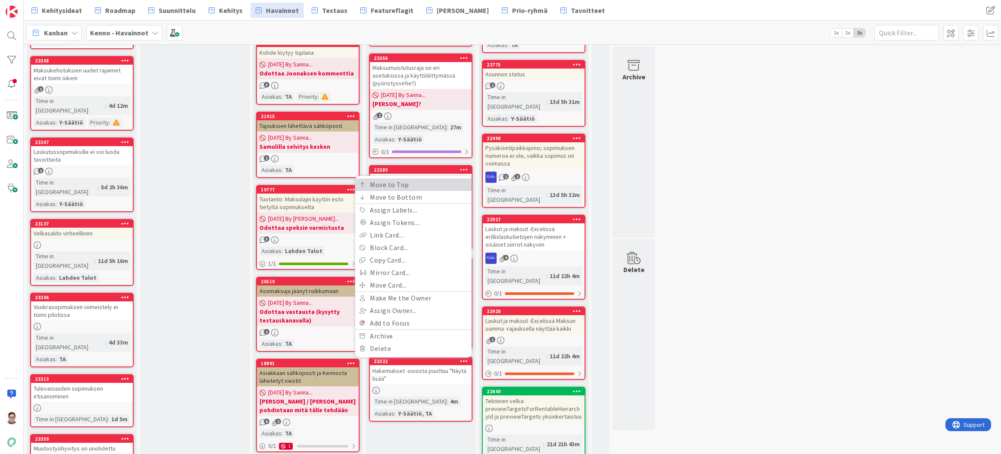
click at [399, 178] on link "Move to Top" at bounding box center [413, 184] width 116 height 13
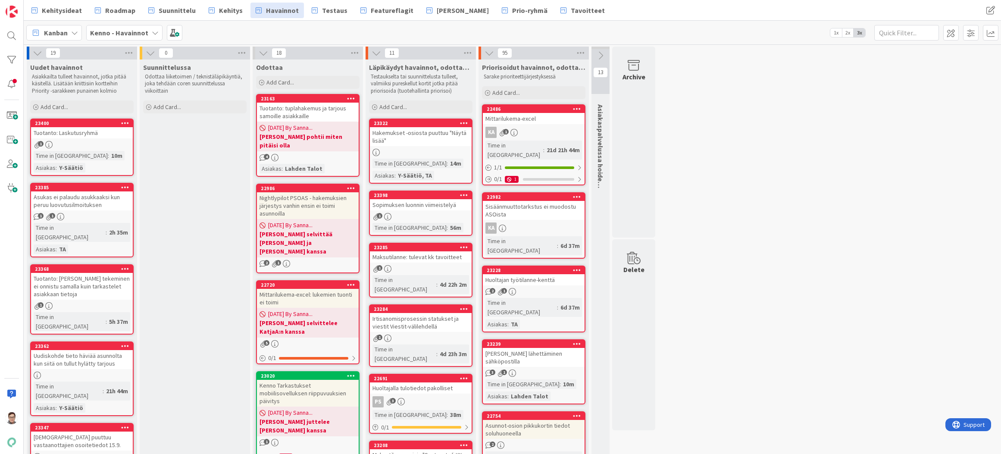
click at [18, 36] on div at bounding box center [11, 35] width 17 height 17
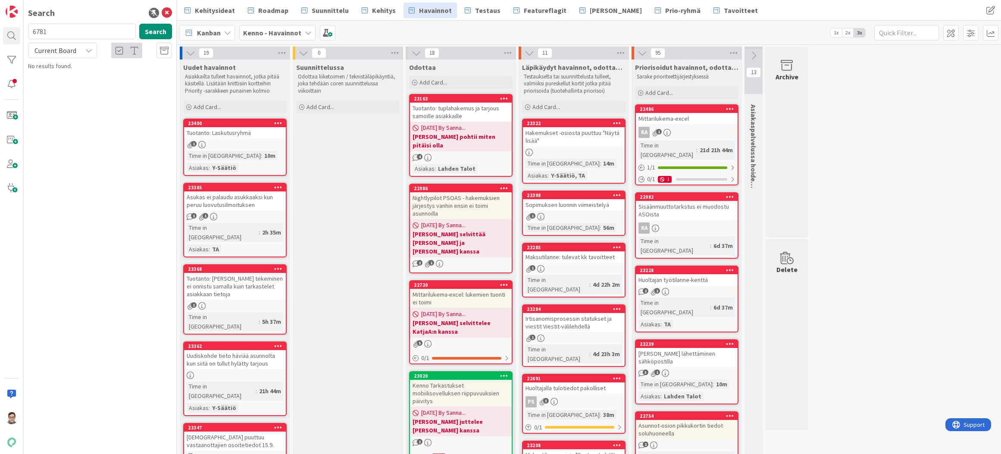
type input "6781"
drag, startPoint x: 60, startPoint y: 50, endPoint x: 63, endPoint y: 57, distance: 7.8
click at [60, 49] on span "Current Board" at bounding box center [55, 50] width 42 height 9
click at [68, 85] on span "All Boards" at bounding box center [78, 86] width 90 height 13
click at [99, 71] on div "Kenno - Kehitys › Reskontra" at bounding box center [106, 68] width 132 height 8
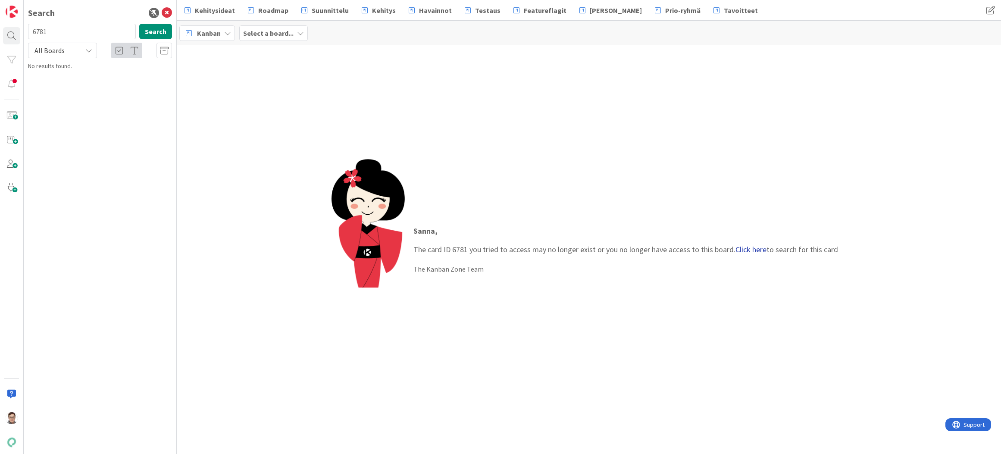
click at [748, 247] on link "Click here" at bounding box center [750, 249] width 31 height 10
click at [169, 13] on icon at bounding box center [167, 13] width 10 height 10
